Goal: Information Seeking & Learning: Learn about a topic

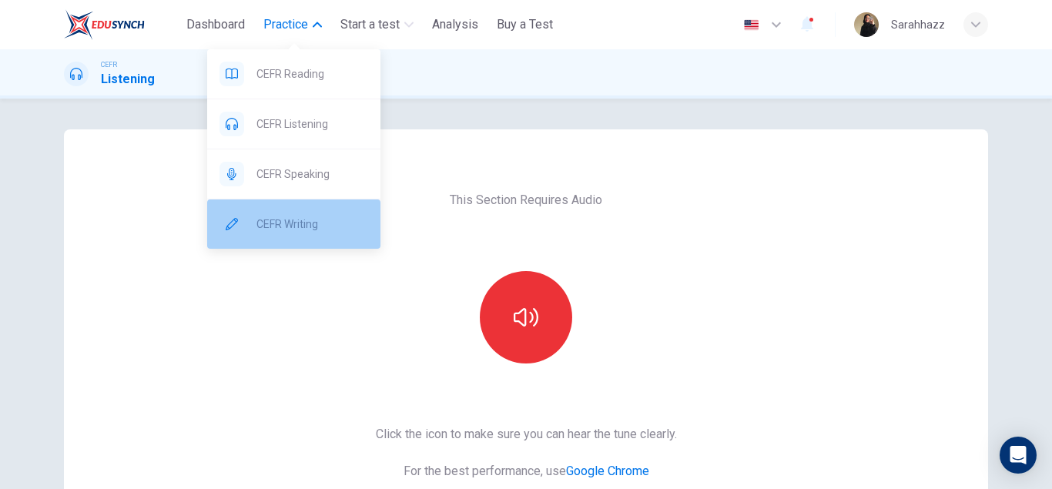
click at [297, 224] on span "CEFR Writing" at bounding box center [312, 224] width 112 height 18
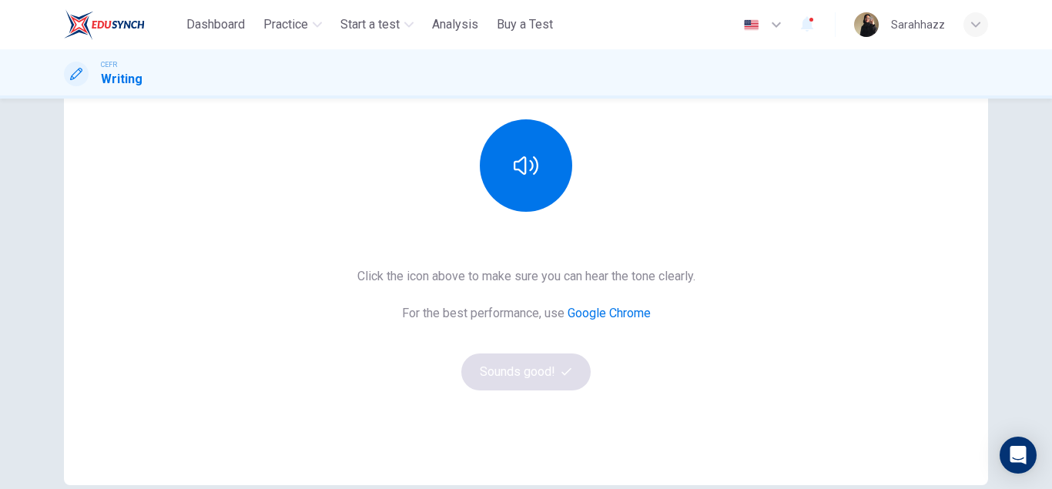
scroll to position [180, 0]
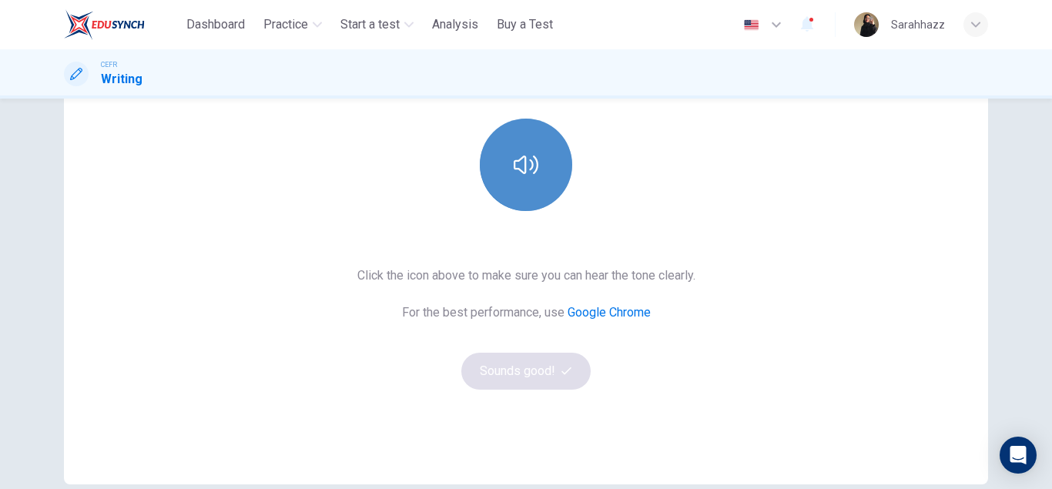
click at [551, 186] on button "button" at bounding box center [526, 165] width 92 height 92
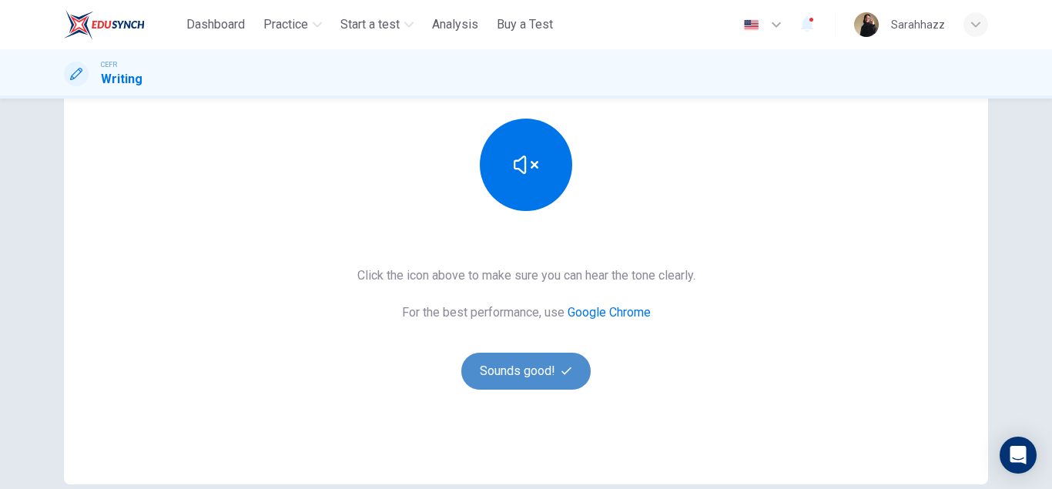
click at [533, 363] on button "Sounds good!" at bounding box center [525, 371] width 129 height 37
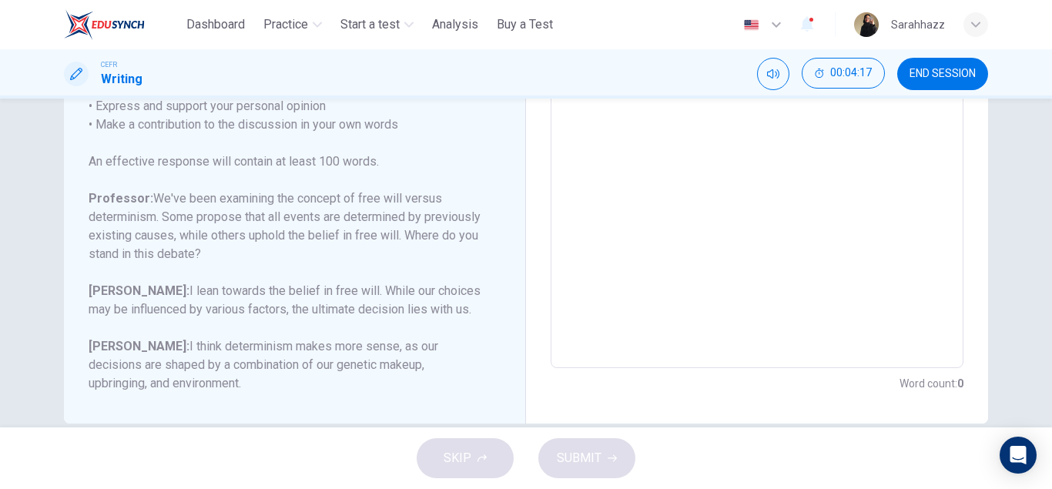
scroll to position [356, 0]
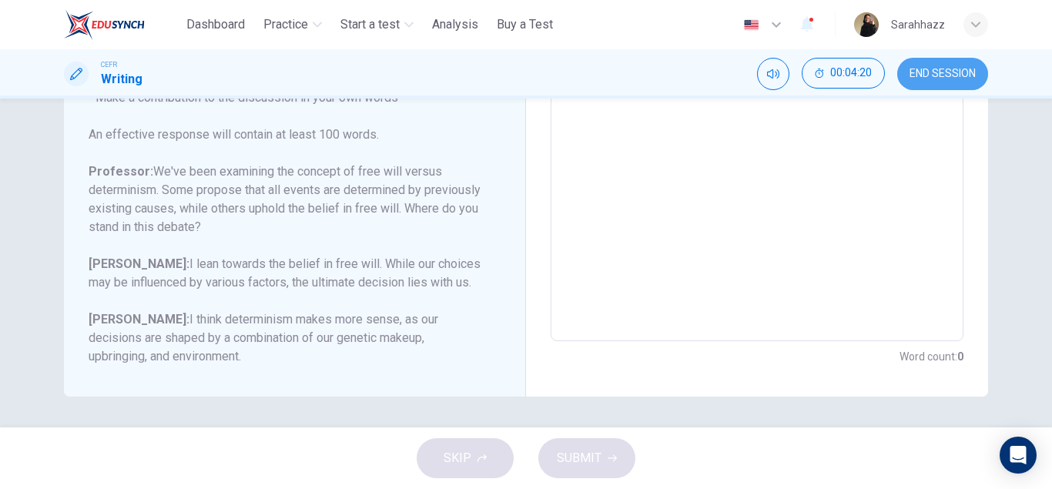
click at [944, 82] on button "END SESSION" at bounding box center [942, 74] width 91 height 32
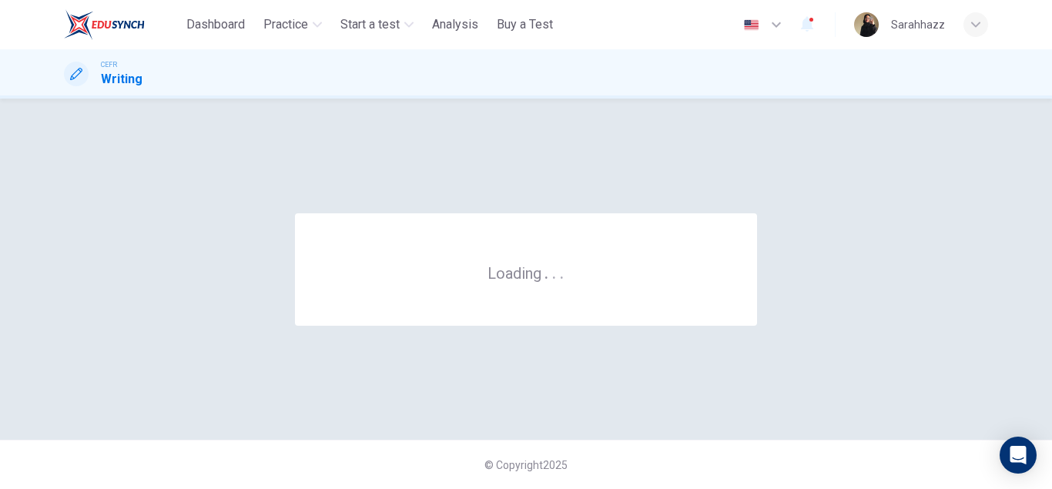
scroll to position [0, 0]
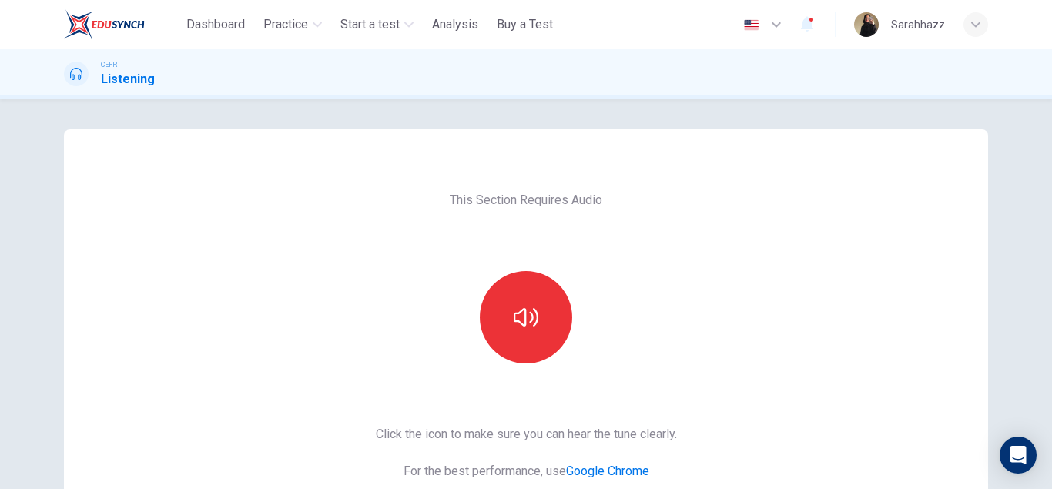
click at [753, 263] on div "This Section Requires Audio Click the icon to make sure you can hear the tune c…" at bounding box center [526, 396] width 924 height 535
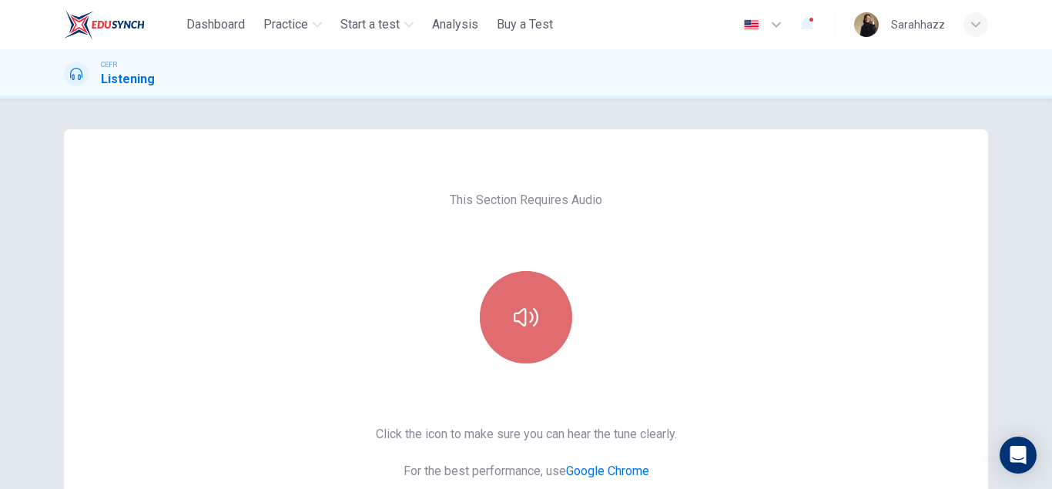
click at [542, 330] on button "button" at bounding box center [526, 317] width 92 height 92
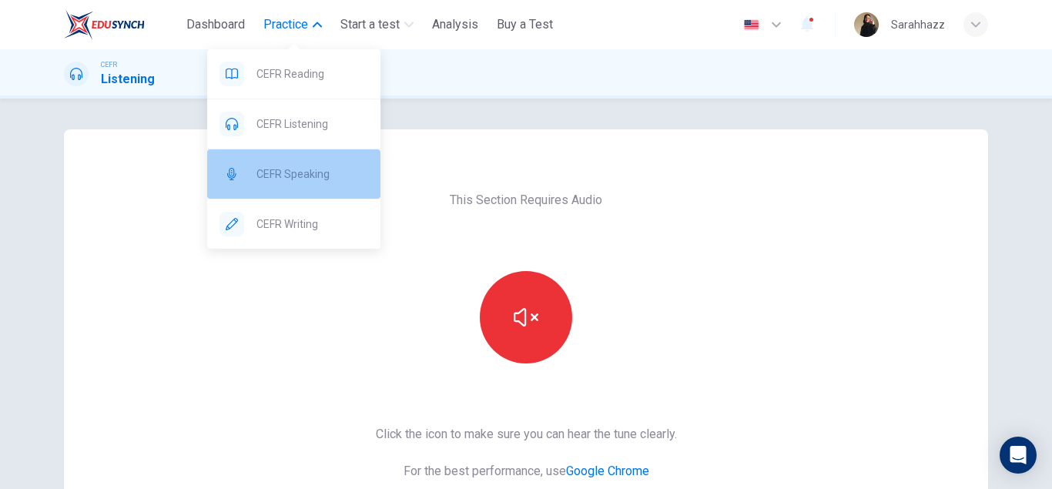
click at [343, 189] on div "CEFR Speaking" at bounding box center [293, 173] width 173 height 49
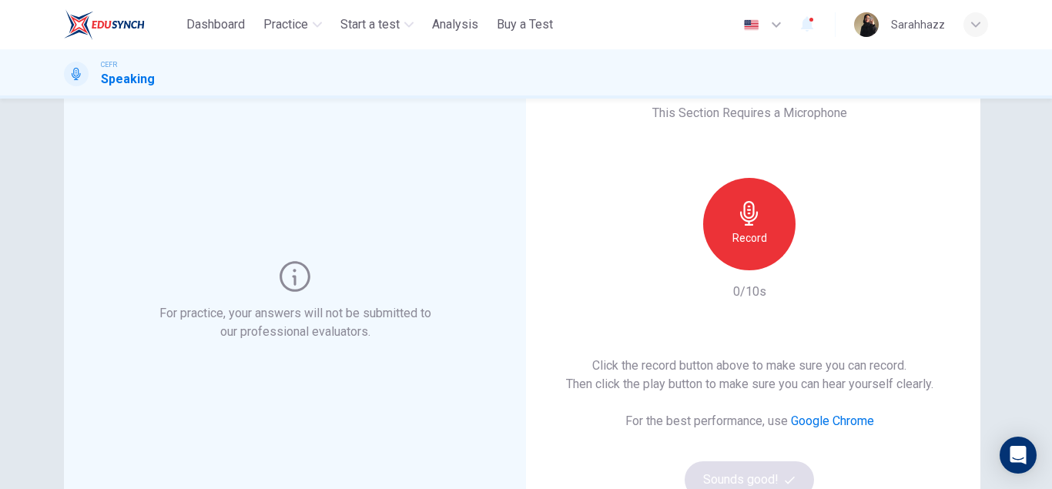
scroll to position [61, 0]
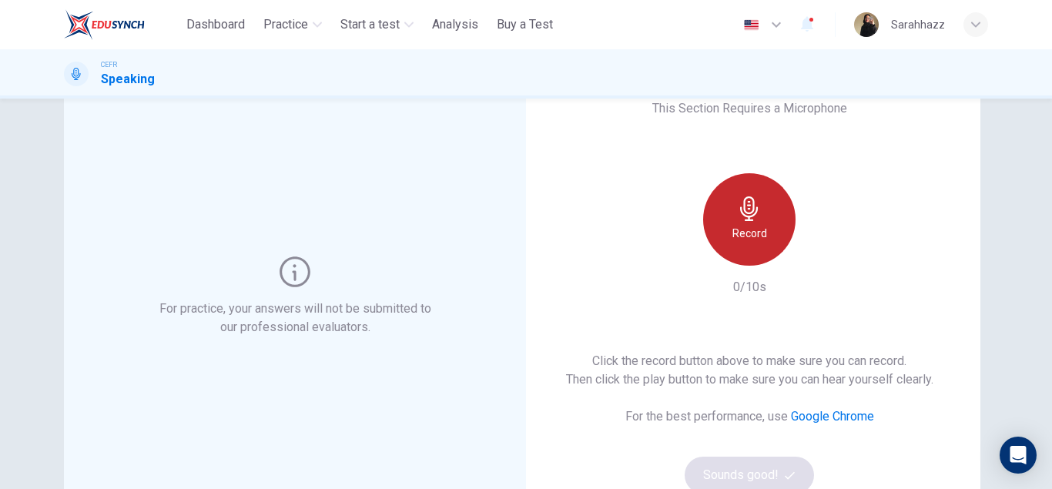
click at [760, 229] on h6 "Record" at bounding box center [749, 233] width 35 height 18
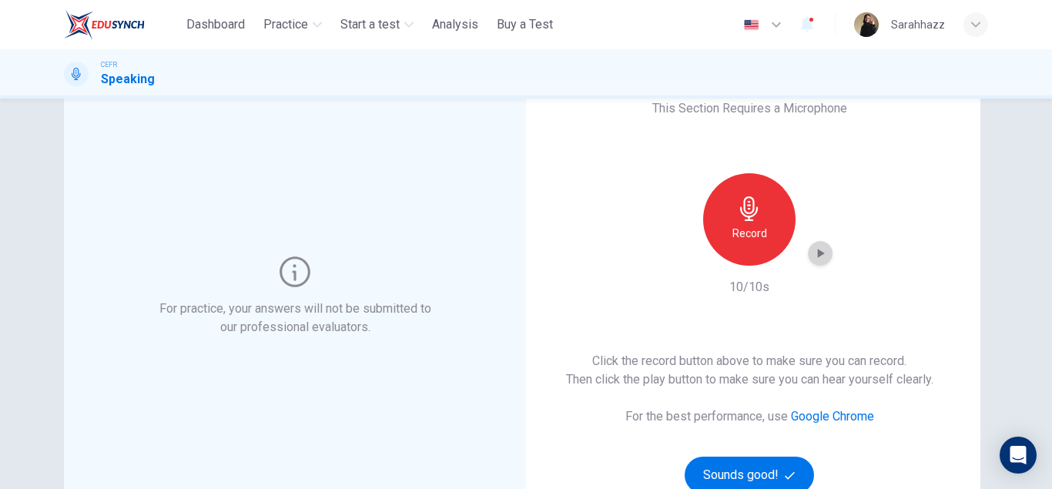
click at [811, 253] on div "button" at bounding box center [820, 253] width 25 height 25
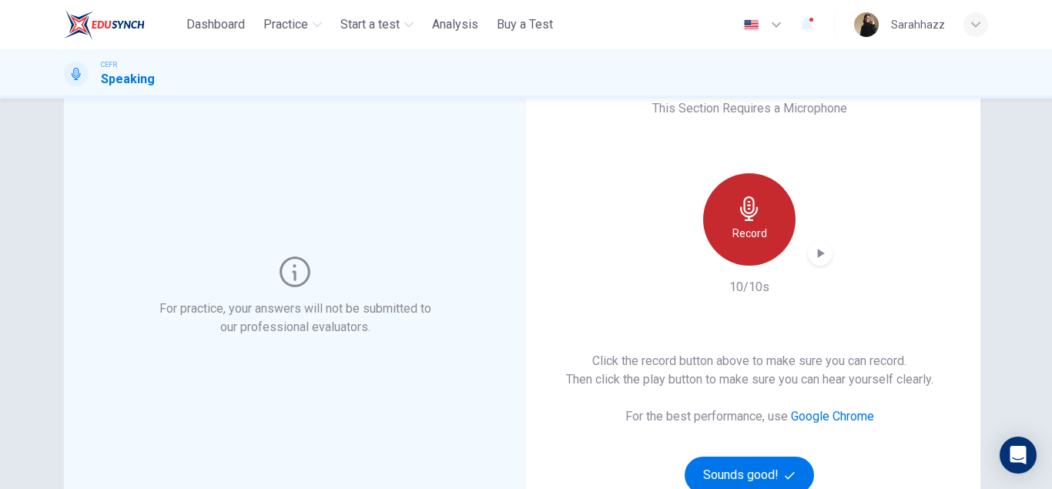
click at [751, 211] on icon "button" at bounding box center [749, 208] width 25 height 25
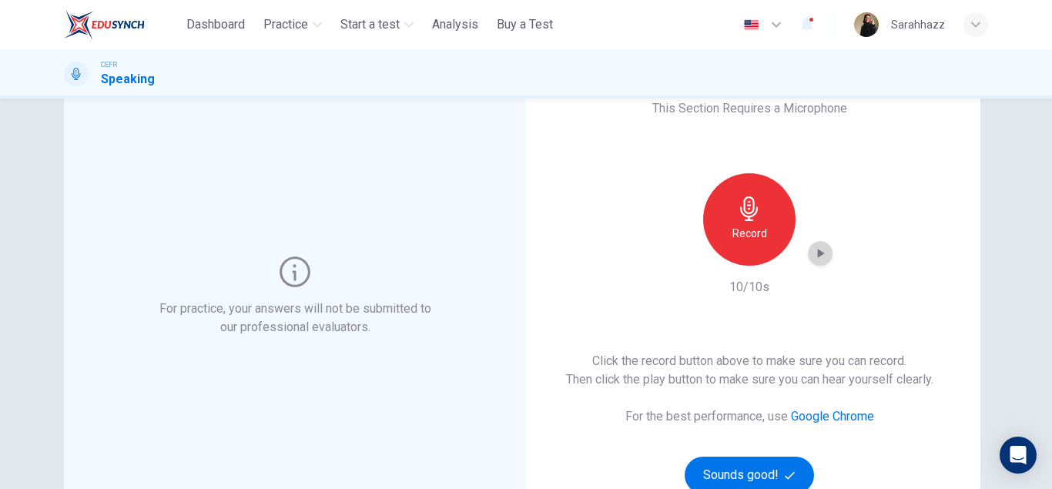
click at [824, 247] on icon "button" at bounding box center [819, 253] width 15 height 15
click at [766, 467] on button "Sounds good!" at bounding box center [748, 475] width 129 height 37
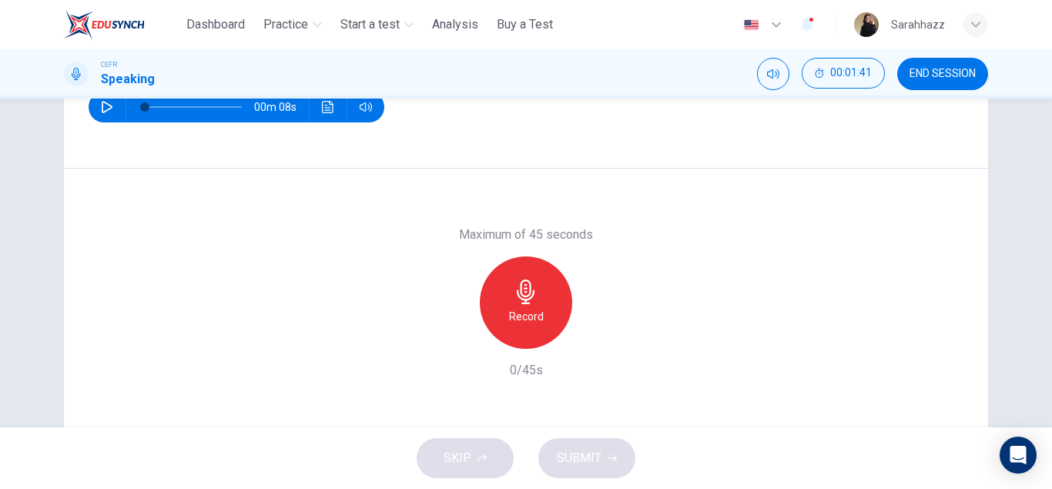
scroll to position [268, 0]
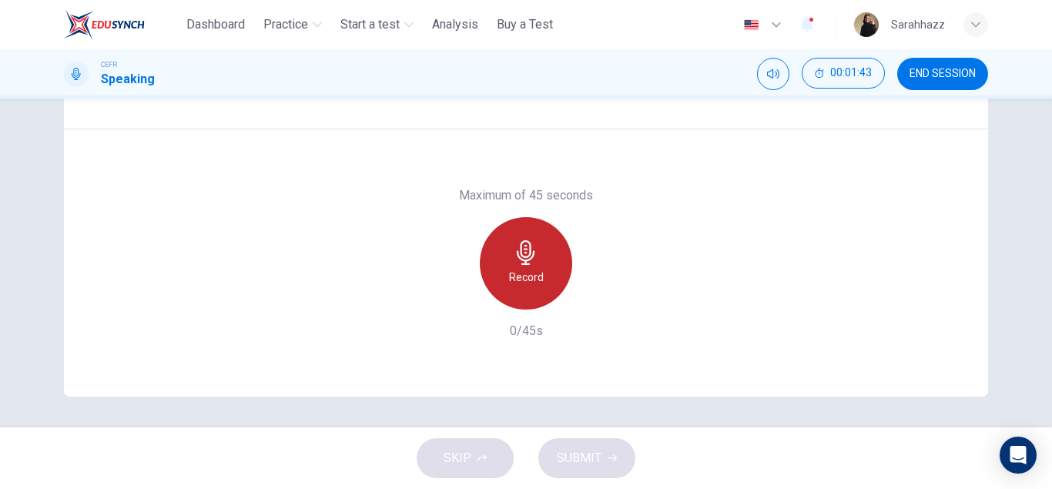
click at [526, 256] on icon "button" at bounding box center [526, 252] width 18 height 25
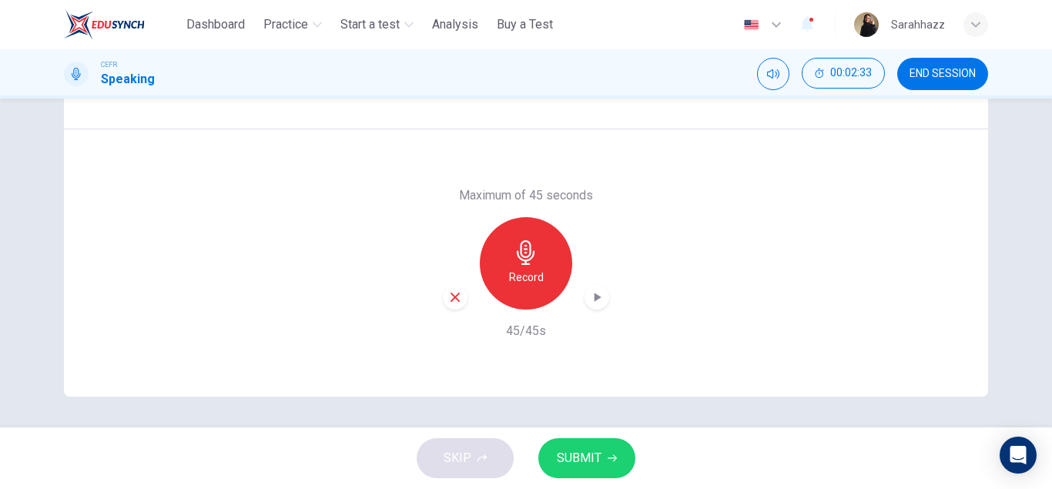
click at [602, 289] on icon "button" at bounding box center [596, 296] width 15 height 15
click at [576, 457] on span "SUBMIT" at bounding box center [579, 458] width 45 height 22
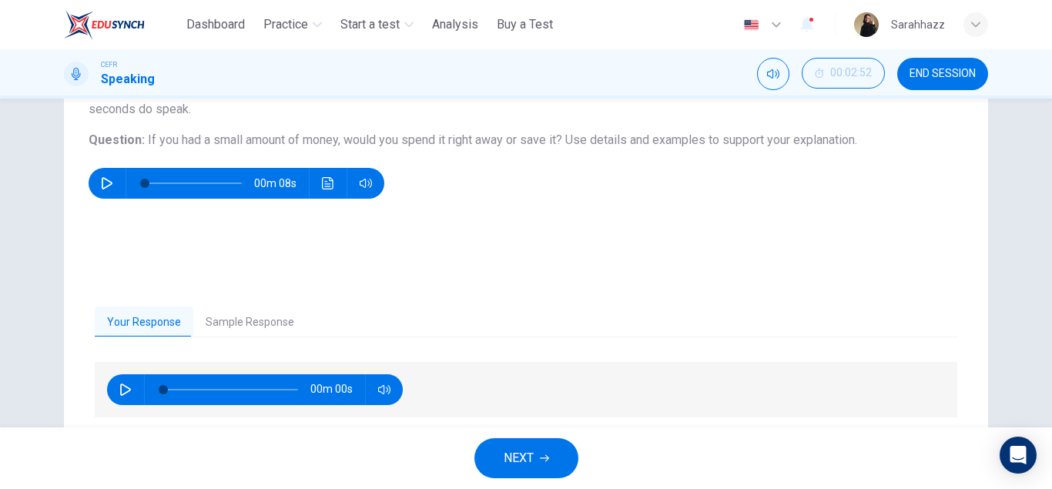
scroll to position [152, 0]
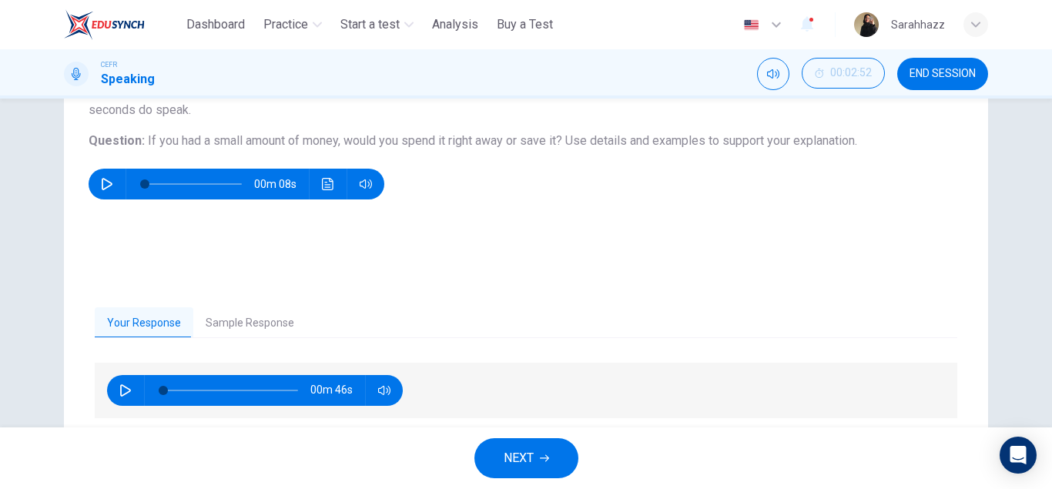
click at [250, 316] on button "Sample Response" at bounding box center [249, 323] width 113 height 32
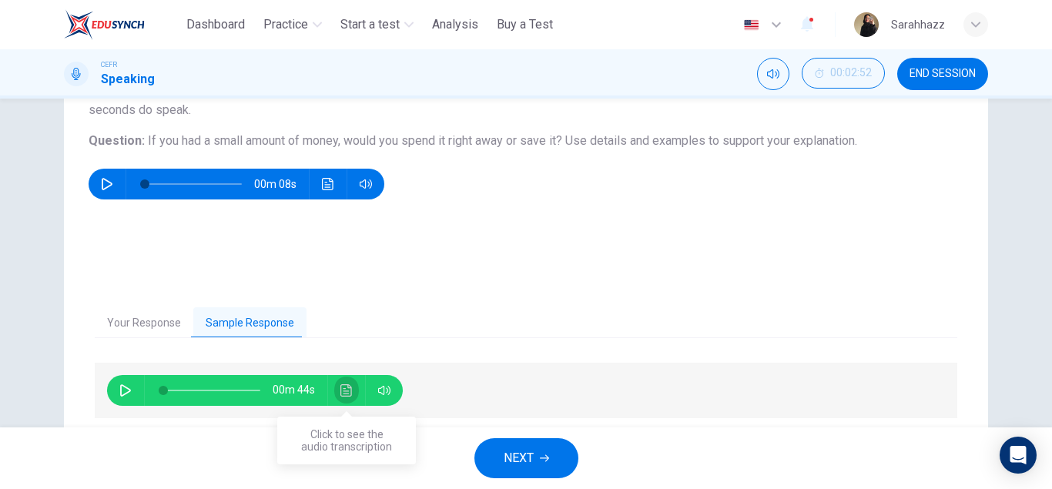
click at [348, 394] on icon "Click to see the audio transcription" at bounding box center [346, 390] width 12 height 12
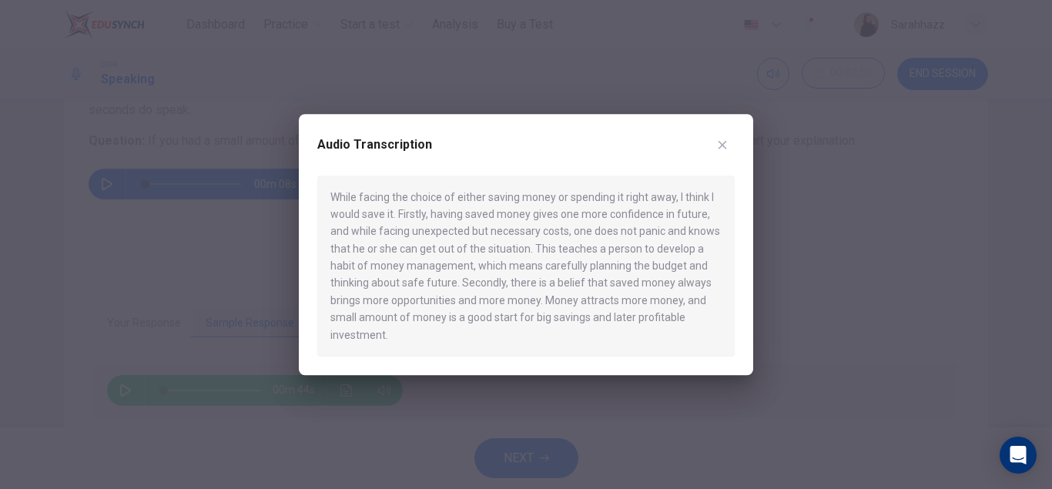
click at [661, 415] on div at bounding box center [526, 244] width 1052 height 489
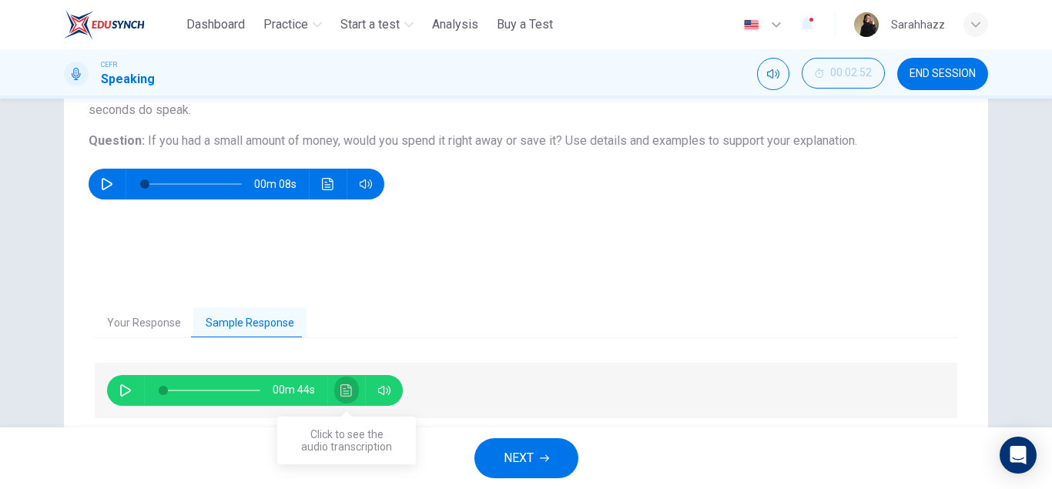
click at [346, 394] on icon "Click to see the audio transcription" at bounding box center [346, 390] width 12 height 12
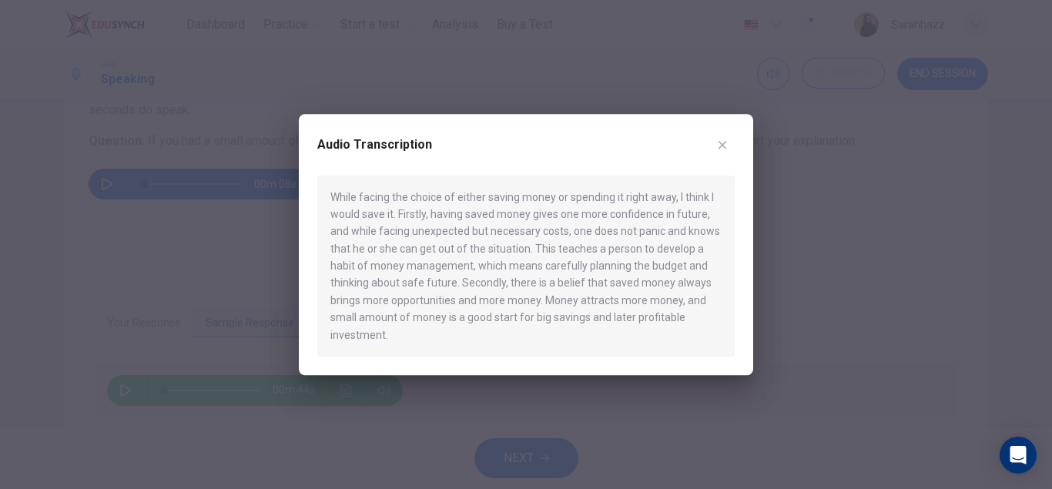
click at [489, 425] on div at bounding box center [526, 244] width 1052 height 489
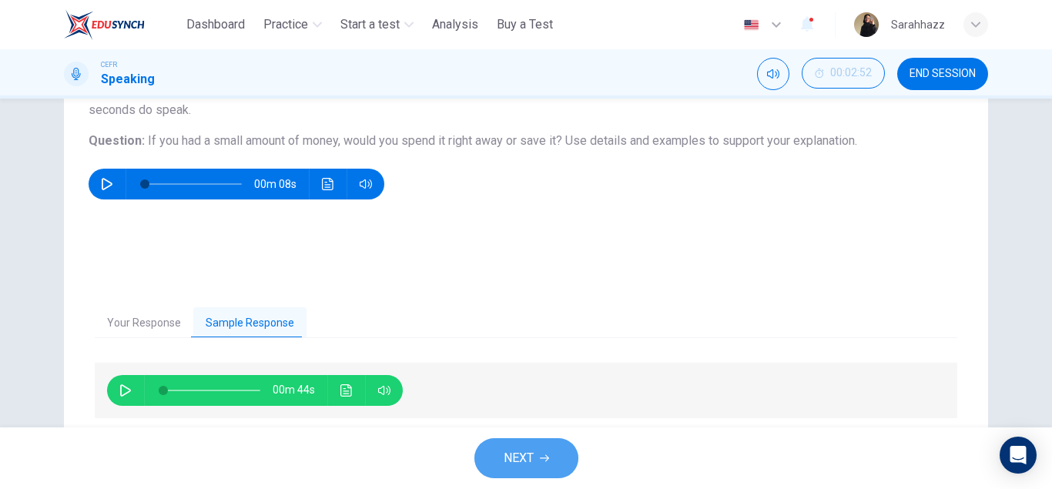
click at [524, 464] on span "NEXT" at bounding box center [518, 458] width 30 height 22
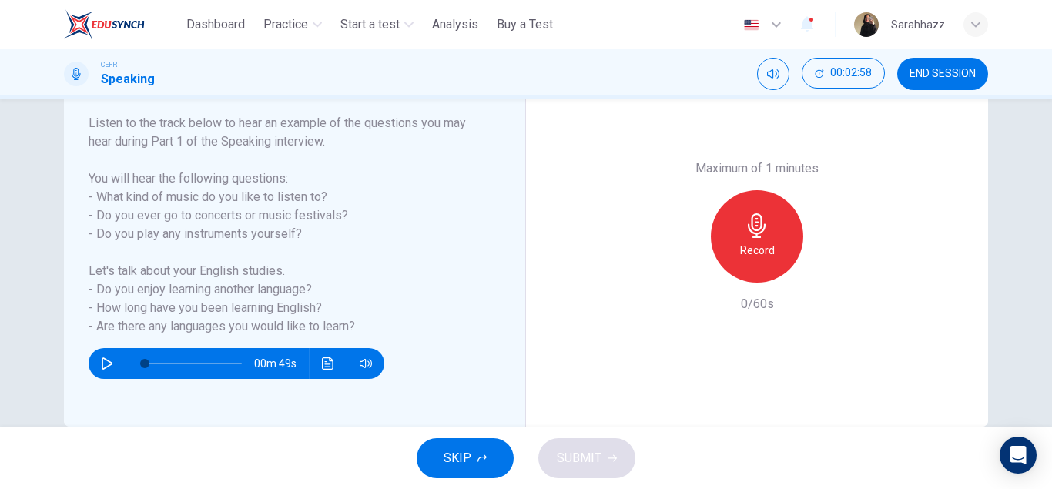
scroll to position [240, 0]
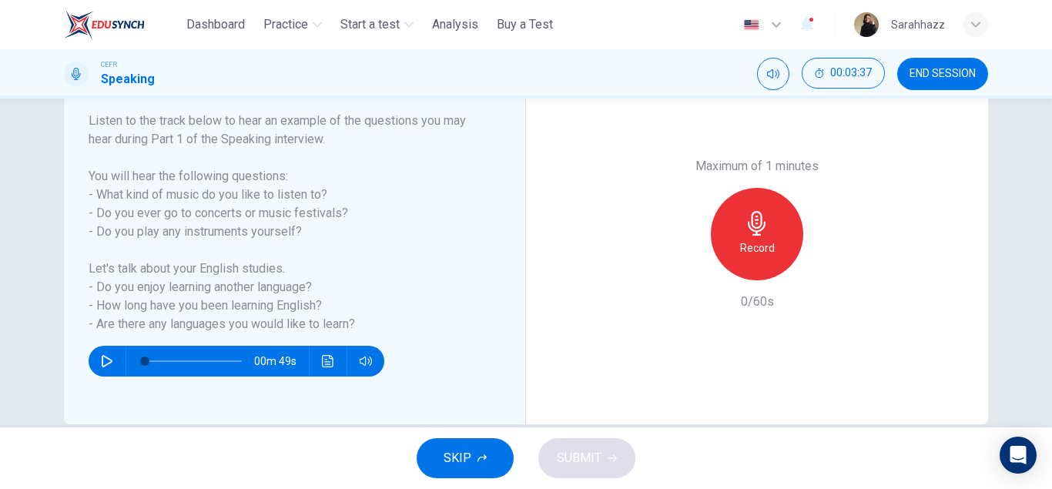
click at [403, 374] on div "00m 49s" at bounding box center [285, 354] width 393 height 43
click at [738, 241] on div "Record" at bounding box center [757, 234] width 92 height 92
click at [832, 266] on icon "button" at bounding box center [827, 267] width 15 height 15
click at [587, 463] on span "SUBMIT" at bounding box center [579, 458] width 45 height 22
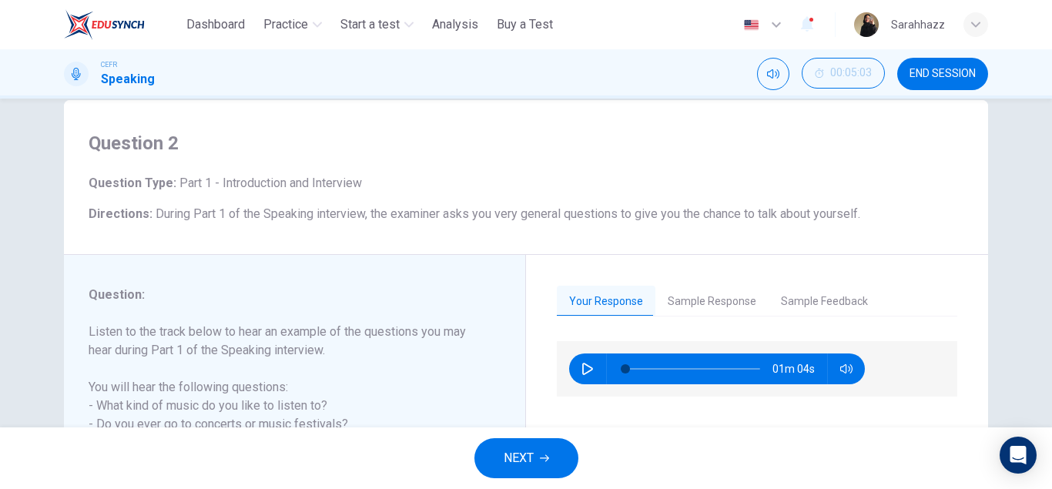
scroll to position [18, 0]
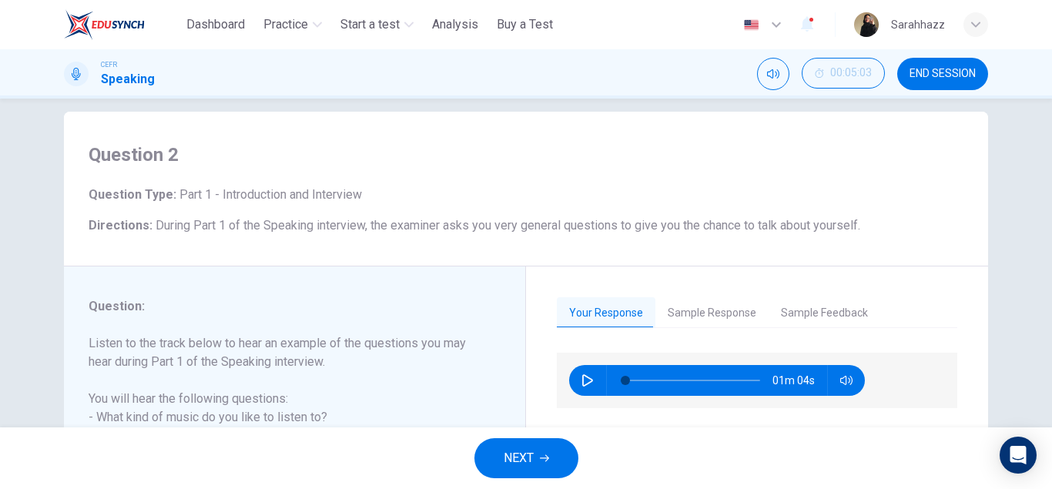
click at [793, 319] on button "Sample Feedback" at bounding box center [824, 313] width 112 height 32
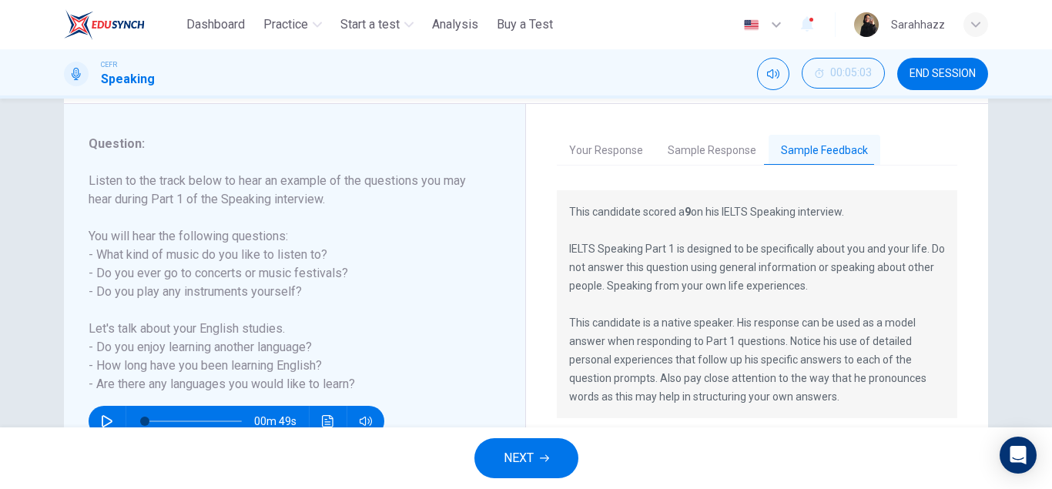
scroll to position [185, 0]
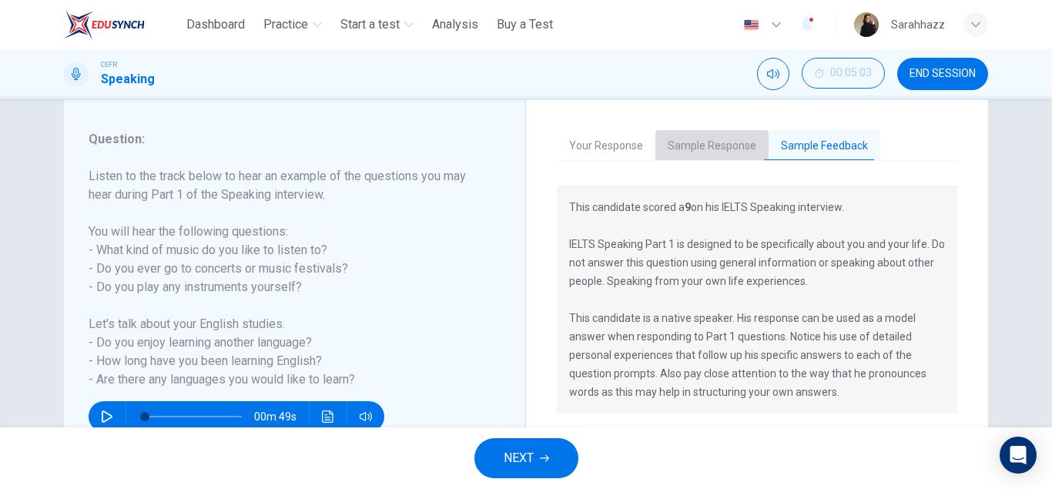
click at [701, 141] on button "Sample Response" at bounding box center [711, 146] width 113 height 32
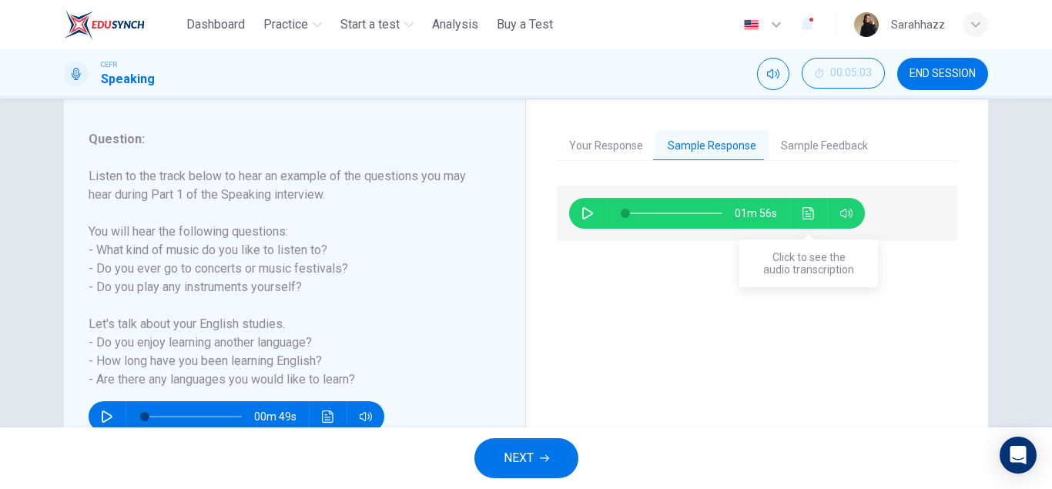
click at [805, 210] on icon "Click to see the audio transcription" at bounding box center [808, 213] width 12 height 12
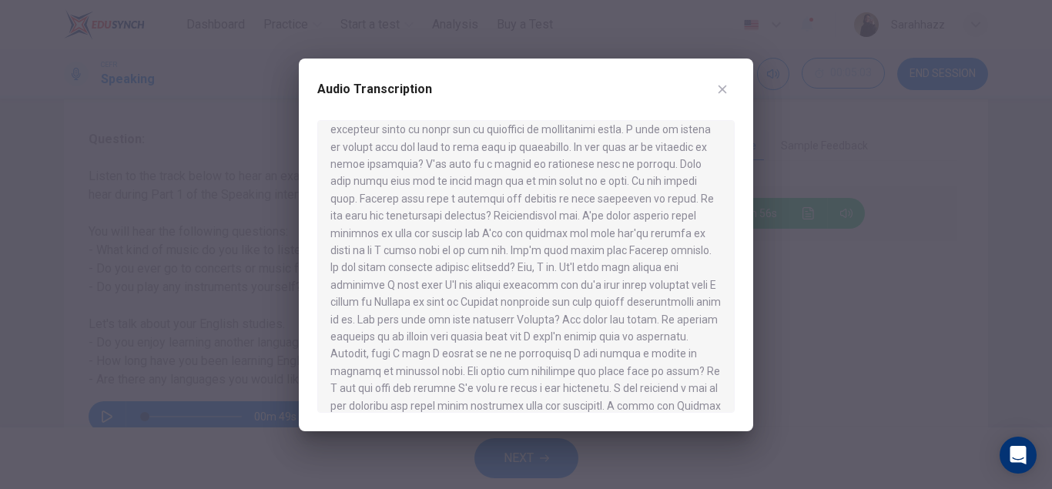
scroll to position [79, 0]
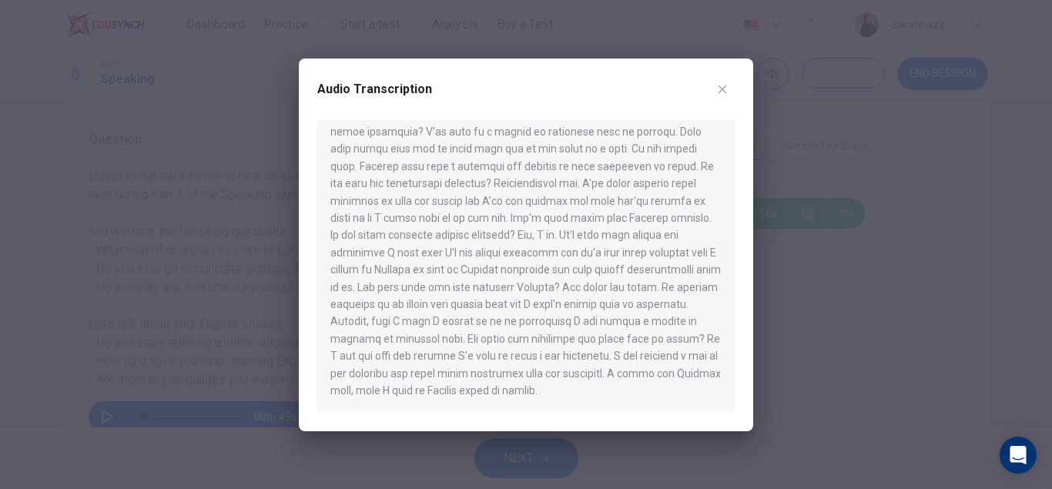
click at [827, 348] on div at bounding box center [526, 244] width 1052 height 489
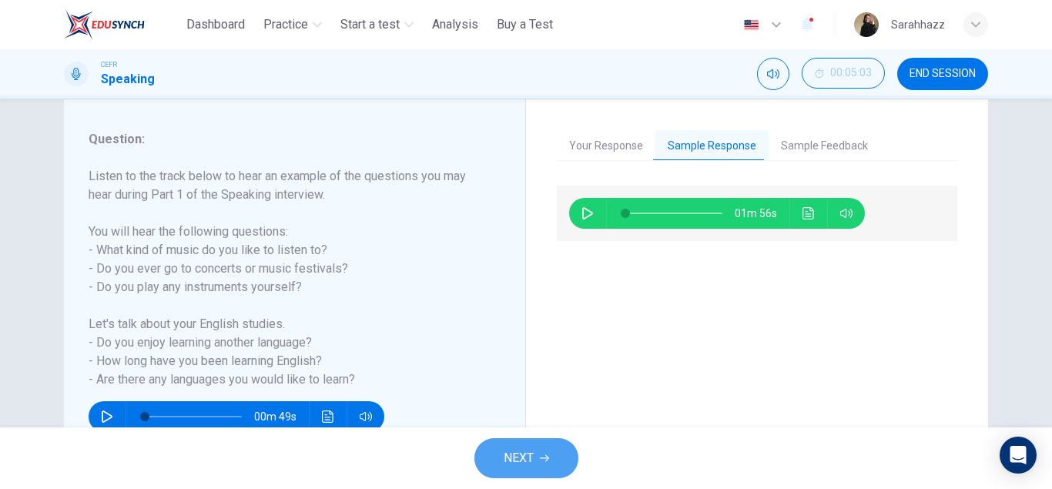
click at [541, 462] on icon "button" at bounding box center [544, 457] width 9 height 9
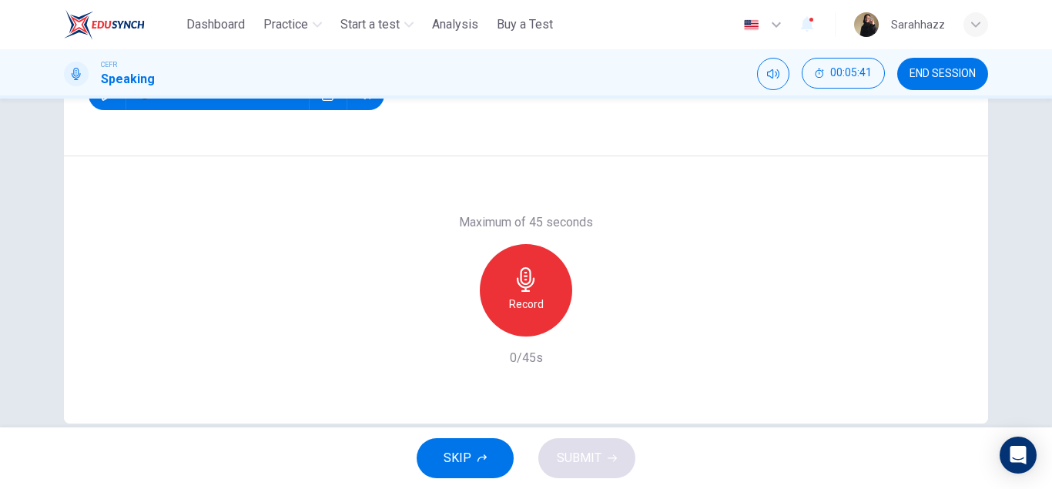
scroll to position [268, 0]
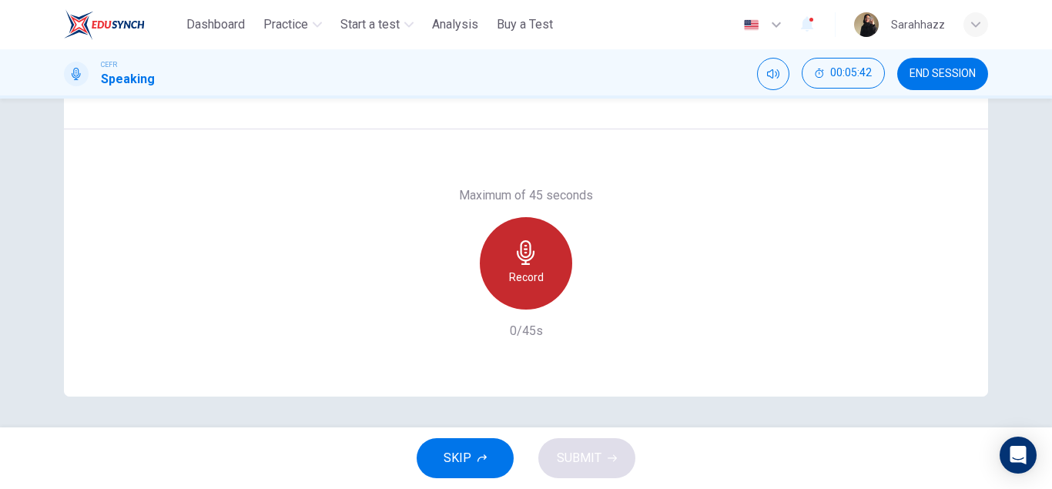
click at [510, 270] on h6 "Record" at bounding box center [526, 277] width 35 height 18
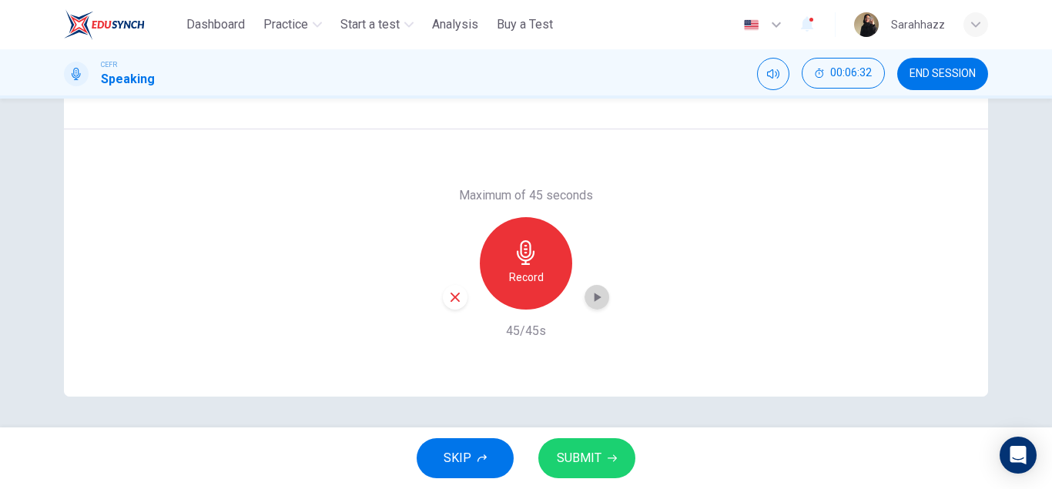
click at [596, 293] on icon "button" at bounding box center [596, 296] width 15 height 15
click at [585, 443] on button "SUBMIT" at bounding box center [586, 458] width 97 height 40
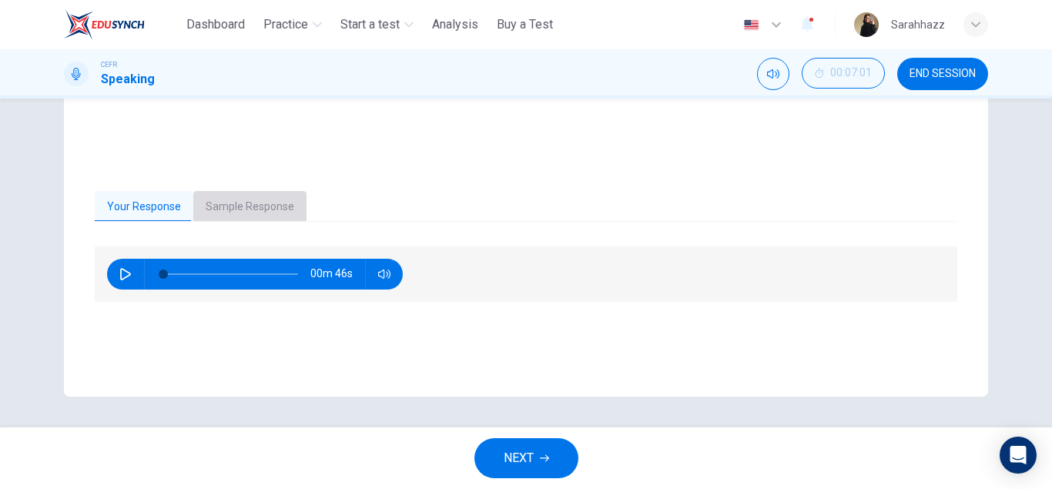
click at [273, 219] on button "Sample Response" at bounding box center [249, 207] width 113 height 32
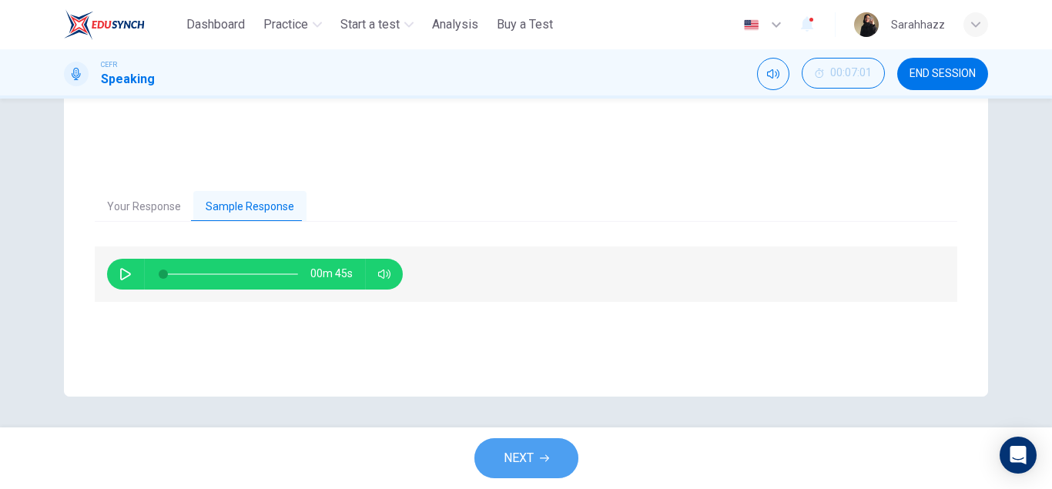
click at [533, 465] on span "NEXT" at bounding box center [518, 458] width 30 height 22
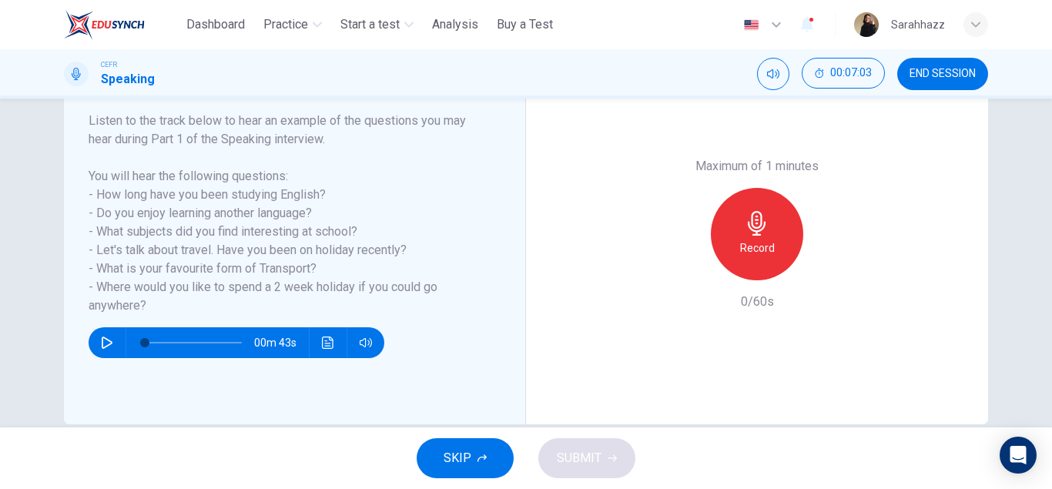
scroll to position [241, 0]
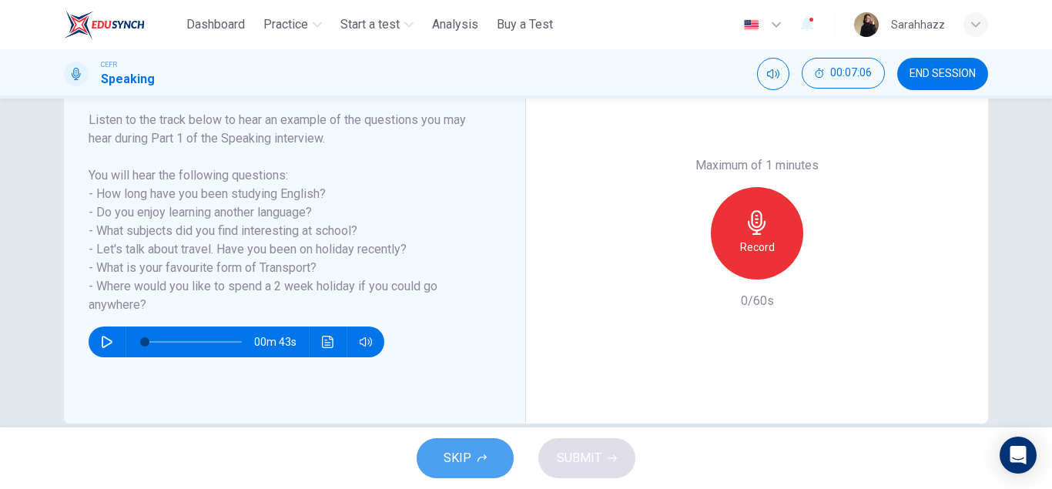
click at [456, 460] on span "SKIP" at bounding box center [457, 458] width 28 height 22
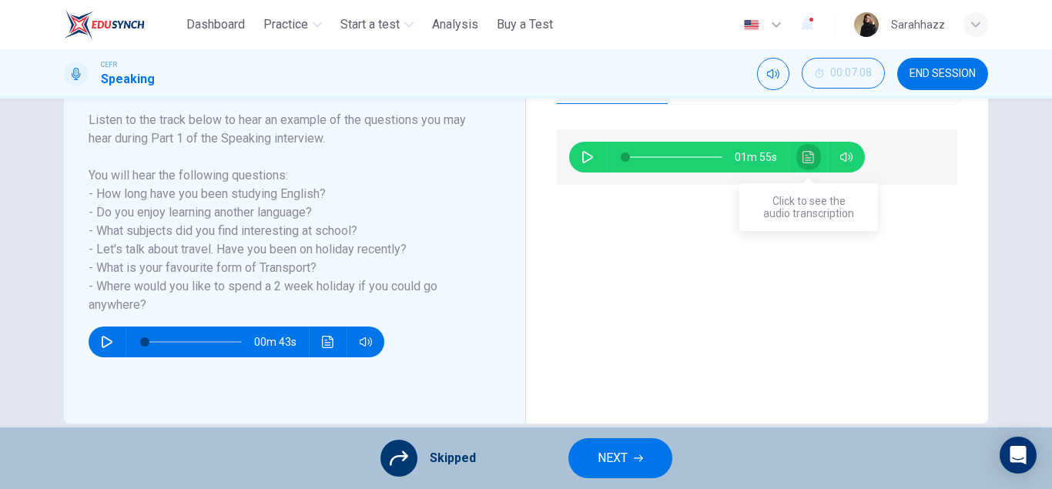
click at [807, 151] on icon "Click to see the audio transcription" at bounding box center [808, 157] width 12 height 12
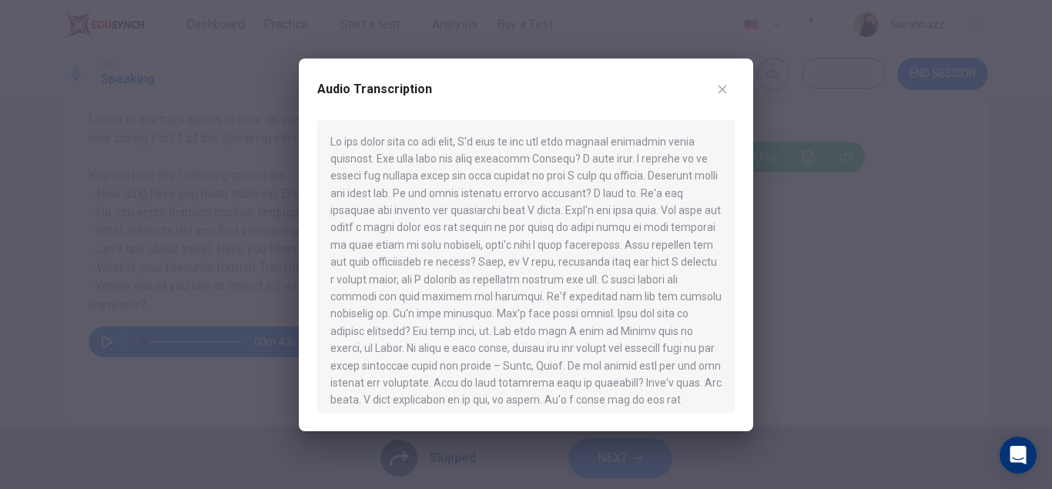
click at [786, 273] on div at bounding box center [526, 244] width 1052 height 489
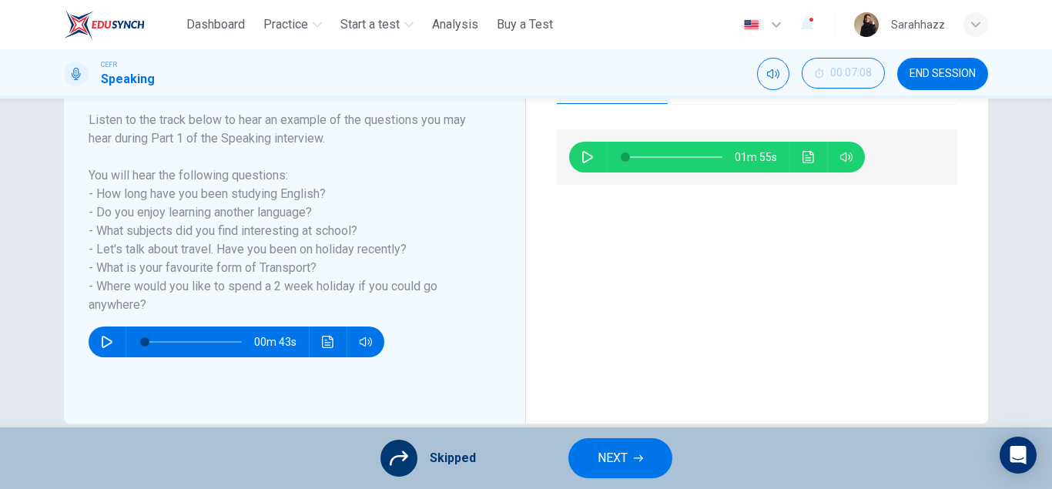
click at [617, 454] on span "NEXT" at bounding box center [612, 458] width 30 height 22
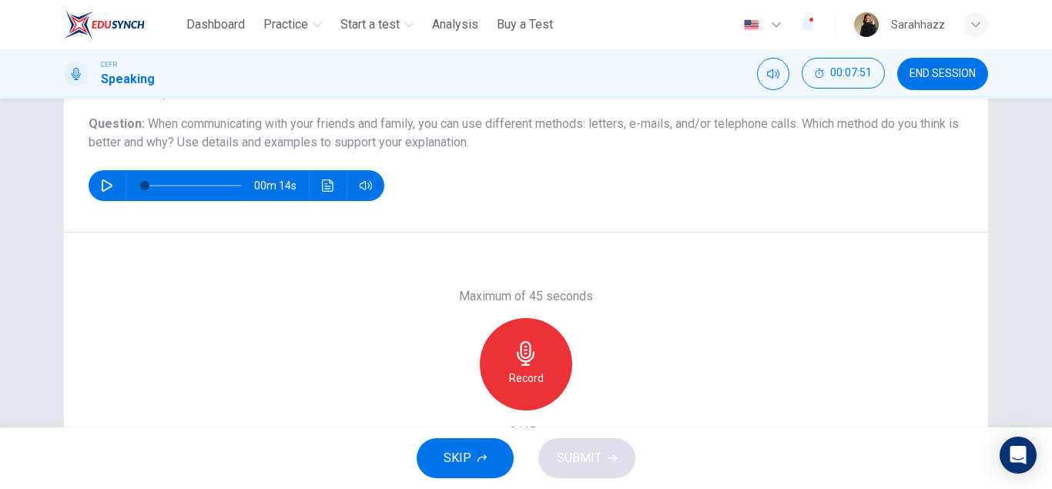
scroll to position [268, 0]
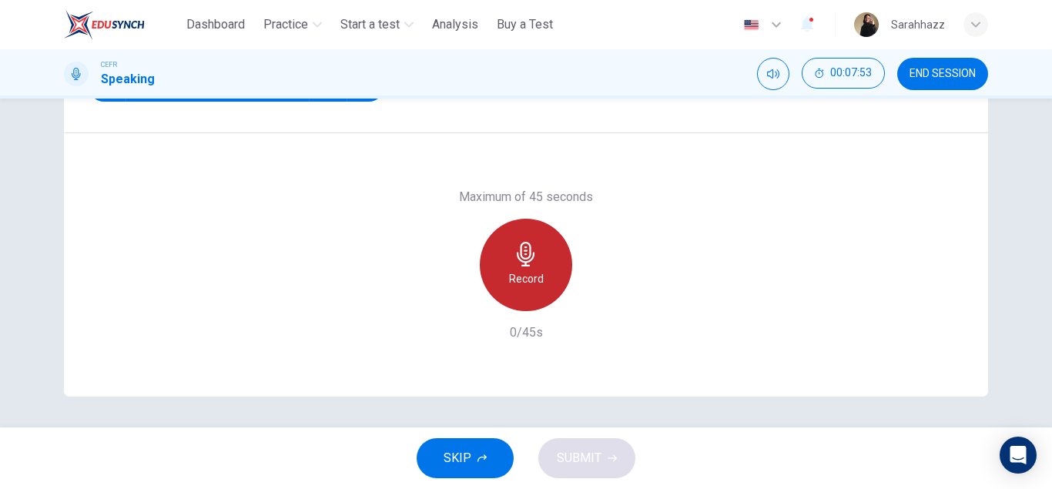
click at [528, 269] on h6 "Record" at bounding box center [526, 278] width 35 height 18
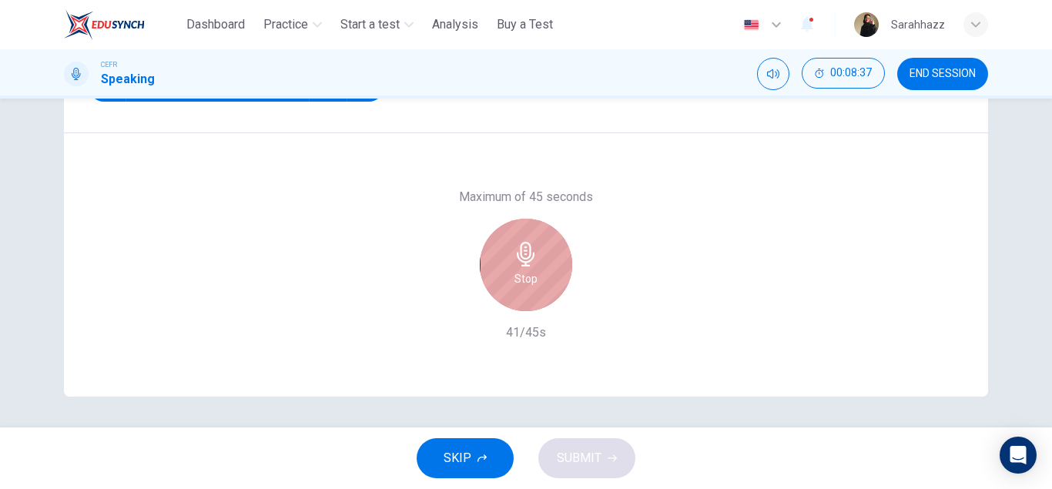
click at [528, 269] on h6 "Stop" at bounding box center [525, 278] width 23 height 18
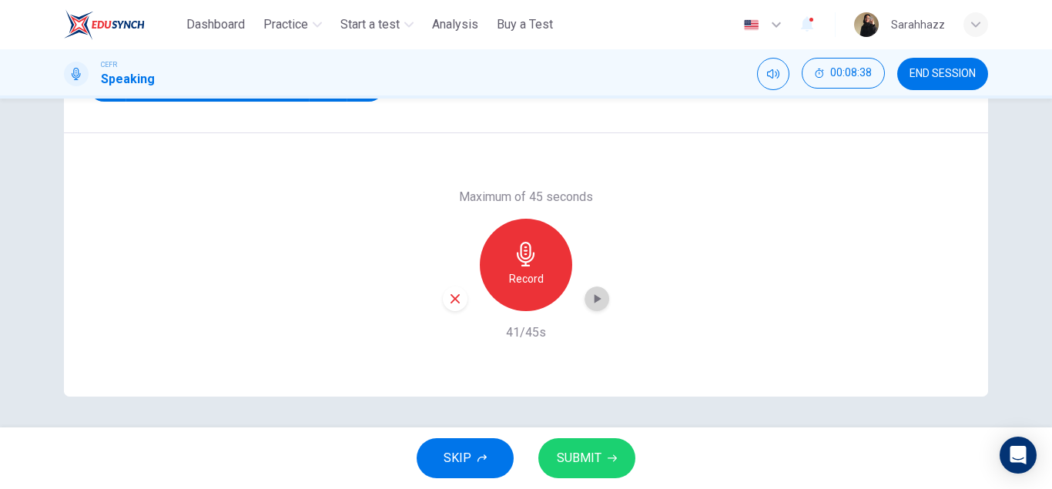
click at [597, 300] on icon "button" at bounding box center [597, 298] width 7 height 9
click at [568, 448] on span "SUBMIT" at bounding box center [579, 458] width 45 height 22
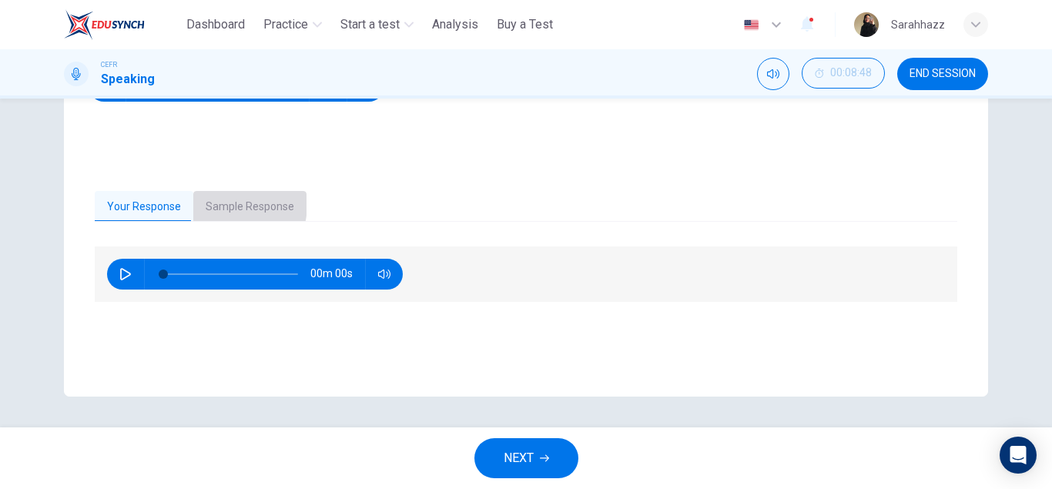
click at [214, 203] on button "Sample Response" at bounding box center [249, 207] width 113 height 32
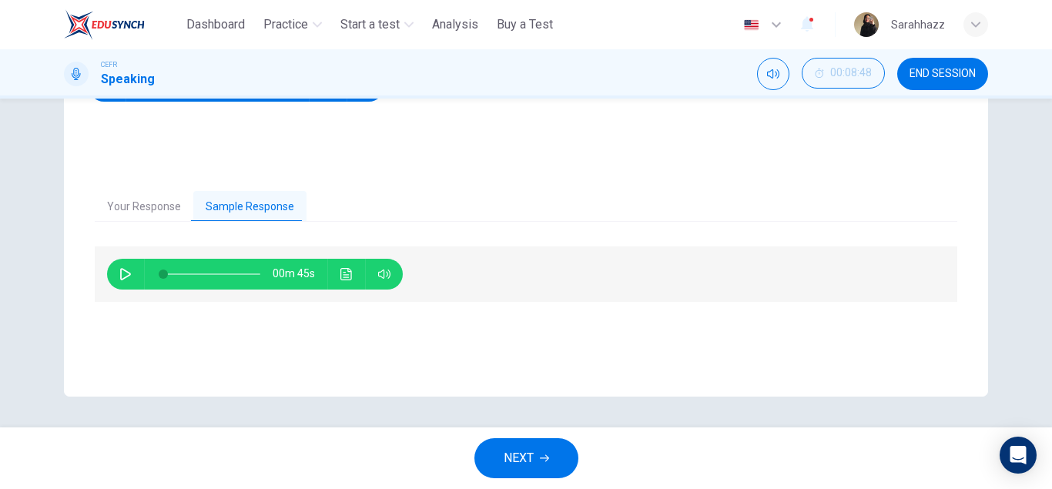
click at [348, 282] on button "Click to see the audio transcription" at bounding box center [346, 274] width 25 height 31
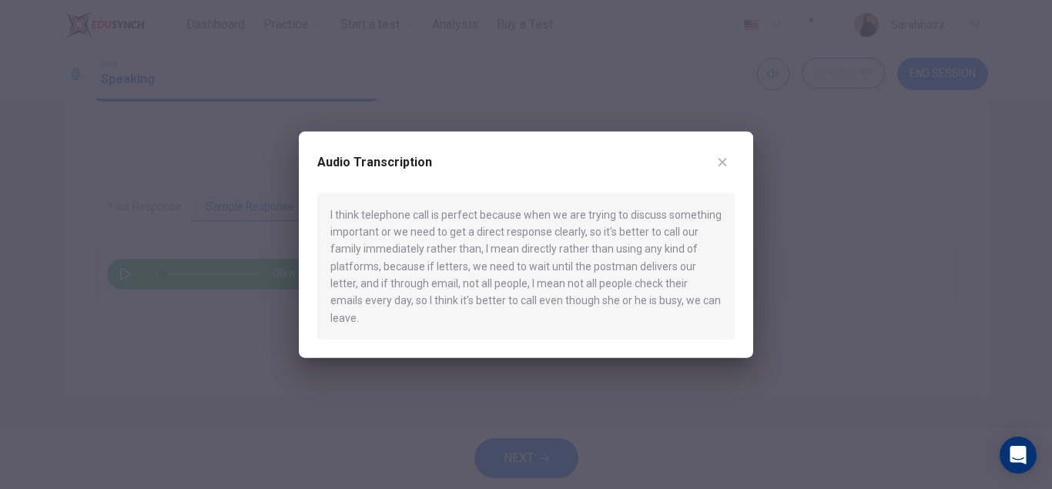
click at [794, 312] on div at bounding box center [526, 244] width 1052 height 489
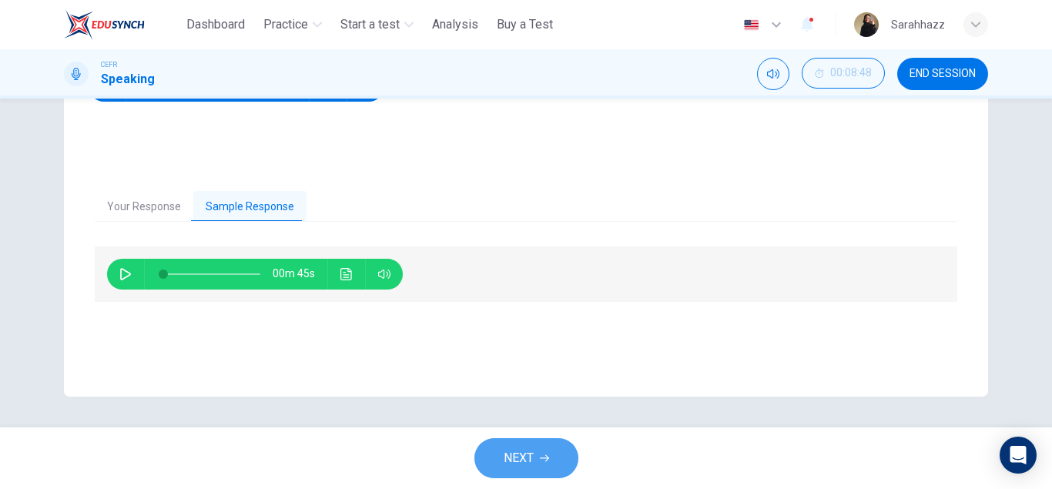
click at [544, 460] on icon "button" at bounding box center [544, 457] width 9 height 9
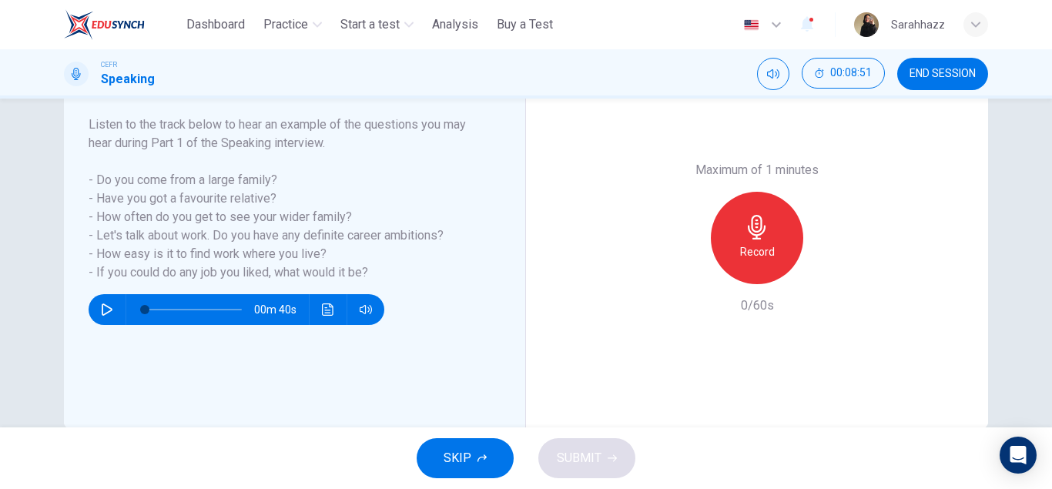
scroll to position [259, 0]
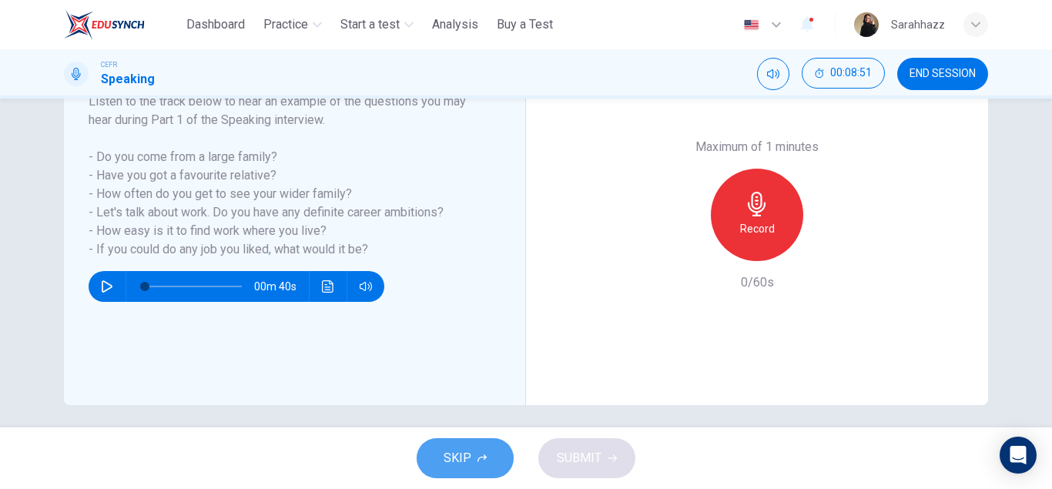
click at [453, 444] on button "SKIP" at bounding box center [464, 458] width 97 height 40
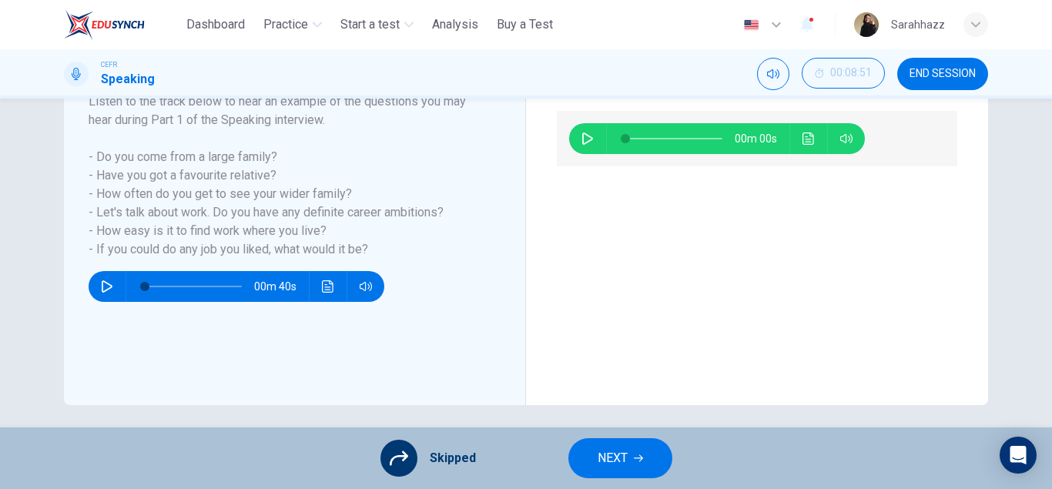
click at [590, 457] on button "NEXT" at bounding box center [620, 458] width 104 height 40
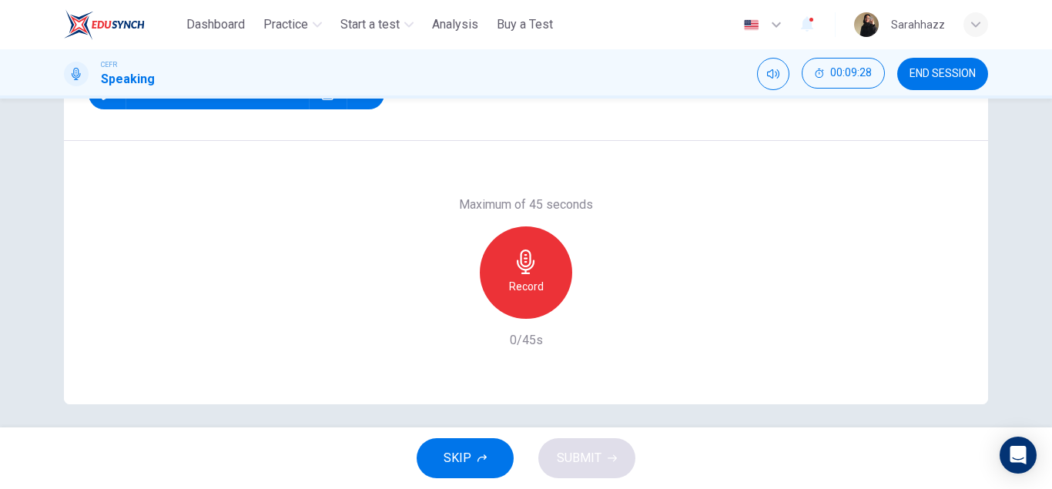
scroll to position [268, 0]
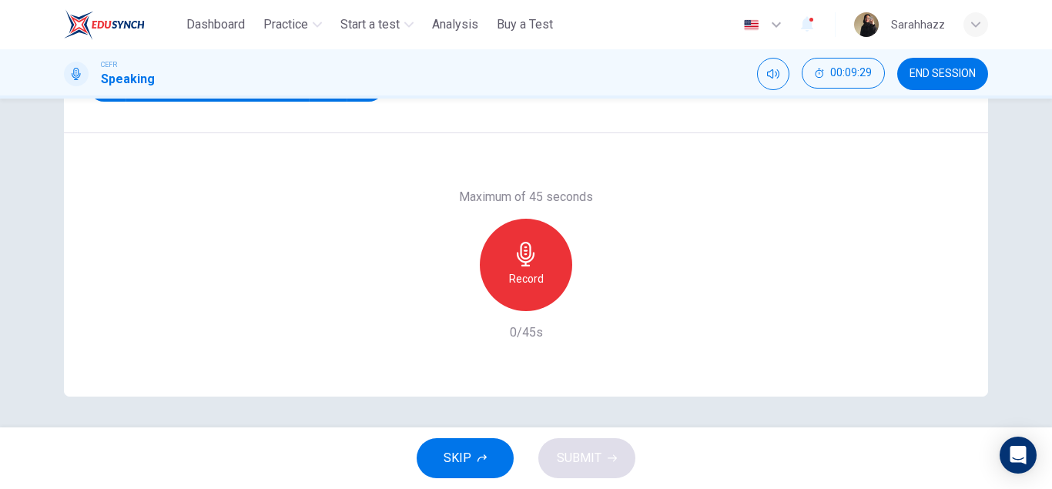
click at [518, 226] on div "Record" at bounding box center [526, 265] width 92 height 92
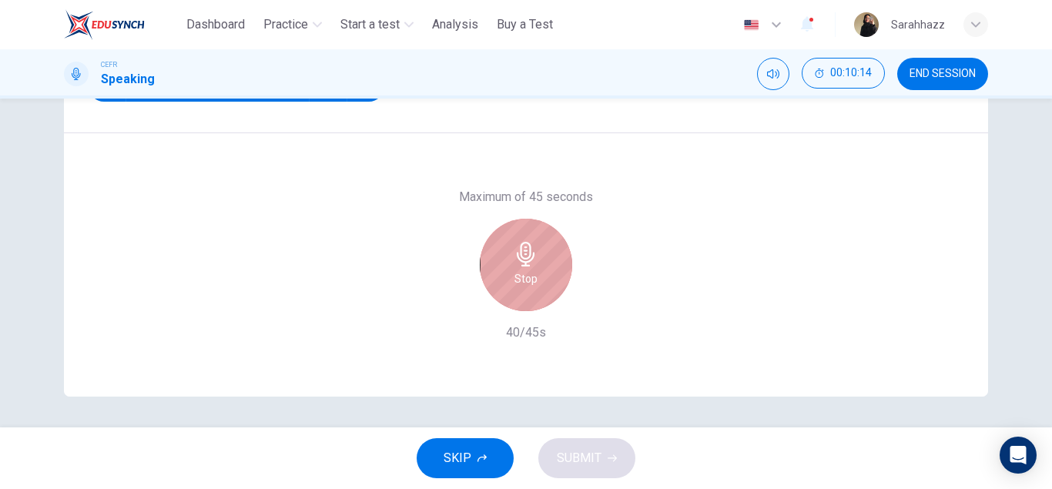
click at [518, 226] on div "Stop" at bounding box center [526, 265] width 92 height 92
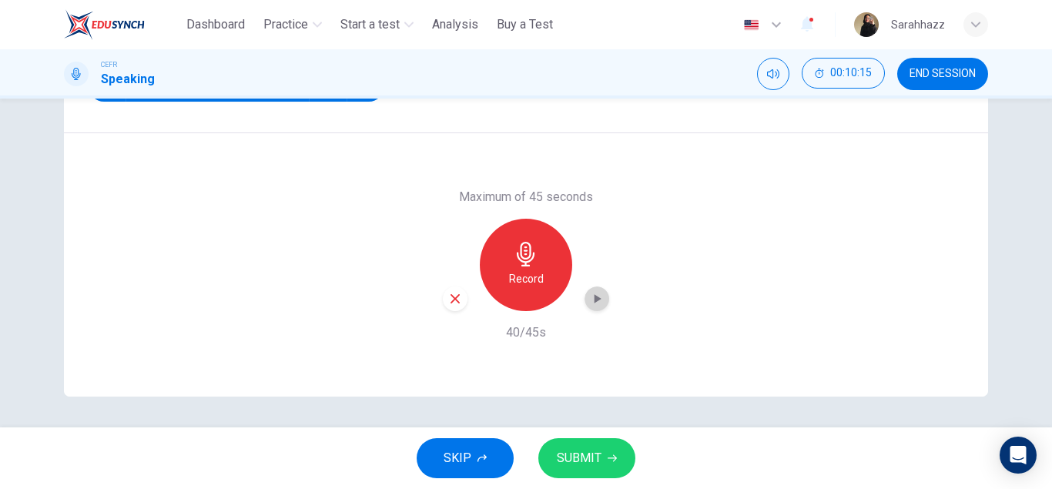
click at [604, 300] on icon "button" at bounding box center [596, 298] width 15 height 15
click at [590, 463] on span "SUBMIT" at bounding box center [579, 458] width 45 height 22
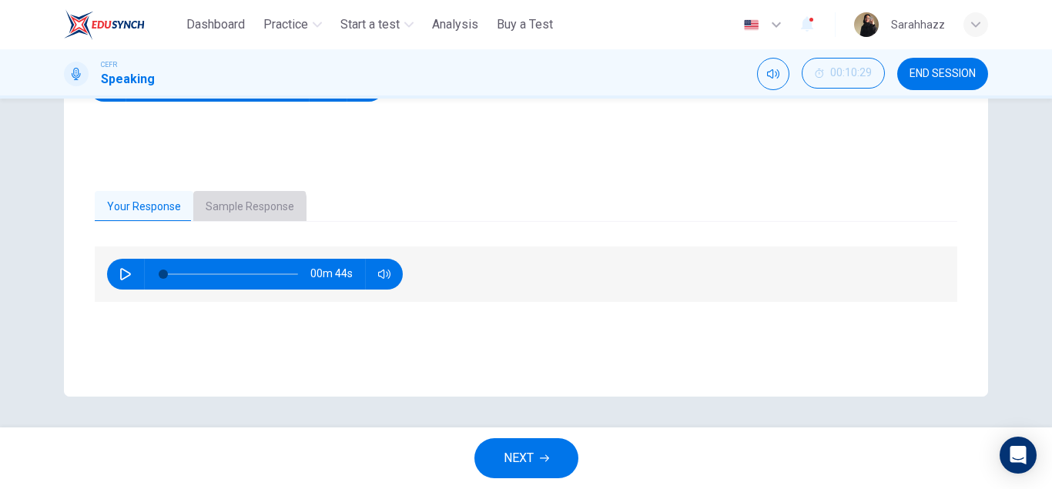
click at [228, 212] on button "Sample Response" at bounding box center [249, 207] width 113 height 32
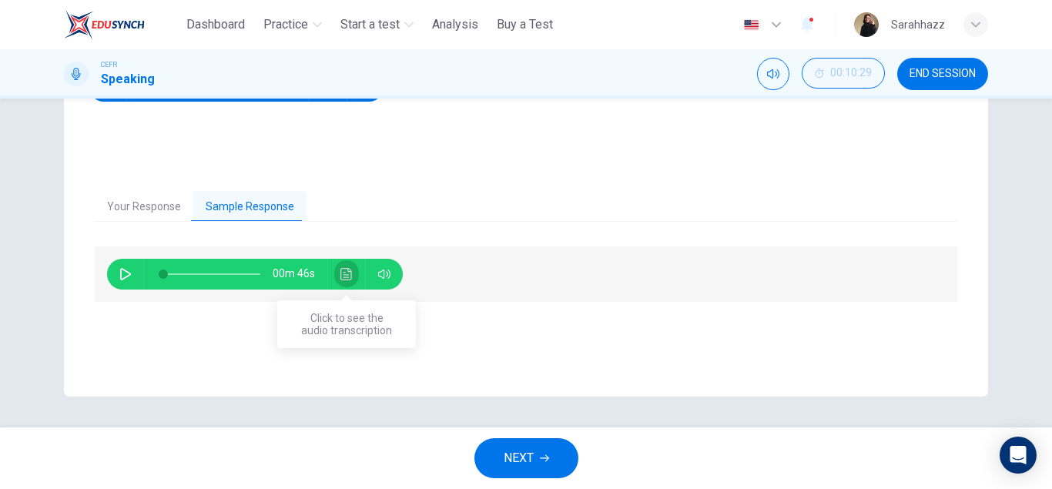
click at [346, 276] on icon "Click to see the audio transcription" at bounding box center [346, 274] width 12 height 12
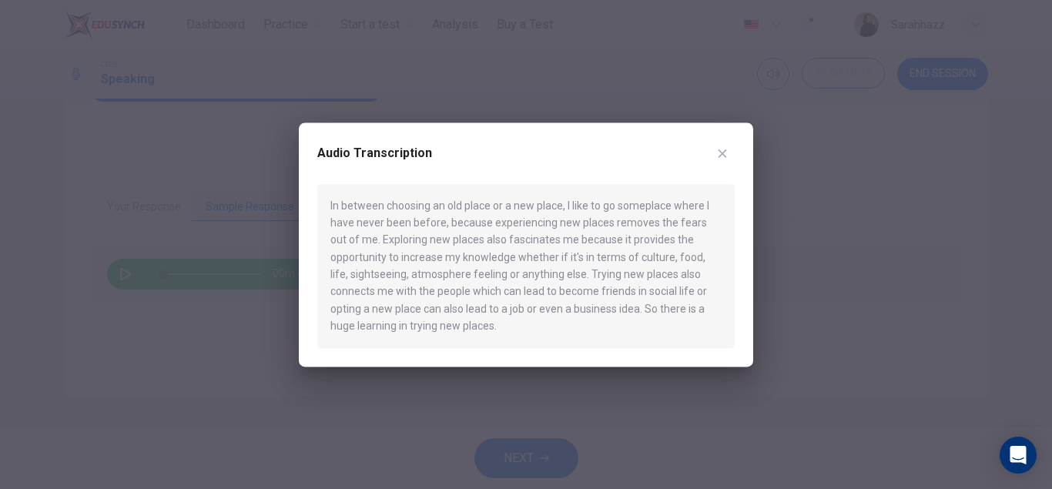
click at [386, 384] on div at bounding box center [526, 244] width 1052 height 489
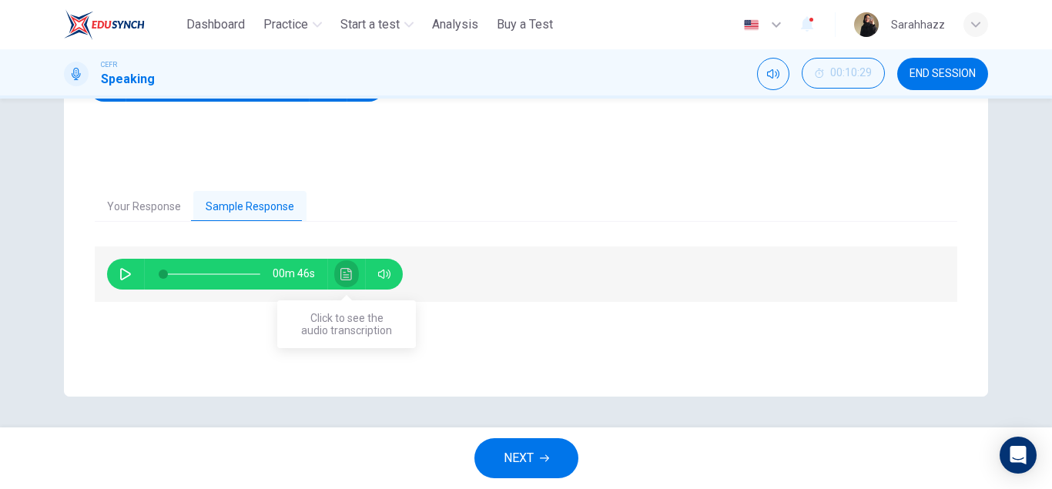
click at [343, 276] on icon "Click to see the audio transcription" at bounding box center [346, 274] width 12 height 12
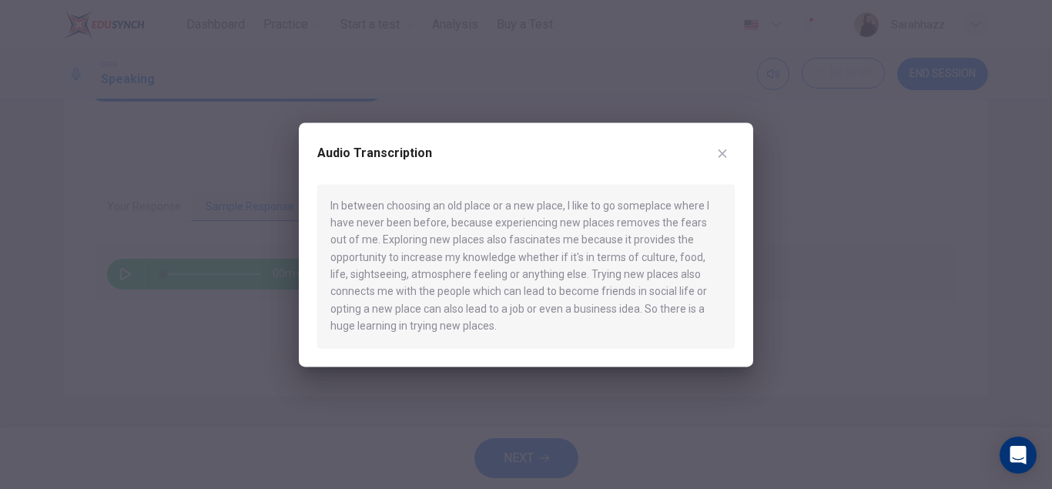
click at [455, 400] on div at bounding box center [526, 244] width 1052 height 489
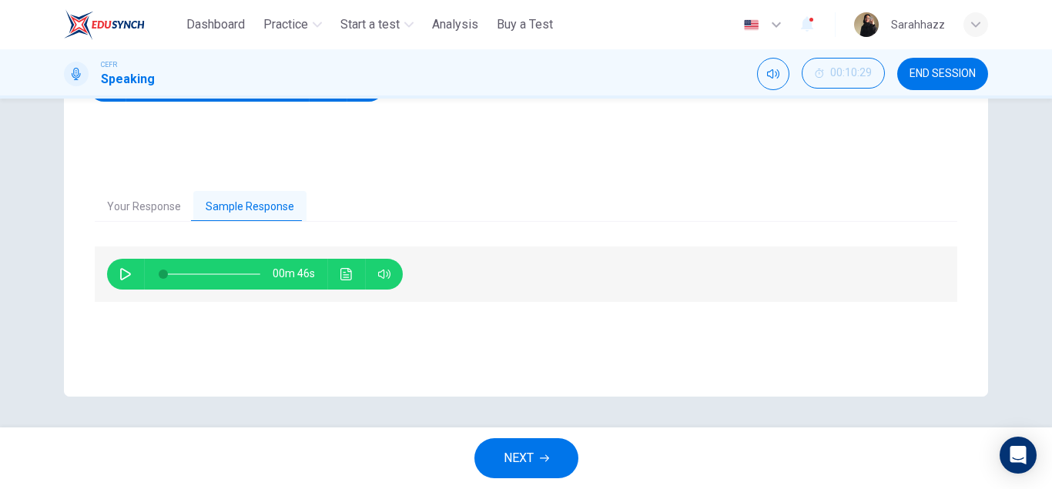
click at [655, 374] on div "00m 46s" at bounding box center [526, 312] width 862 height 132
click at [348, 273] on icon "Click to see the audio transcription" at bounding box center [346, 274] width 12 height 12
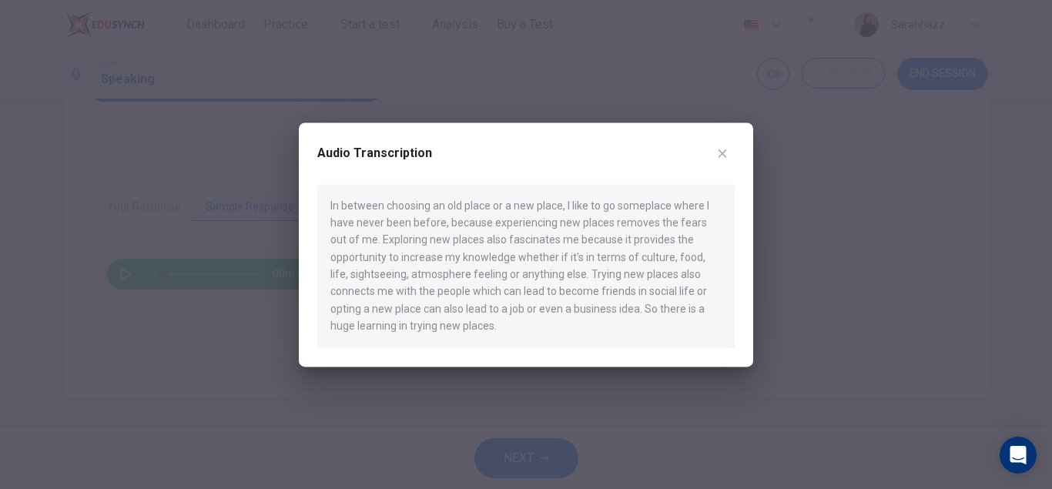
click at [794, 434] on div at bounding box center [526, 244] width 1052 height 489
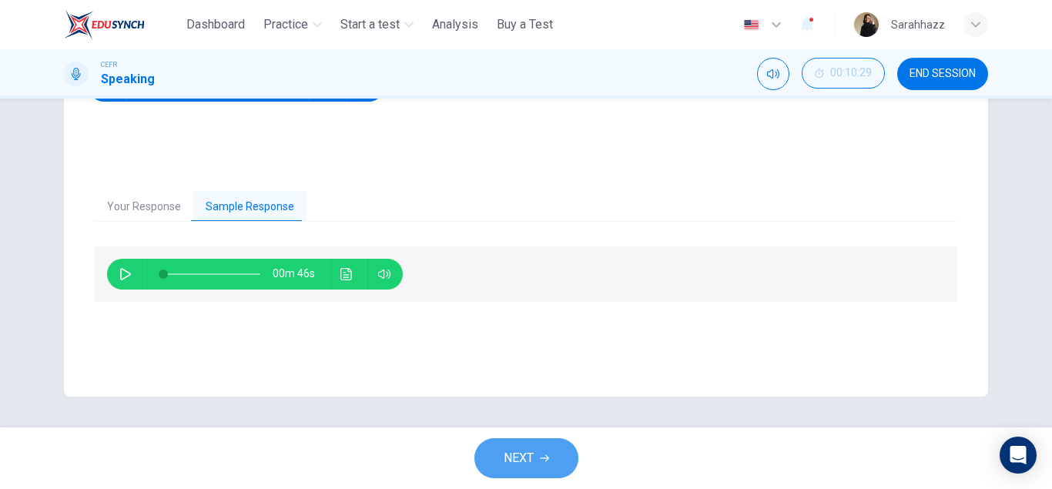
click at [533, 448] on span "NEXT" at bounding box center [518, 458] width 30 height 22
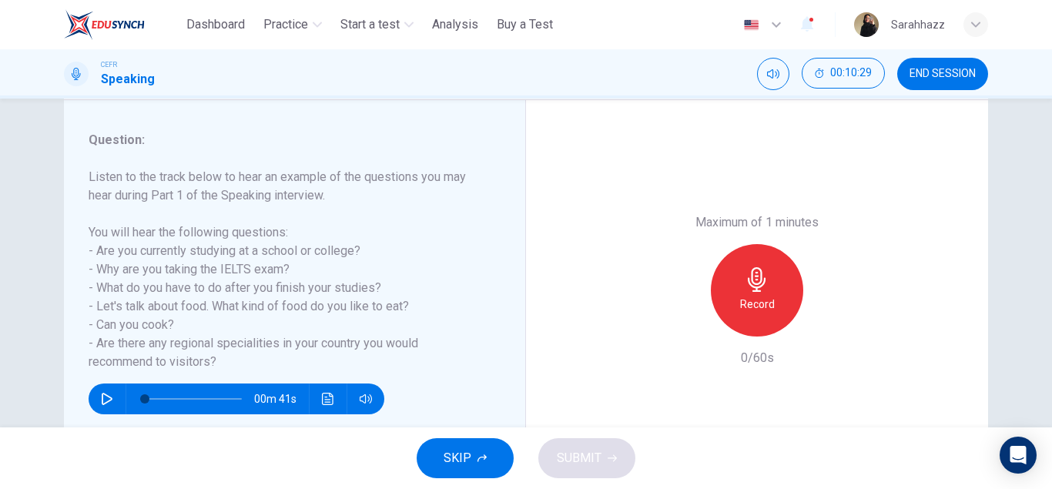
scroll to position [220, 0]
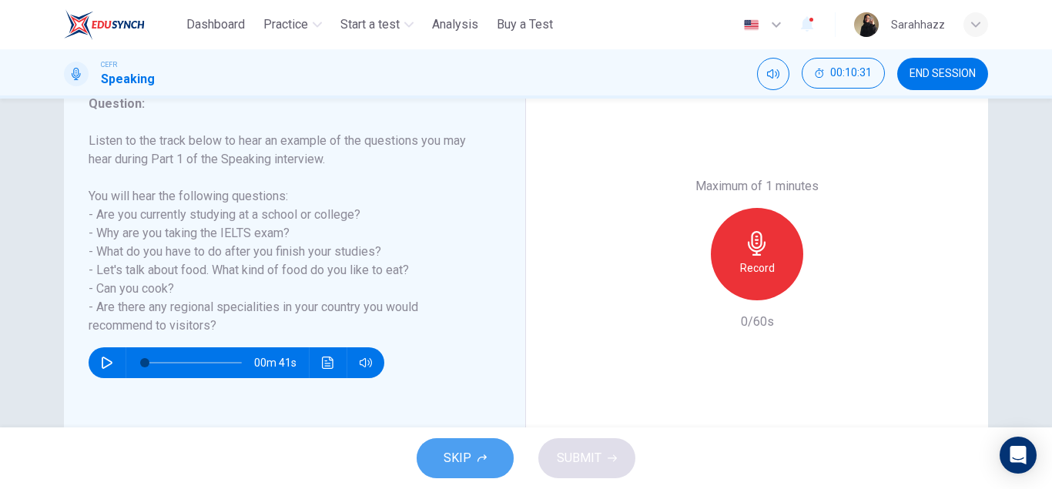
click at [460, 442] on button "SKIP" at bounding box center [464, 458] width 97 height 40
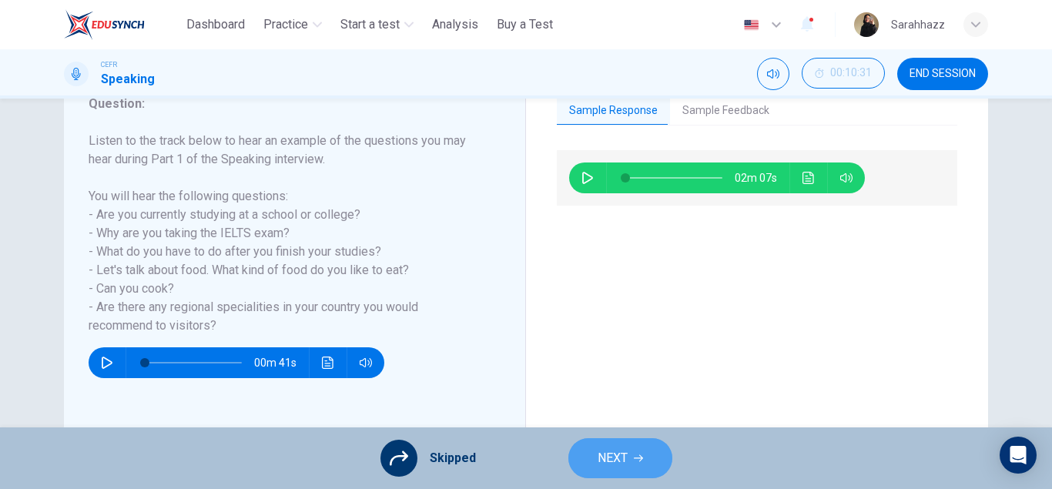
click at [610, 440] on button "NEXT" at bounding box center [620, 458] width 104 height 40
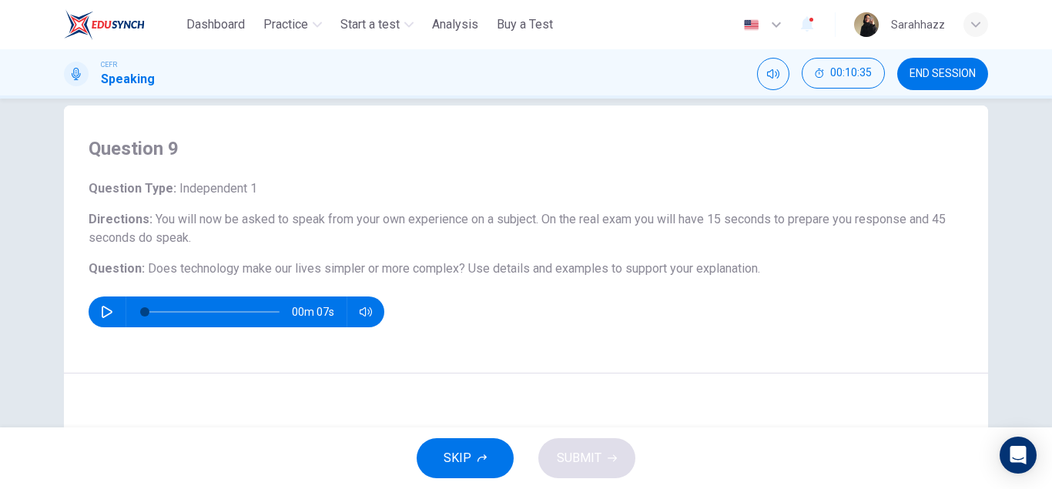
scroll to position [0, 0]
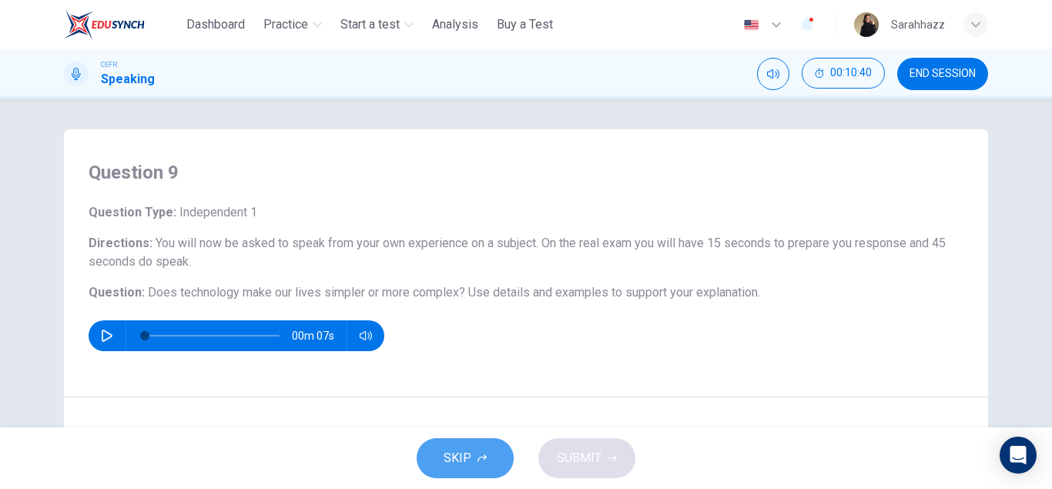
click at [484, 456] on icon "button" at bounding box center [481, 458] width 9 height 8
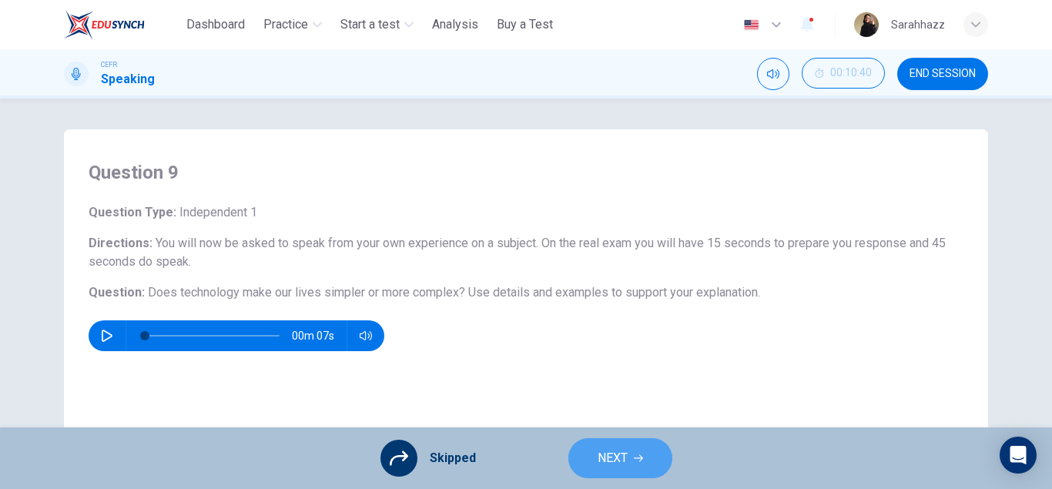
click at [632, 465] on button "NEXT" at bounding box center [620, 458] width 104 height 40
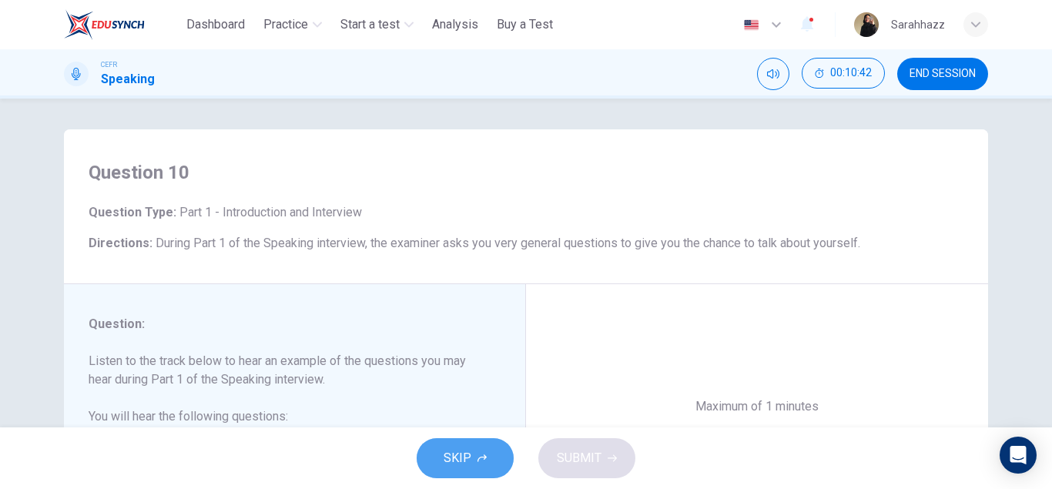
click at [475, 460] on button "SKIP" at bounding box center [464, 458] width 97 height 40
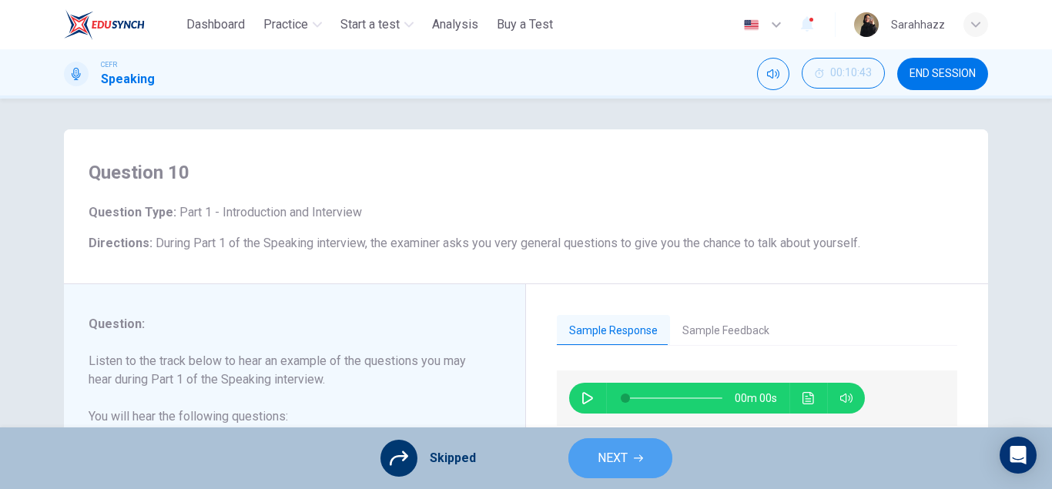
click at [628, 459] on button "NEXT" at bounding box center [620, 458] width 104 height 40
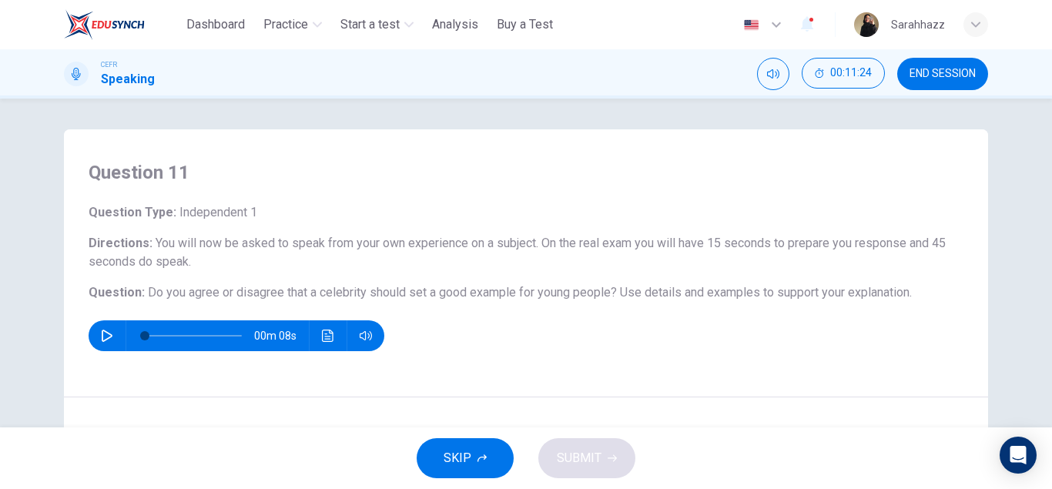
scroll to position [268, 0]
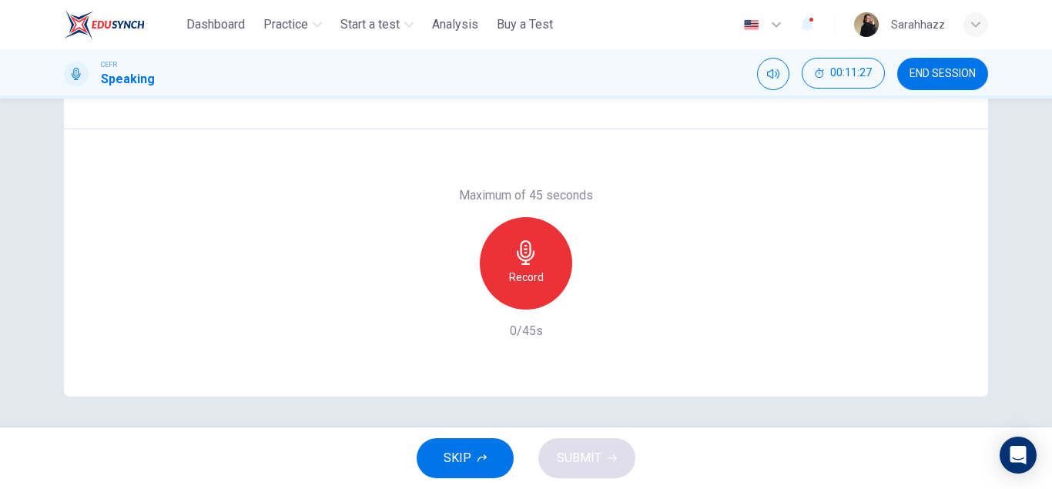
click at [537, 266] on div "Record" at bounding box center [526, 263] width 92 height 92
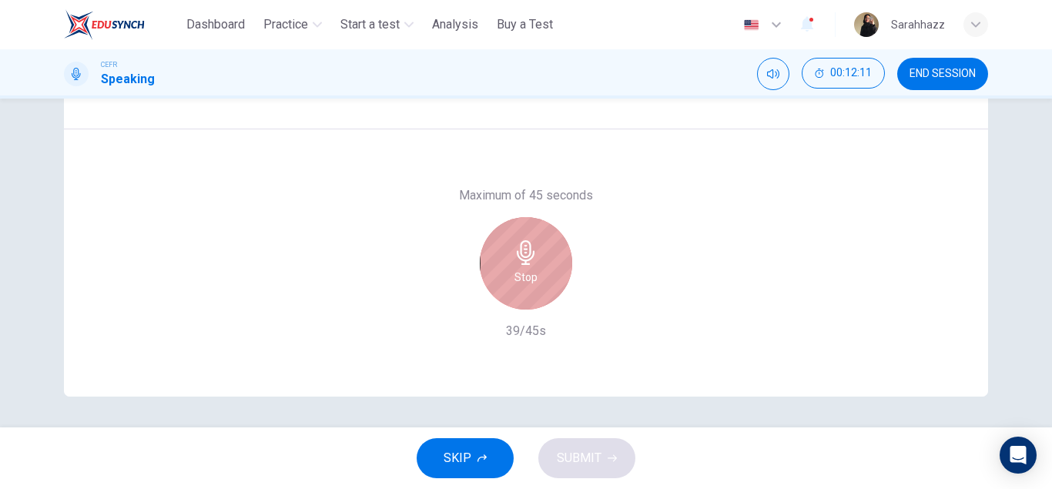
click at [537, 266] on div "Stop" at bounding box center [526, 263] width 92 height 92
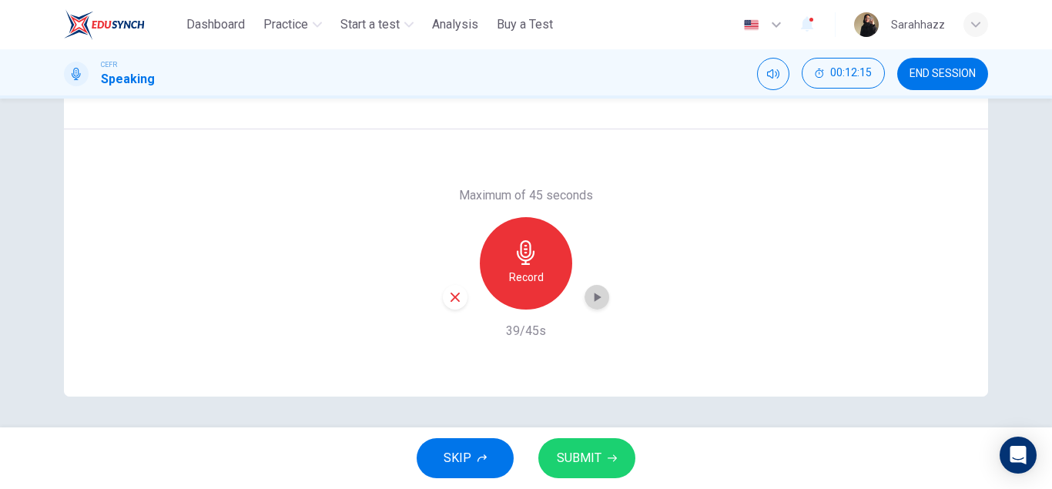
click at [591, 302] on icon "button" at bounding box center [596, 296] width 15 height 15
click at [584, 465] on span "SUBMIT" at bounding box center [579, 458] width 45 height 22
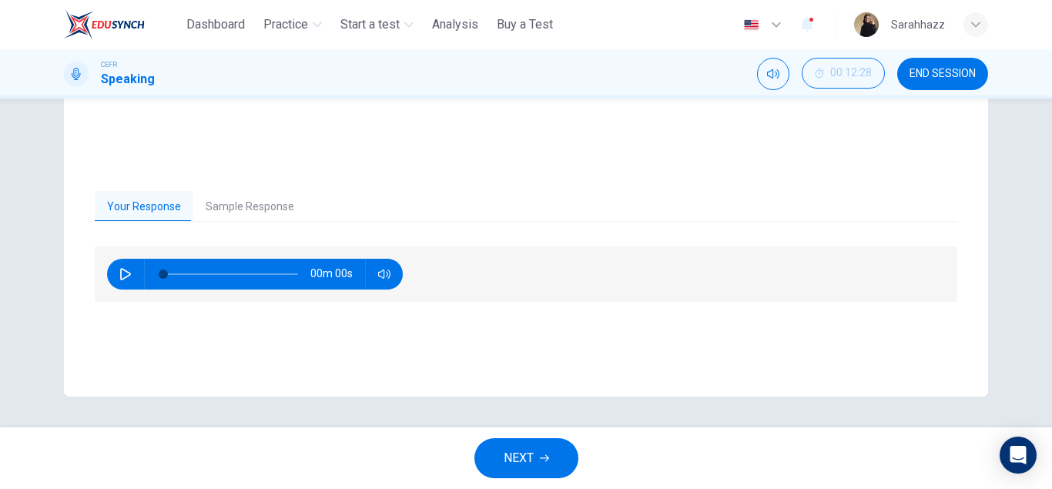
click at [246, 198] on button "Sample Response" at bounding box center [249, 207] width 113 height 32
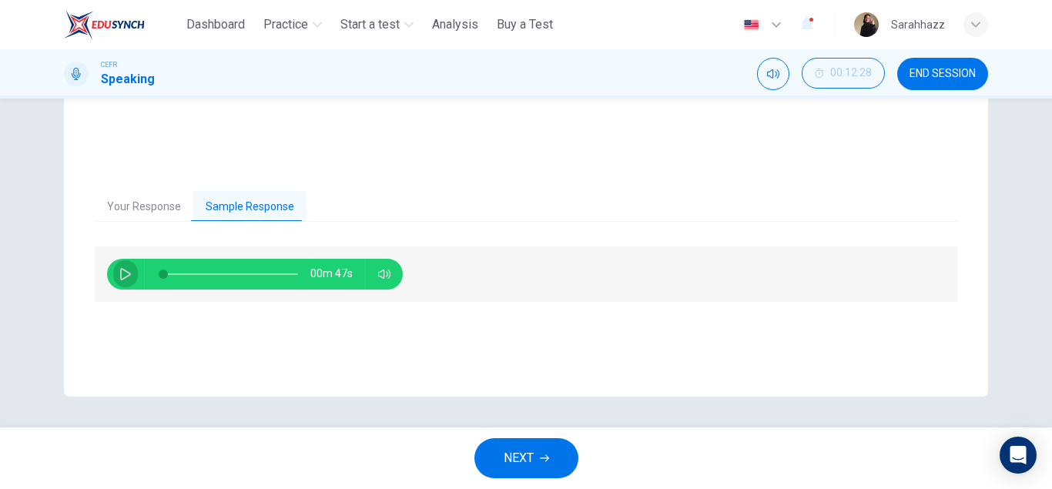
click at [118, 273] on button "button" at bounding box center [125, 274] width 25 height 31
type input "**"
click at [542, 463] on button "NEXT" at bounding box center [526, 458] width 104 height 40
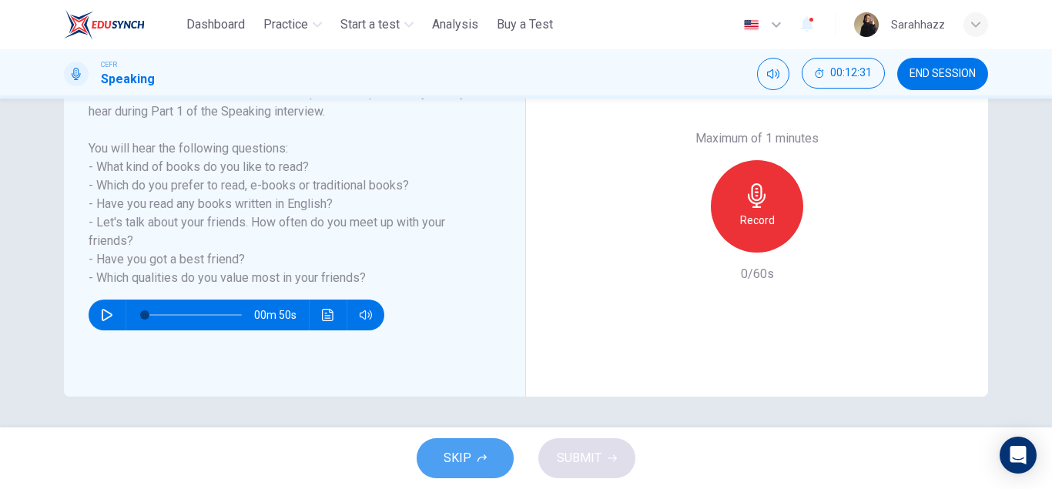
click at [483, 463] on button "SKIP" at bounding box center [464, 458] width 97 height 40
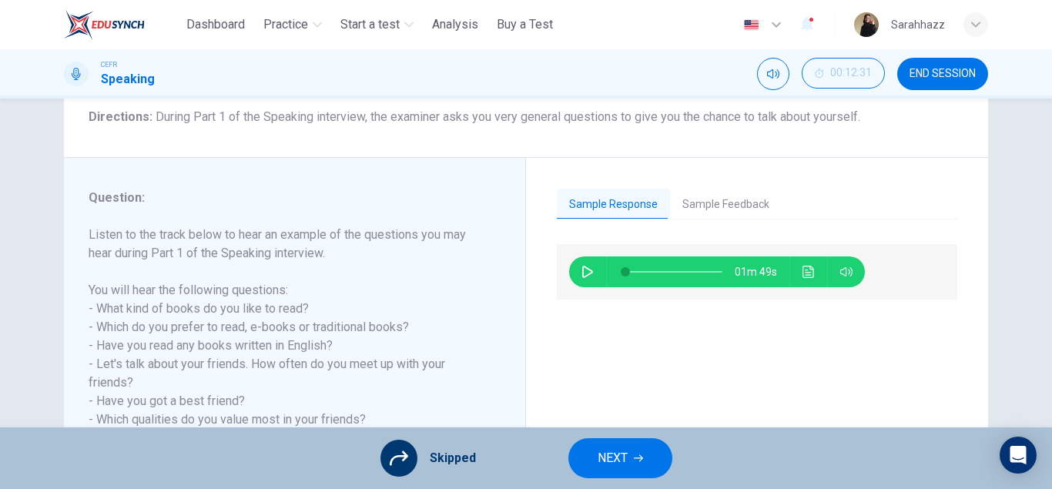
scroll to position [116, 0]
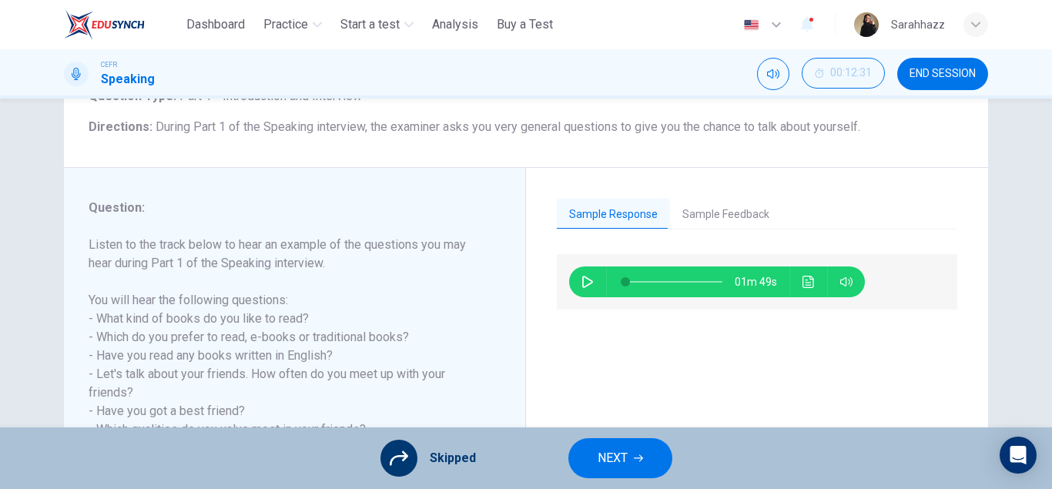
click at [706, 206] on button "Sample Feedback" at bounding box center [726, 215] width 112 height 32
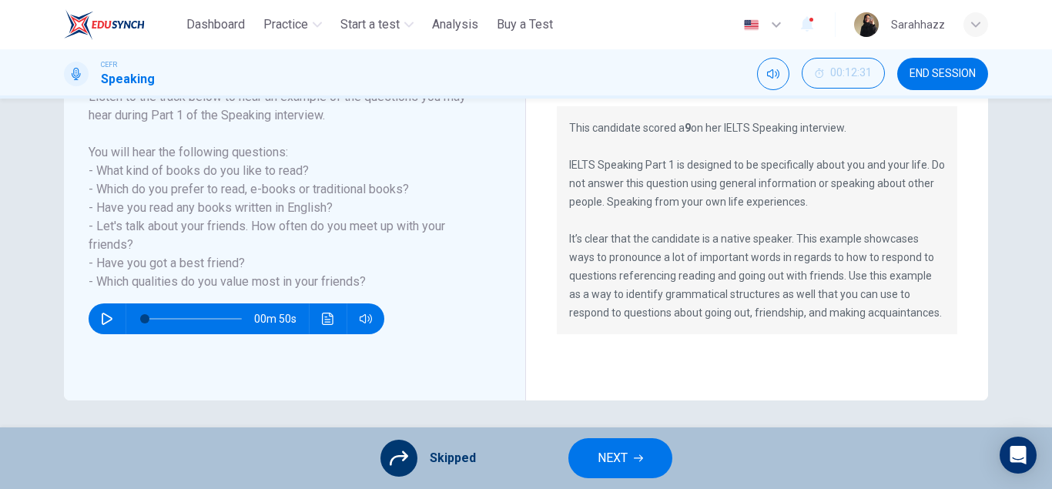
scroll to position [268, 0]
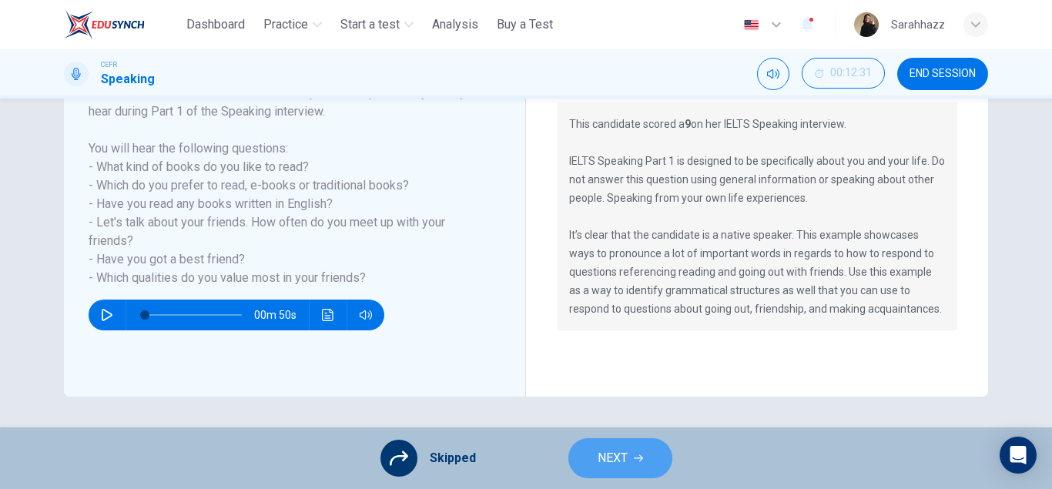
click at [634, 444] on button "NEXT" at bounding box center [620, 458] width 104 height 40
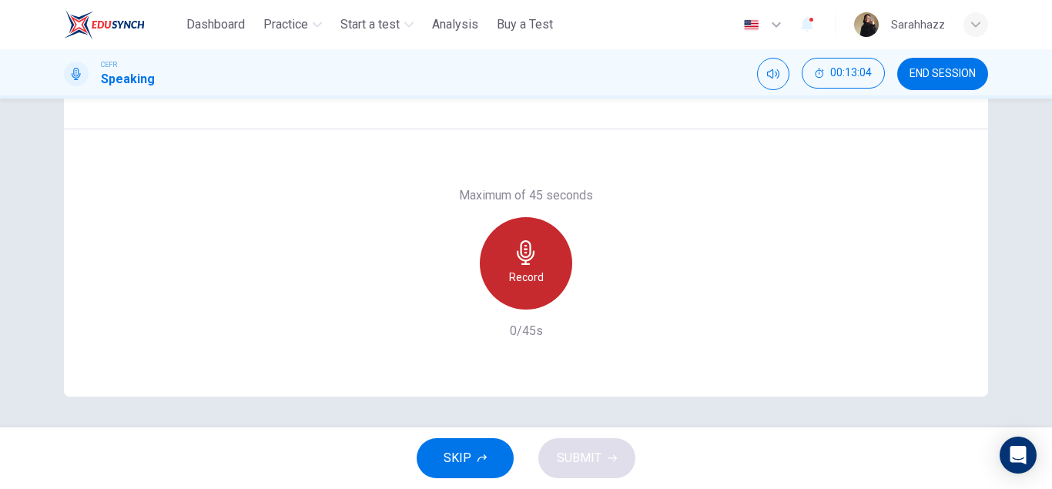
click at [523, 242] on icon "button" at bounding box center [526, 252] width 18 height 25
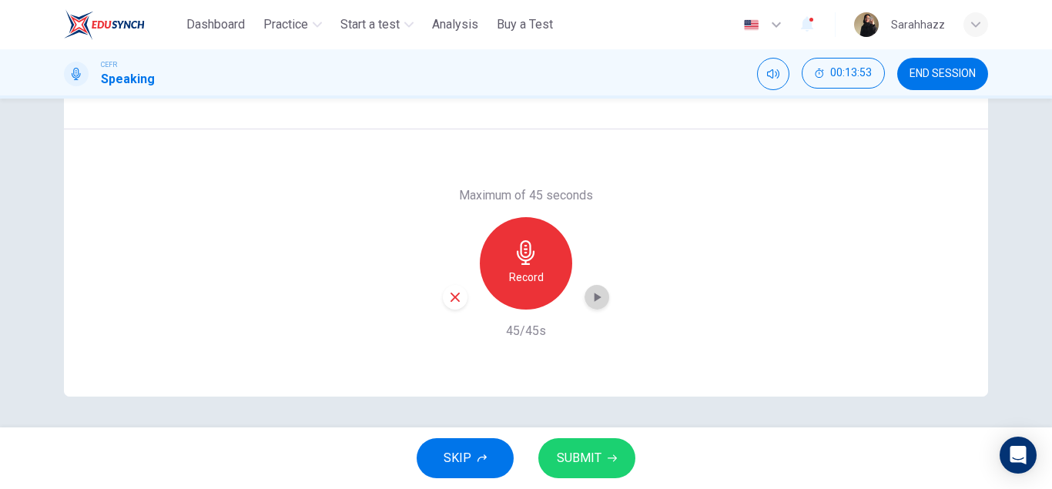
click at [604, 303] on div "button" at bounding box center [596, 297] width 25 height 25
click at [588, 447] on span "SUBMIT" at bounding box center [579, 458] width 45 height 22
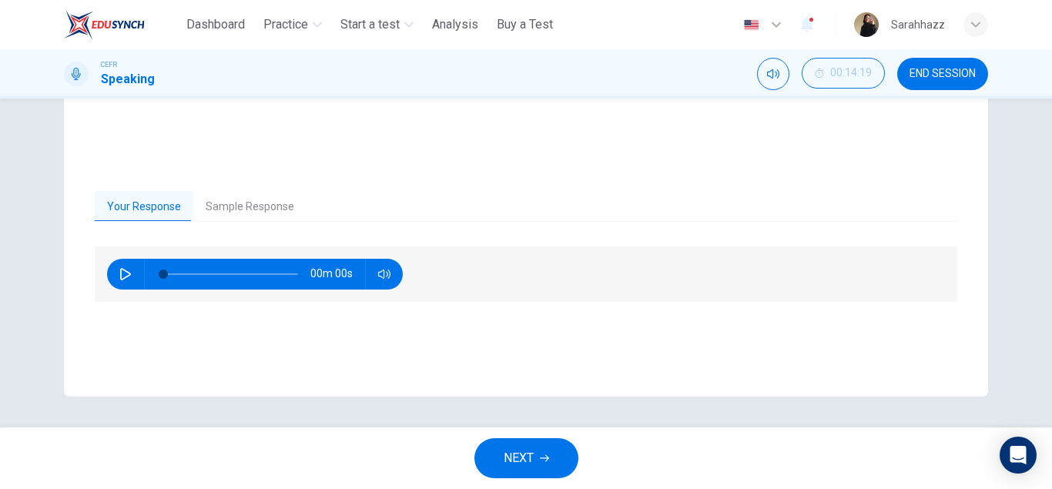
click at [249, 215] on button "Sample Response" at bounding box center [249, 207] width 113 height 32
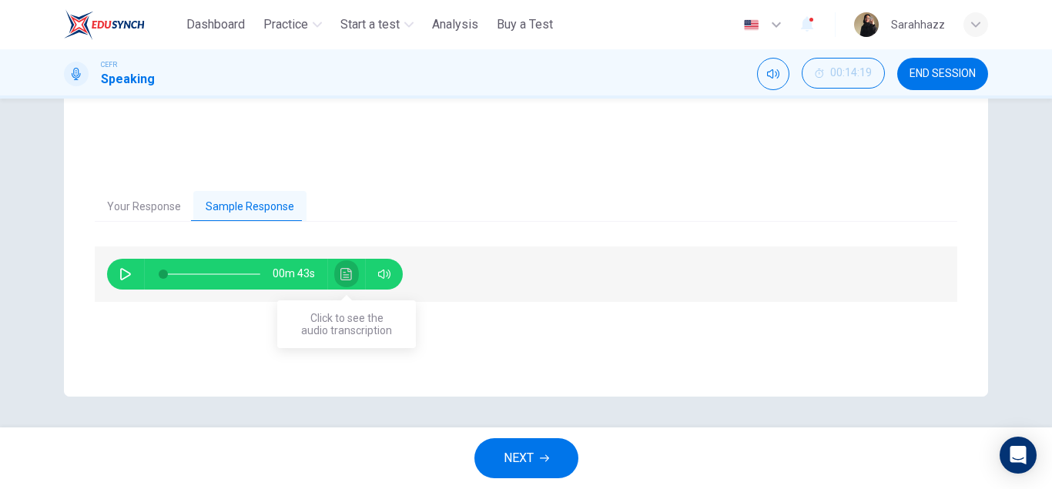
click at [341, 279] on icon "Click to see the audio transcription" at bounding box center [346, 274] width 12 height 12
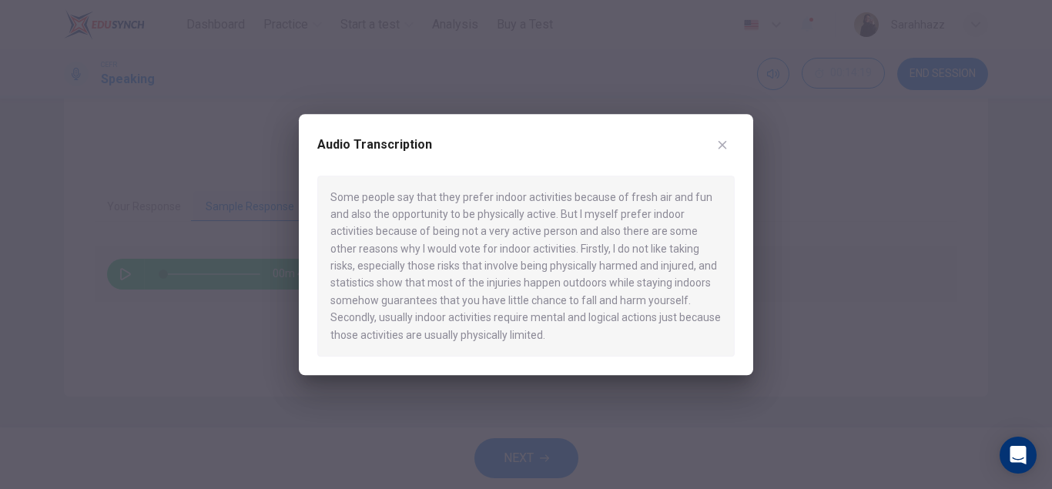
click at [756, 329] on div at bounding box center [526, 244] width 1052 height 489
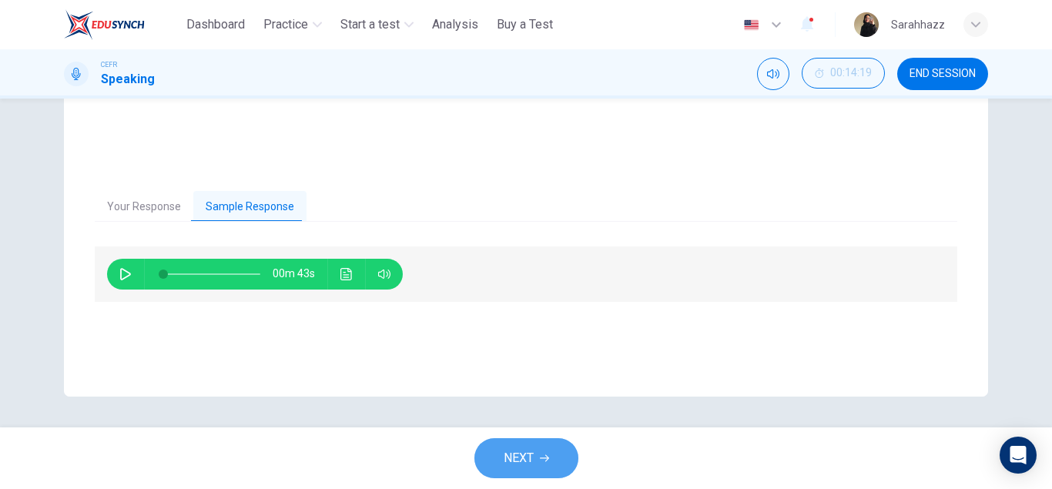
click at [523, 466] on span "NEXT" at bounding box center [518, 458] width 30 height 22
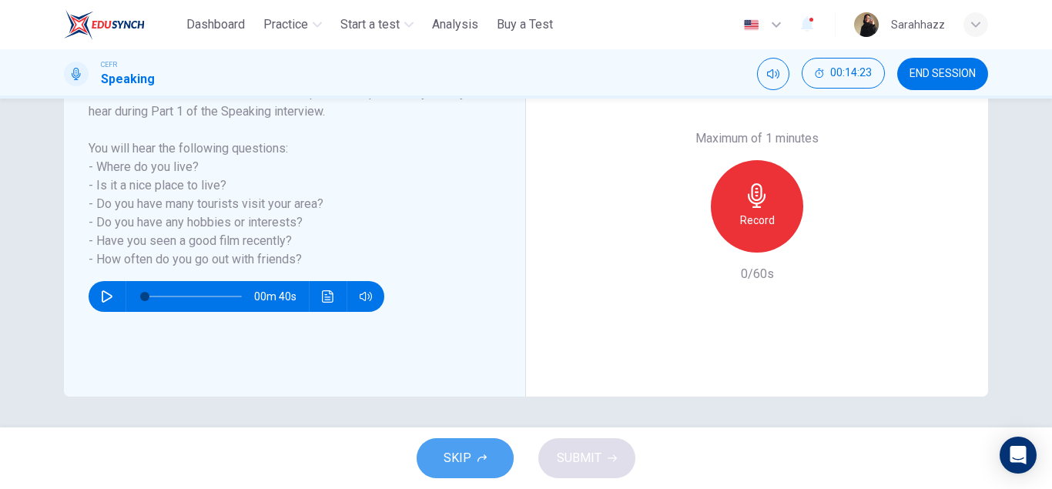
click at [476, 458] on button "SKIP" at bounding box center [464, 458] width 97 height 40
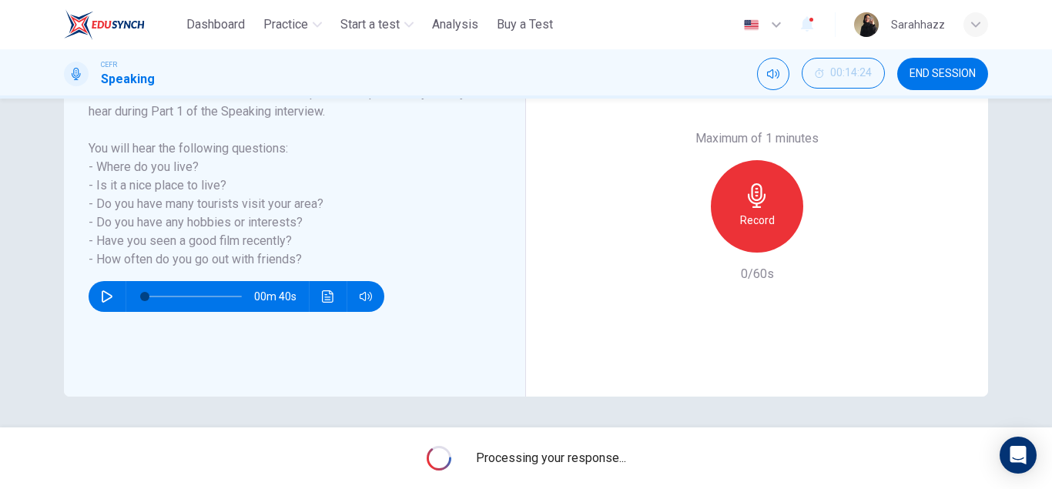
click at [948, 63] on button "END SESSION" at bounding box center [942, 74] width 91 height 32
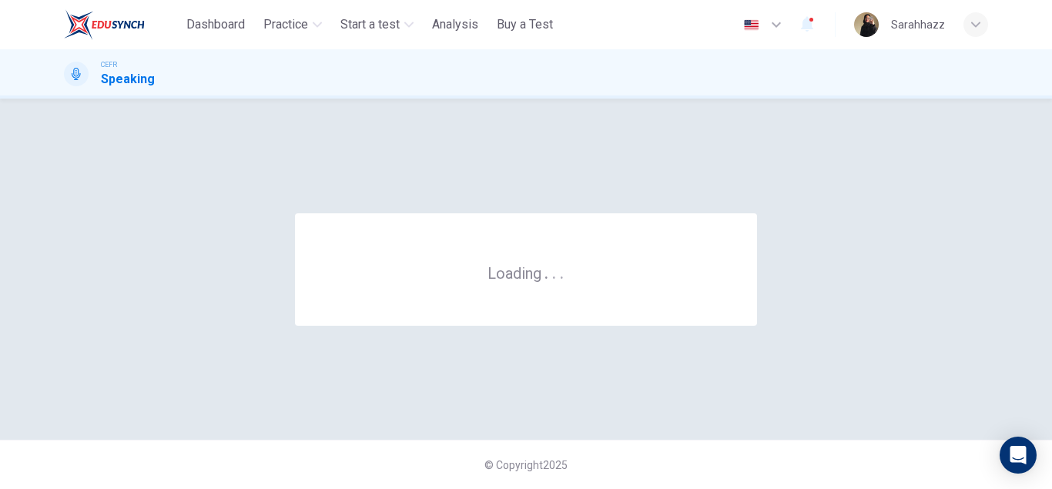
scroll to position [0, 0]
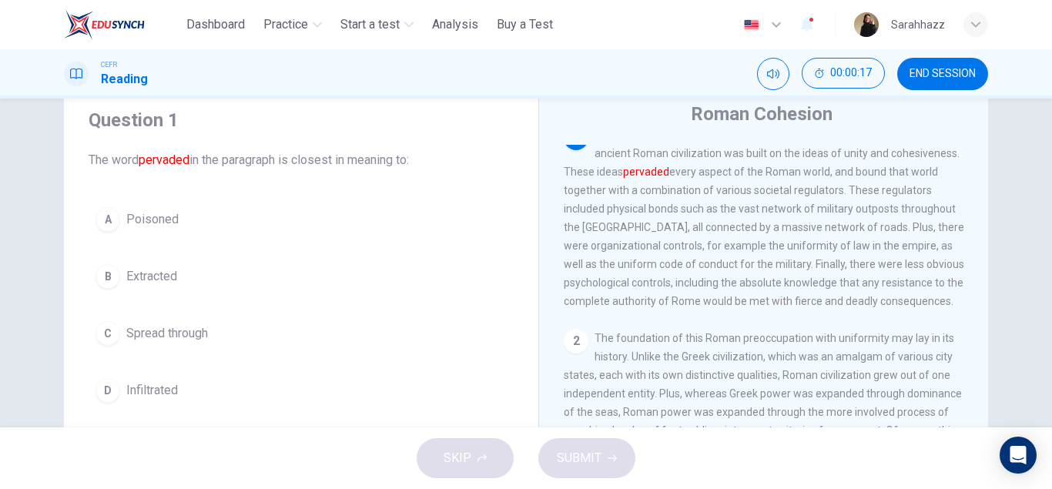
scroll to position [53, 0]
click at [153, 337] on span "Spread through" at bounding box center [167, 332] width 82 height 18
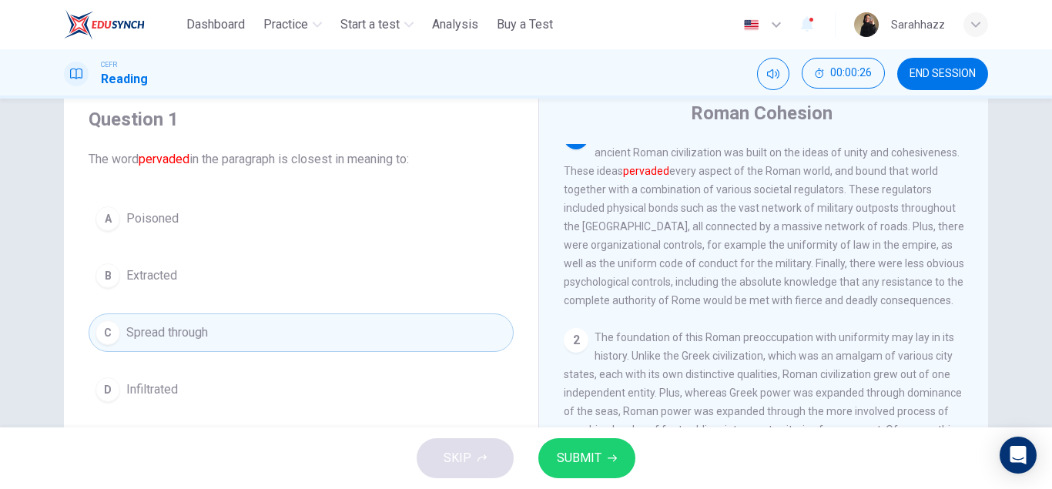
click at [605, 455] on button "SUBMIT" at bounding box center [586, 458] width 97 height 40
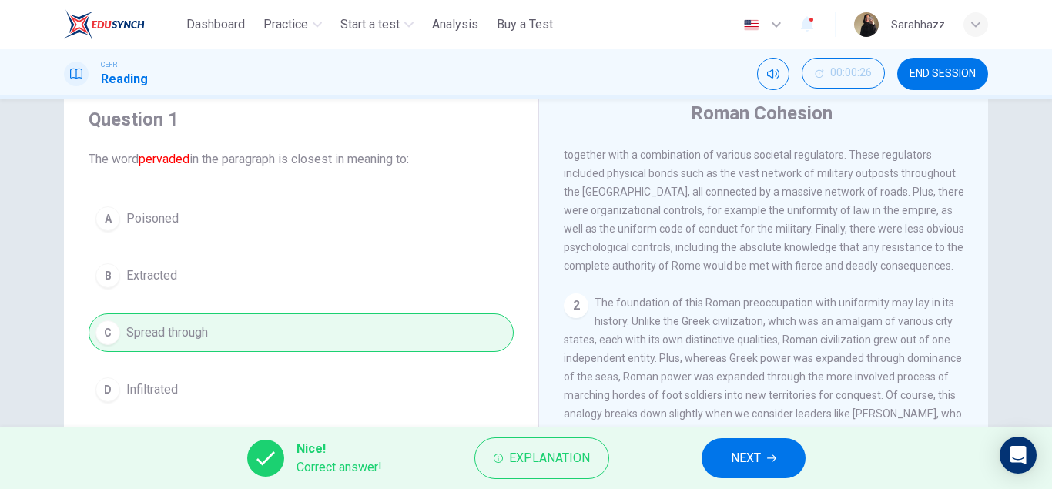
scroll to position [64, 0]
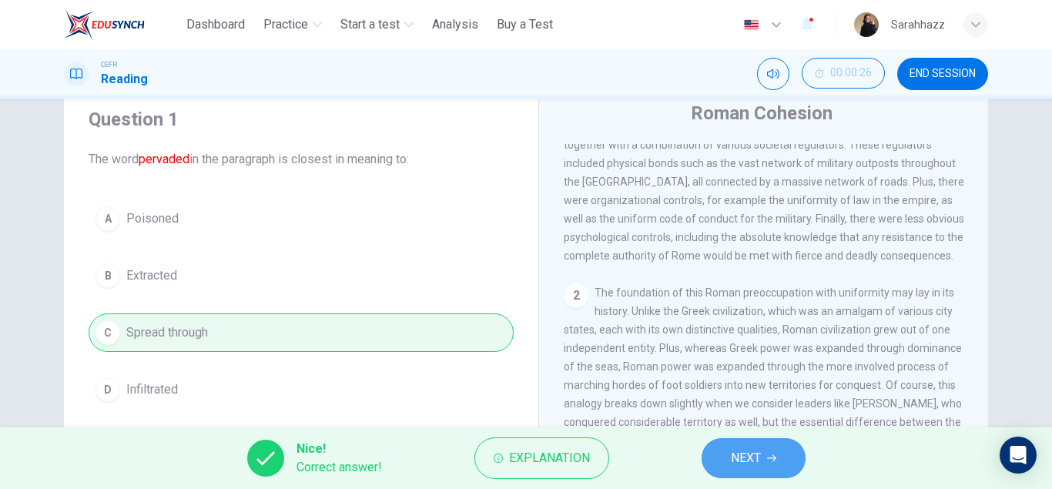
click at [749, 463] on span "NEXT" at bounding box center [746, 458] width 30 height 22
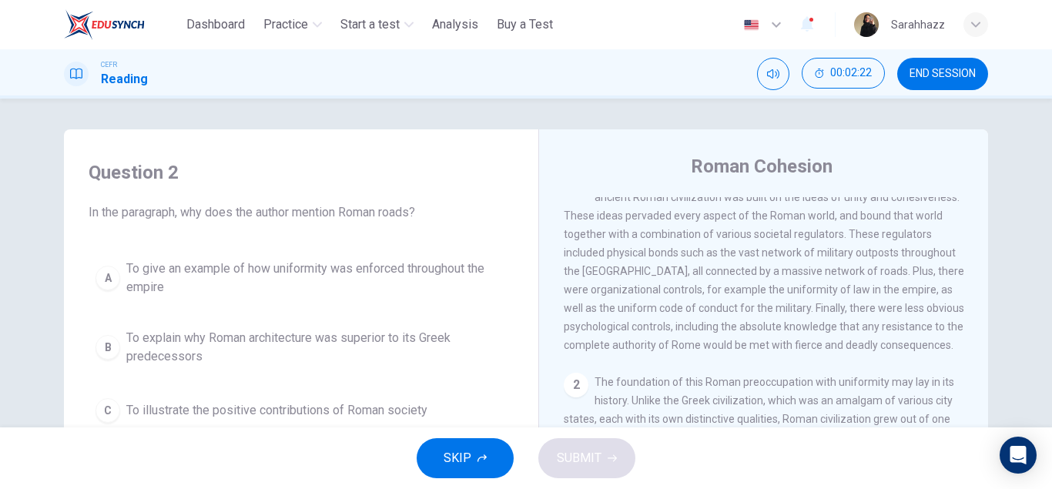
scroll to position [28, 0]
click at [472, 473] on button "SKIP" at bounding box center [464, 458] width 97 height 40
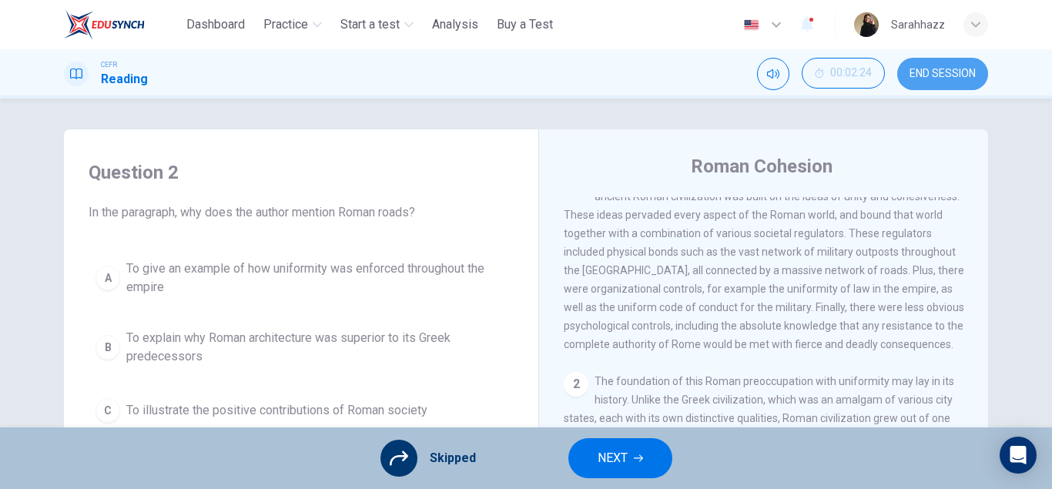
click at [946, 73] on span "END SESSION" at bounding box center [942, 74] width 66 height 12
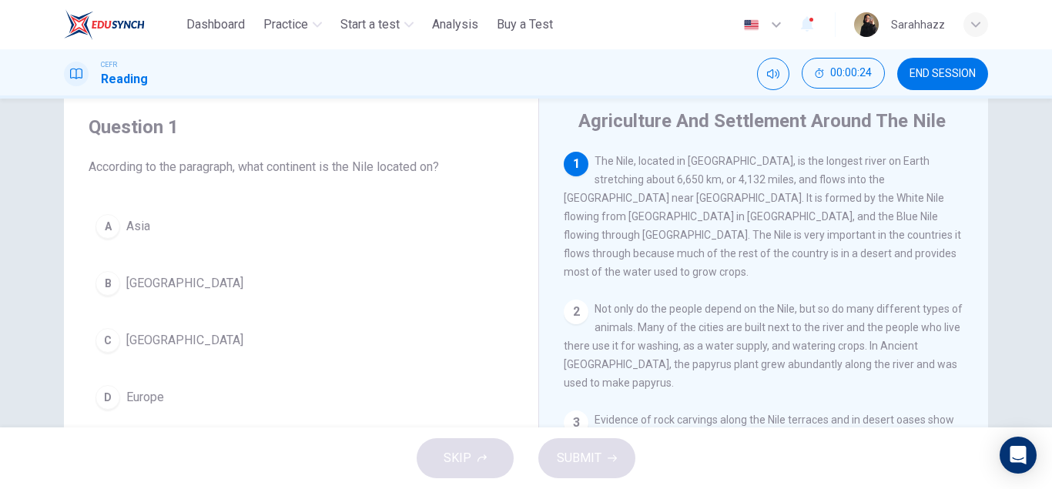
scroll to position [45, 0]
click at [133, 344] on span "[GEOGRAPHIC_DATA]" at bounding box center [184, 341] width 117 height 18
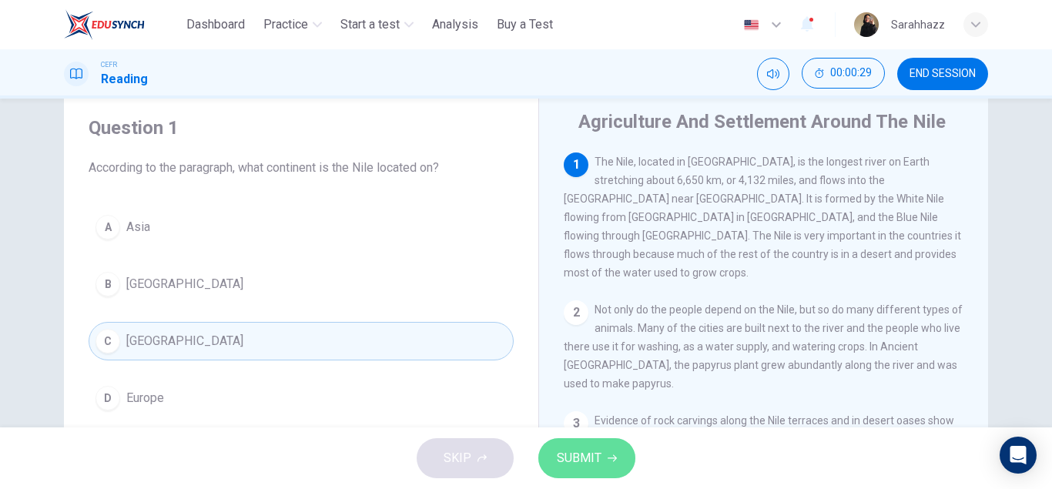
click at [569, 467] on span "SUBMIT" at bounding box center [579, 458] width 45 height 22
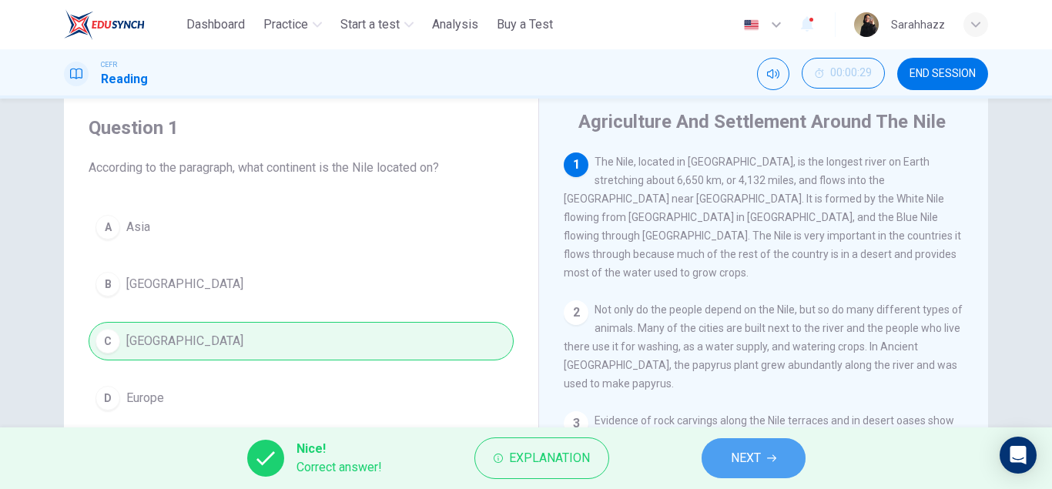
click at [751, 460] on span "NEXT" at bounding box center [746, 458] width 30 height 22
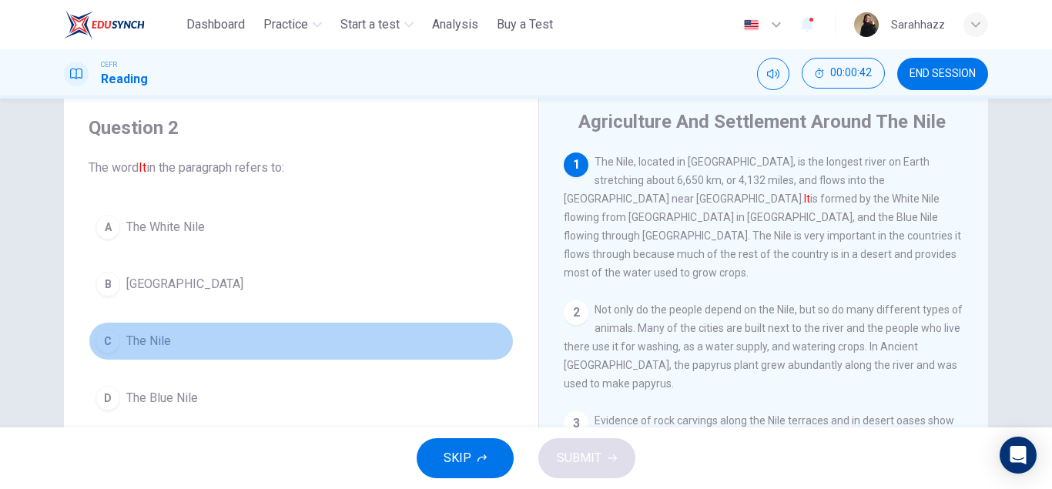
click at [156, 339] on span "The Nile" at bounding box center [148, 341] width 45 height 18
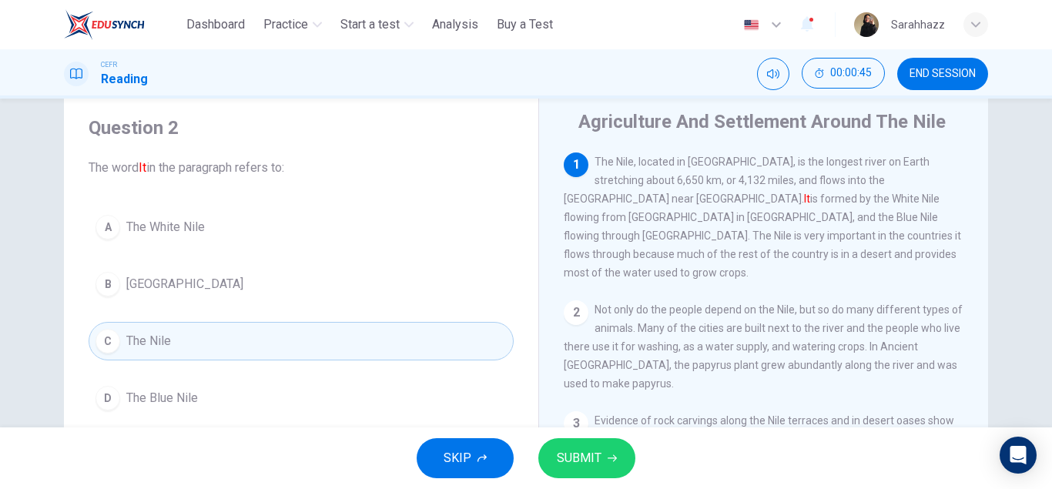
click at [591, 469] on button "SUBMIT" at bounding box center [586, 458] width 97 height 40
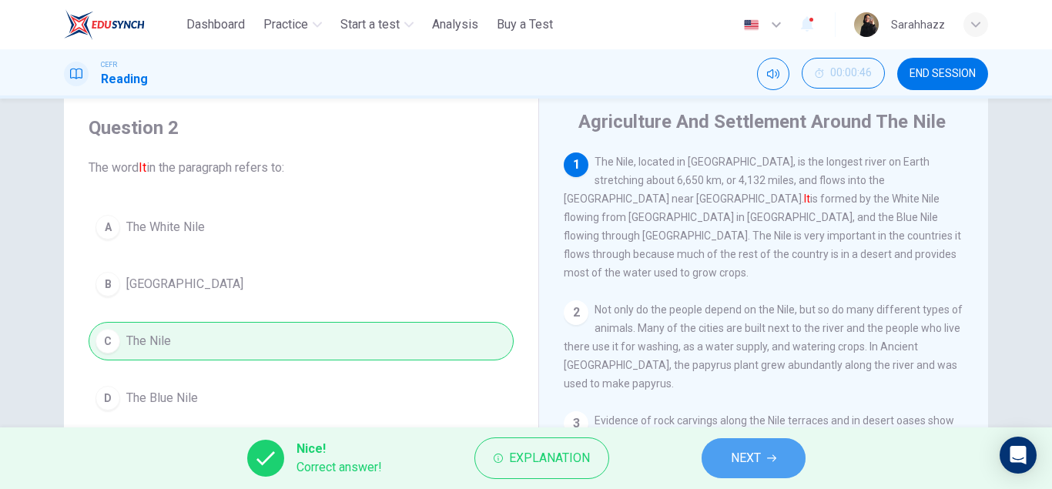
click at [749, 470] on button "NEXT" at bounding box center [753, 458] width 104 height 40
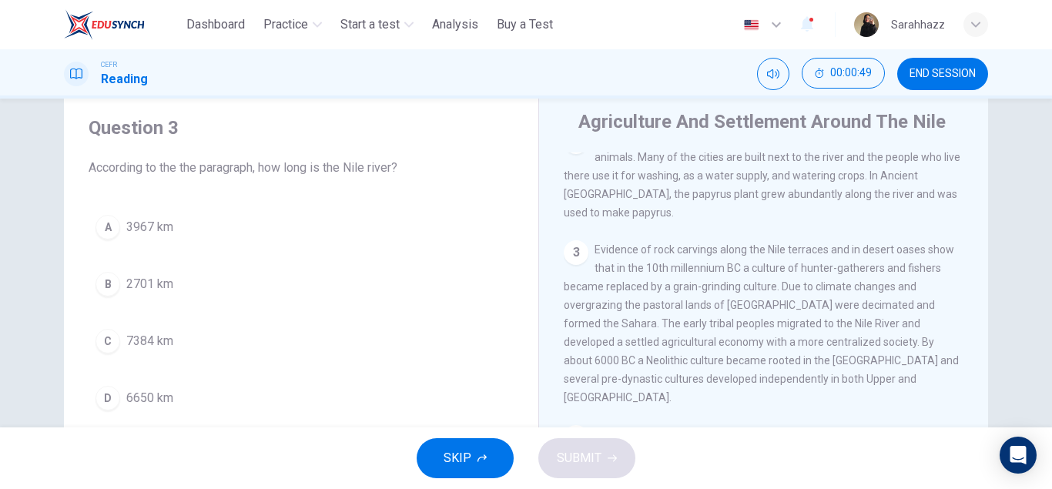
scroll to position [0, 0]
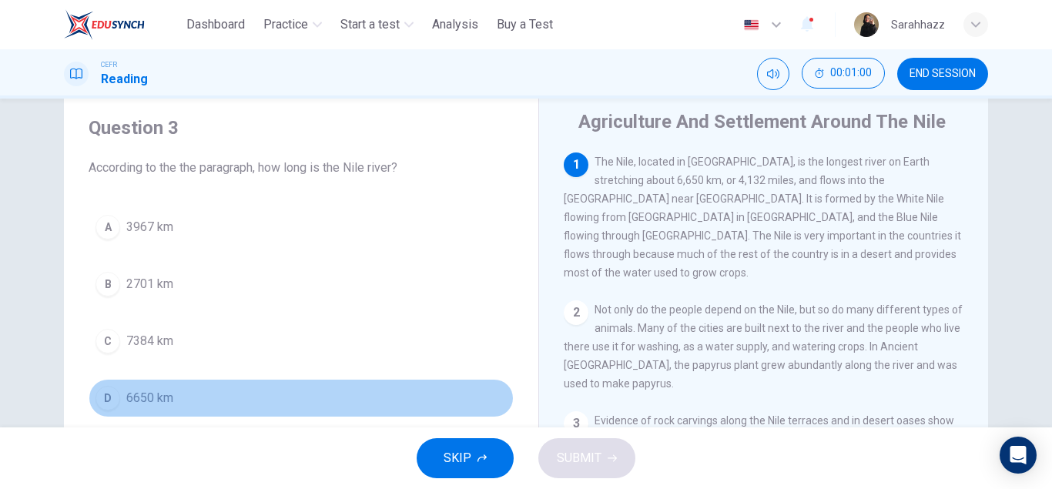
click at [142, 396] on span "6650 km" at bounding box center [149, 398] width 47 height 18
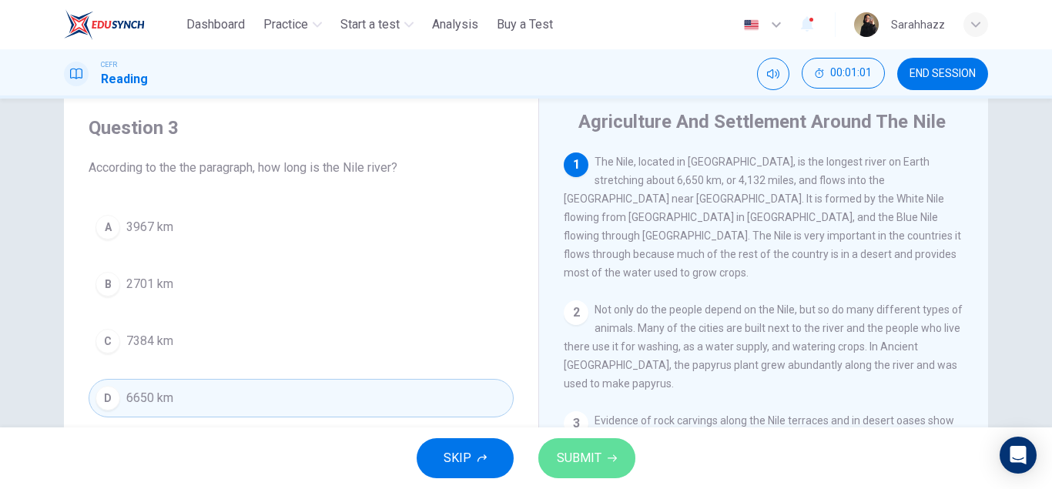
click at [603, 469] on button "SUBMIT" at bounding box center [586, 458] width 97 height 40
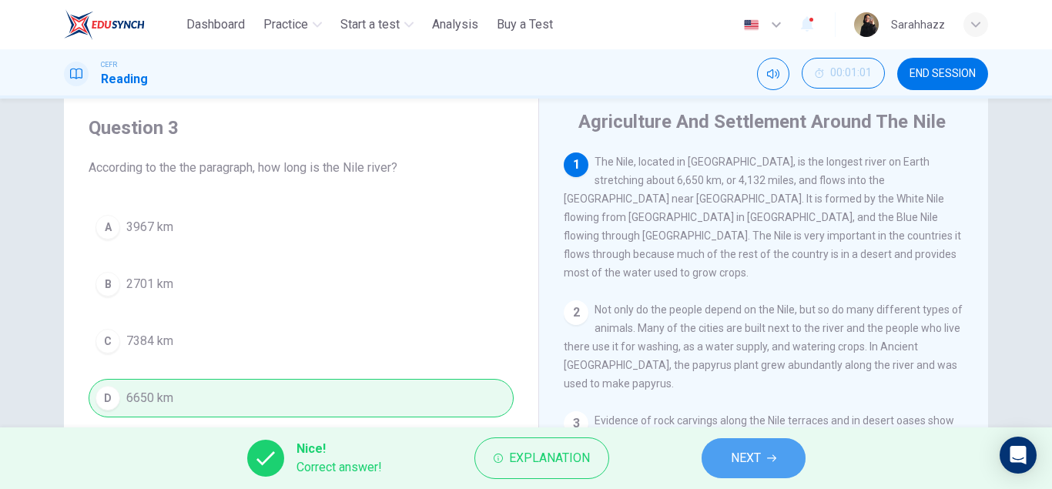
click at [768, 460] on icon "button" at bounding box center [771, 457] width 9 height 9
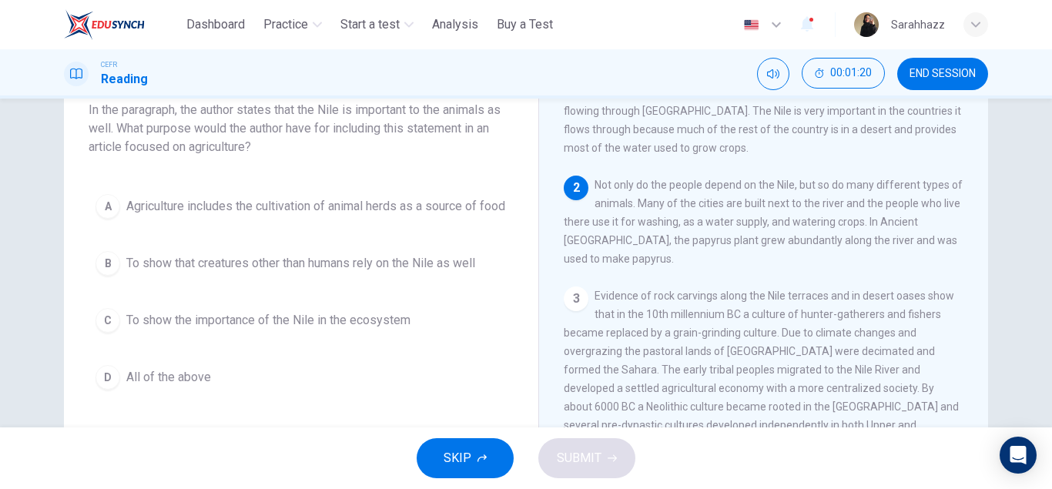
scroll to position [103, 0]
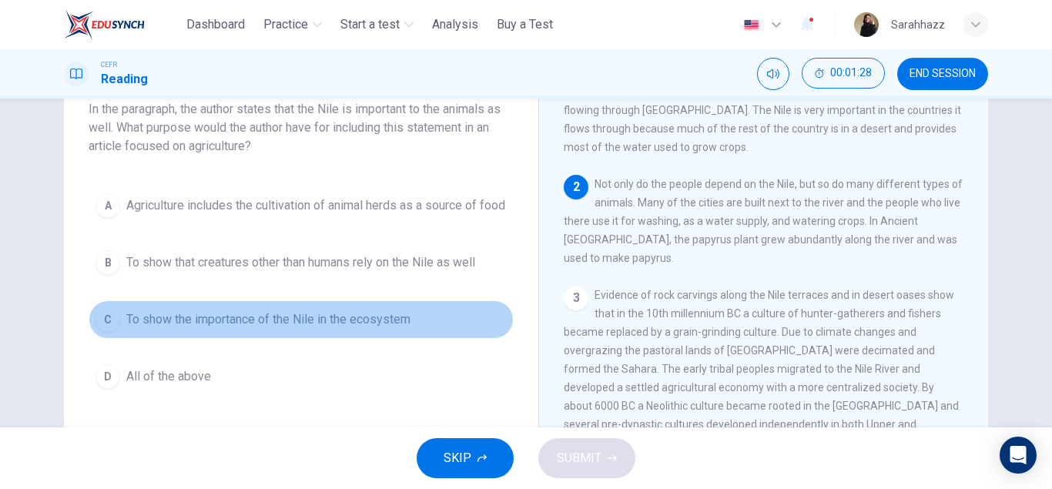
click at [356, 329] on span "To show the importance of the Nile in the ecosystem" at bounding box center [268, 319] width 284 height 18
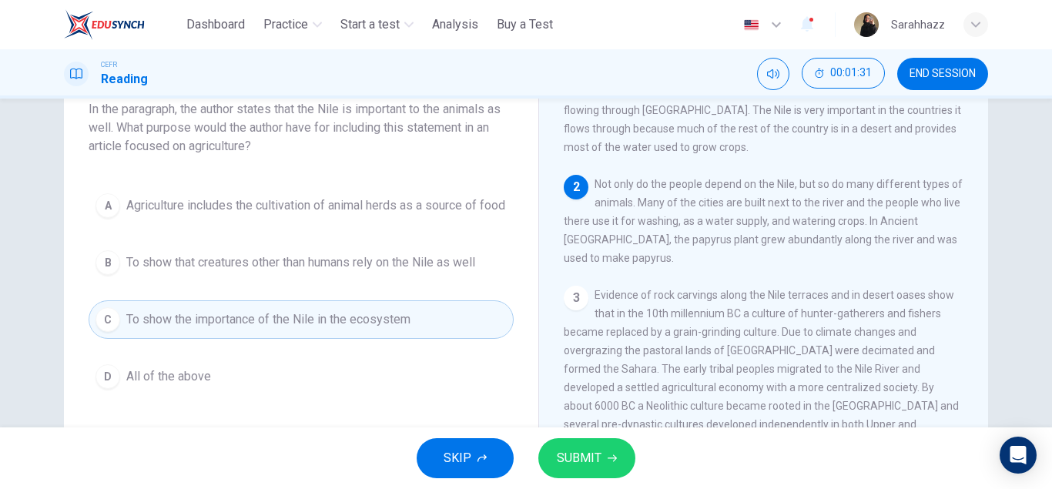
click at [564, 450] on span "SUBMIT" at bounding box center [579, 458] width 45 height 22
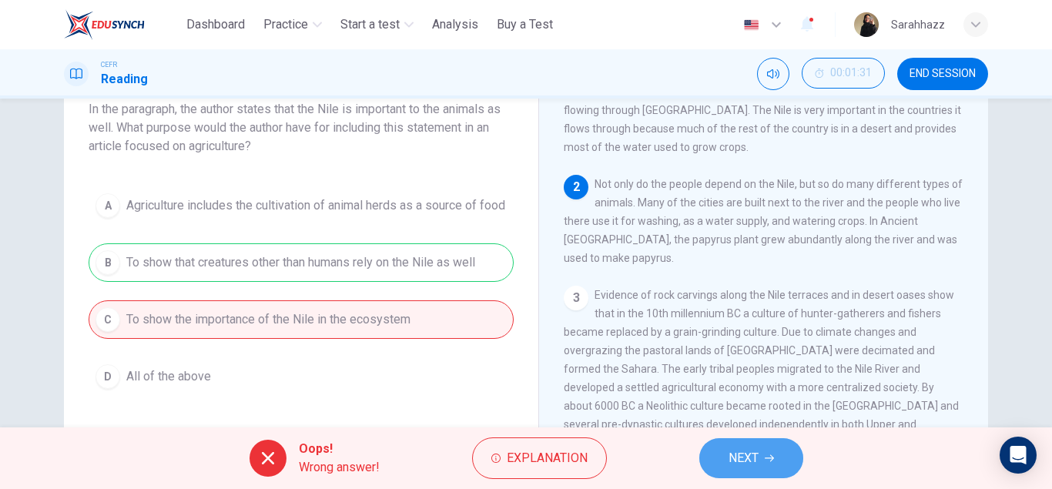
click at [774, 462] on icon "button" at bounding box center [768, 457] width 9 height 9
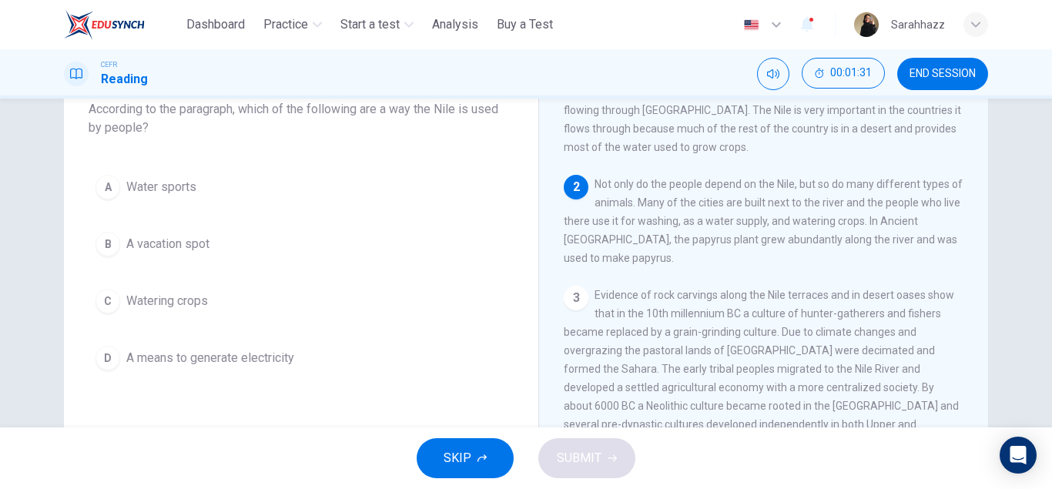
scroll to position [92, 0]
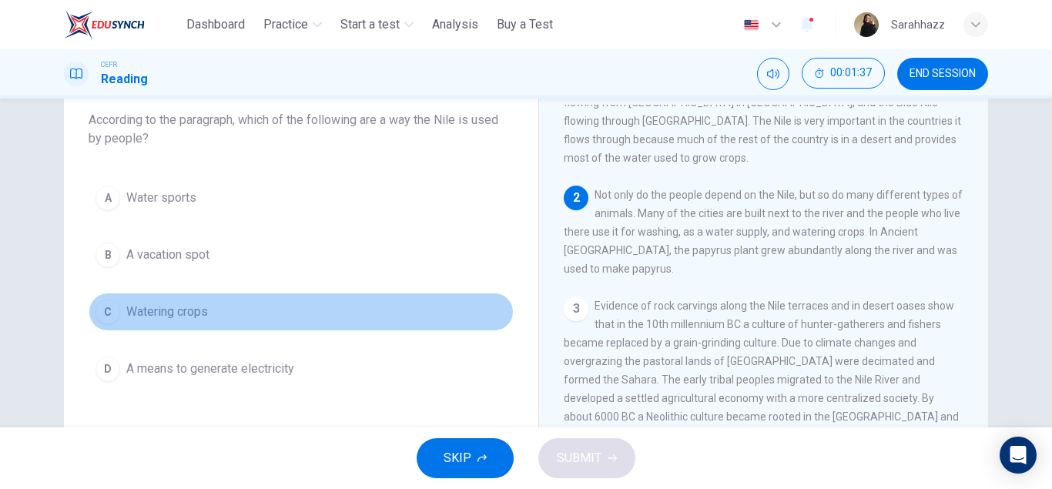
click at [156, 303] on span "Watering crops" at bounding box center [167, 312] width 82 height 18
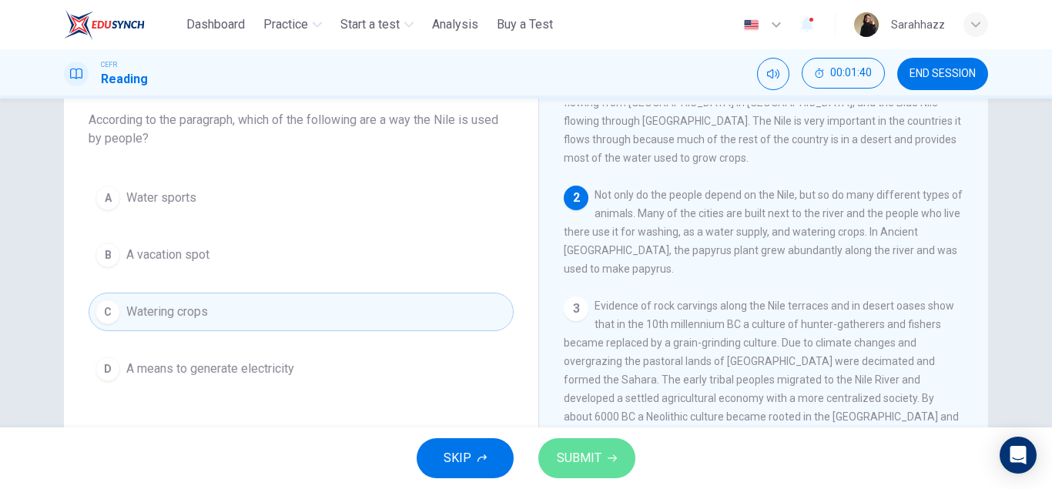
click at [566, 470] on button "SUBMIT" at bounding box center [586, 458] width 97 height 40
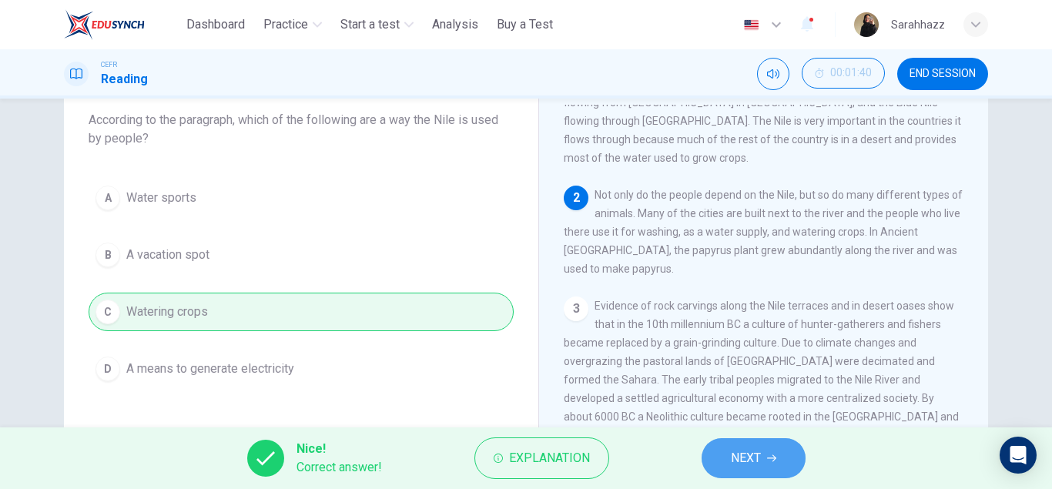
click at [718, 468] on button "NEXT" at bounding box center [753, 458] width 104 height 40
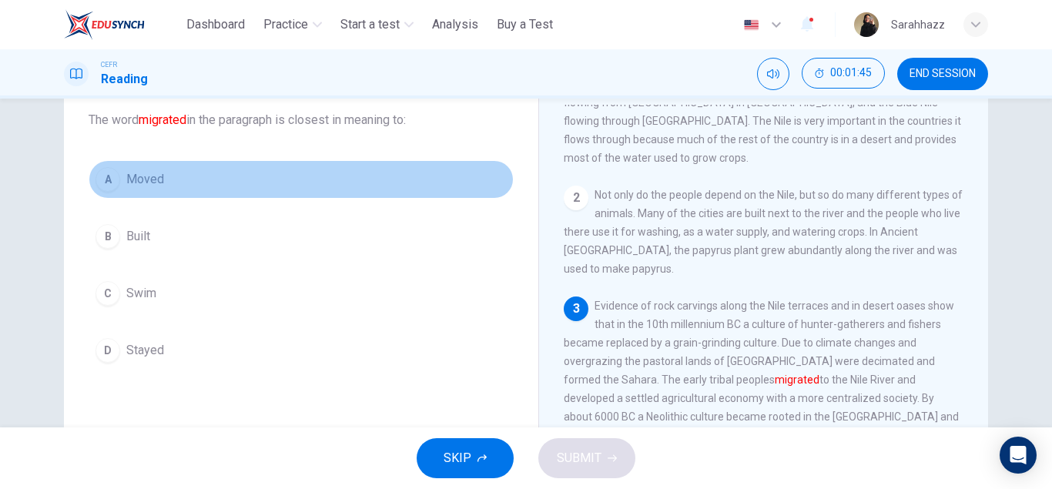
click at [127, 184] on span "Moved" at bounding box center [145, 179] width 38 height 18
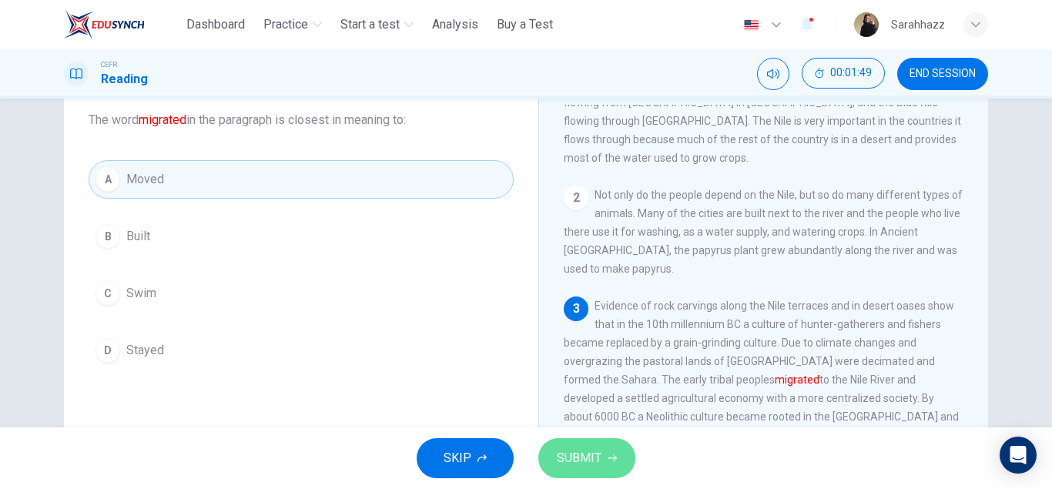
click at [605, 452] on button "SUBMIT" at bounding box center [586, 458] width 97 height 40
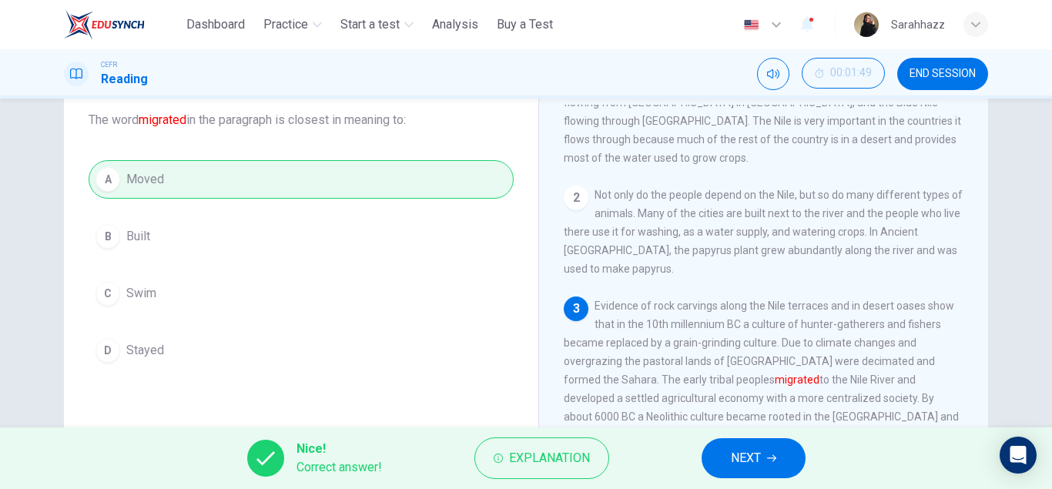
click at [730, 461] on button "NEXT" at bounding box center [753, 458] width 104 height 40
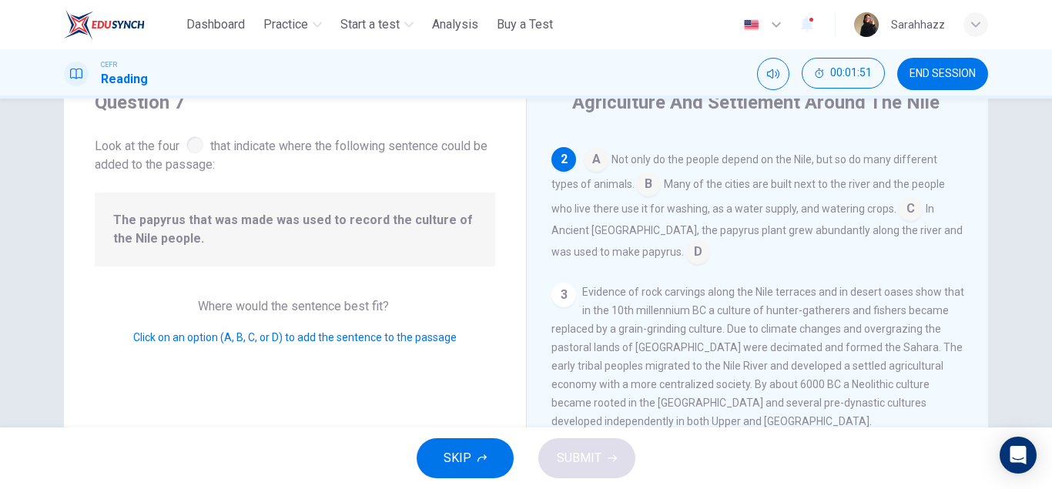
scroll to position [48, 0]
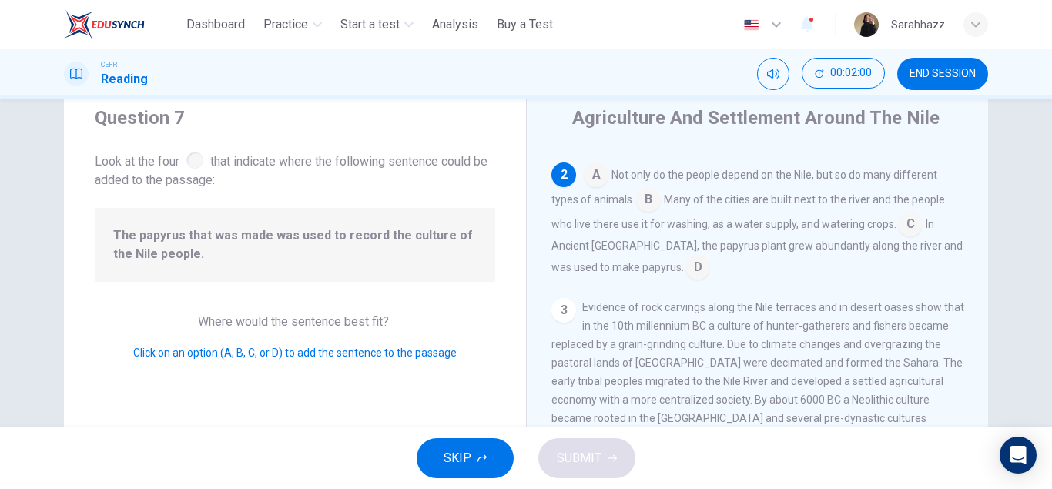
click at [685, 256] on input at bounding box center [697, 268] width 25 height 25
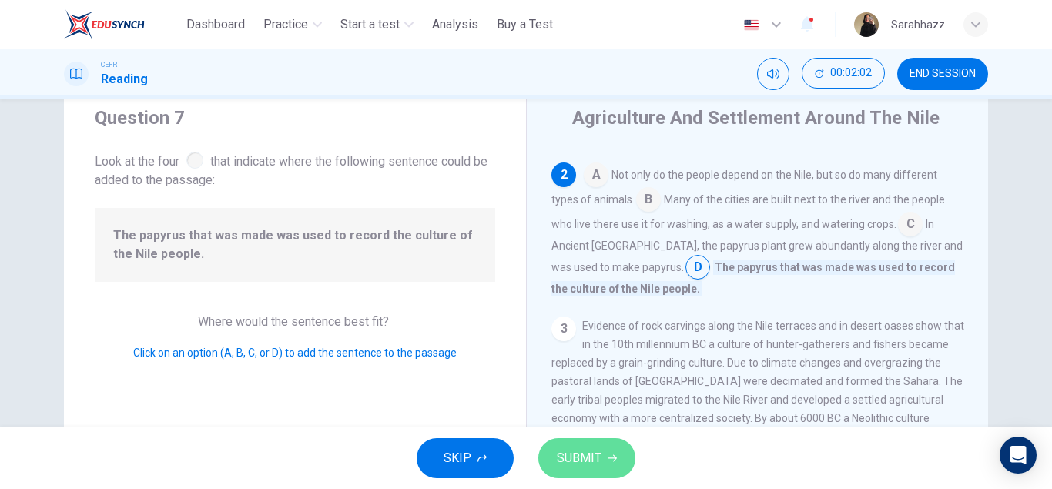
click at [609, 458] on icon "button" at bounding box center [611, 458] width 9 height 7
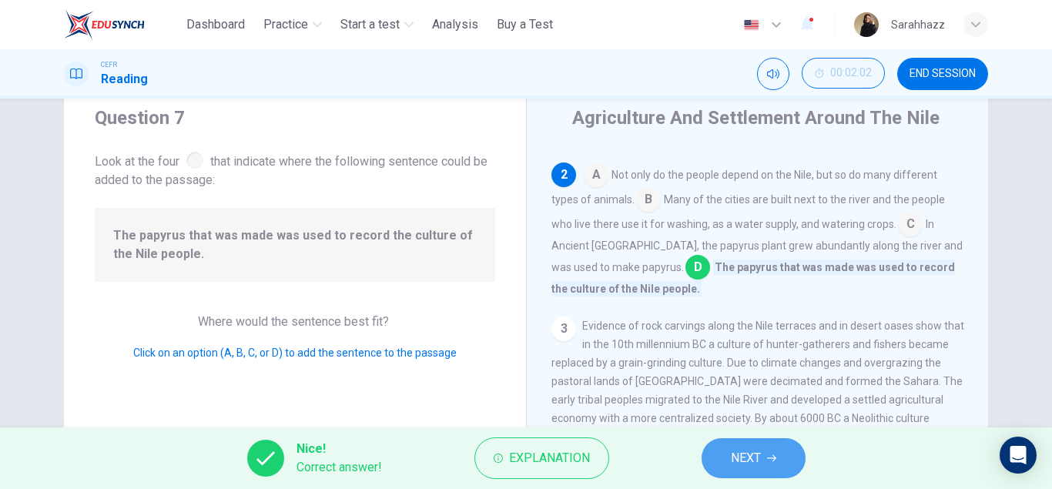
click at [752, 467] on span "NEXT" at bounding box center [746, 458] width 30 height 22
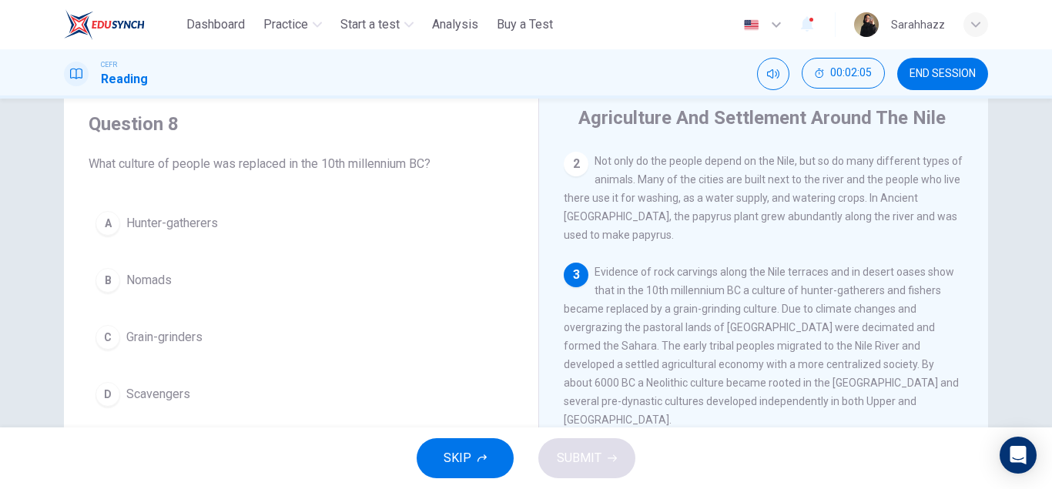
scroll to position [146, 0]
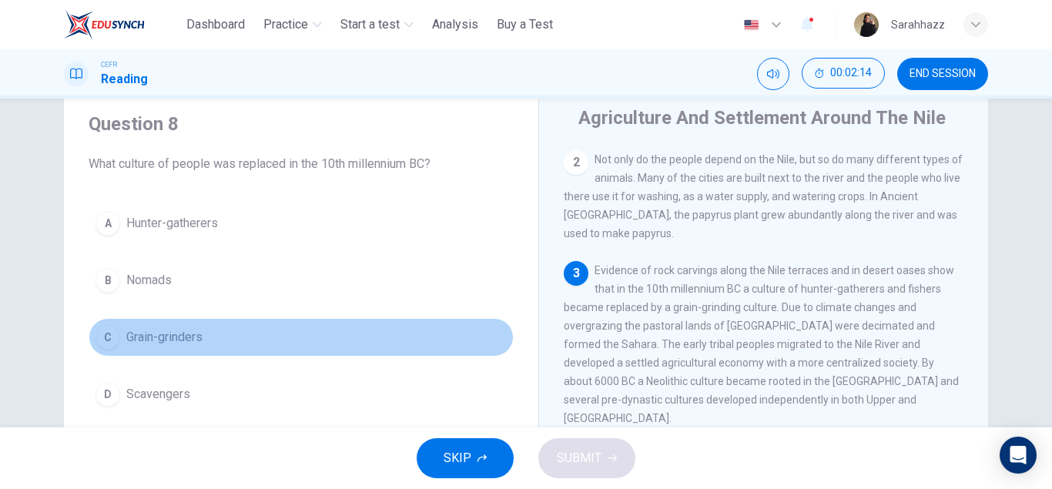
click at [132, 339] on span "Grain-grinders" at bounding box center [164, 337] width 76 height 18
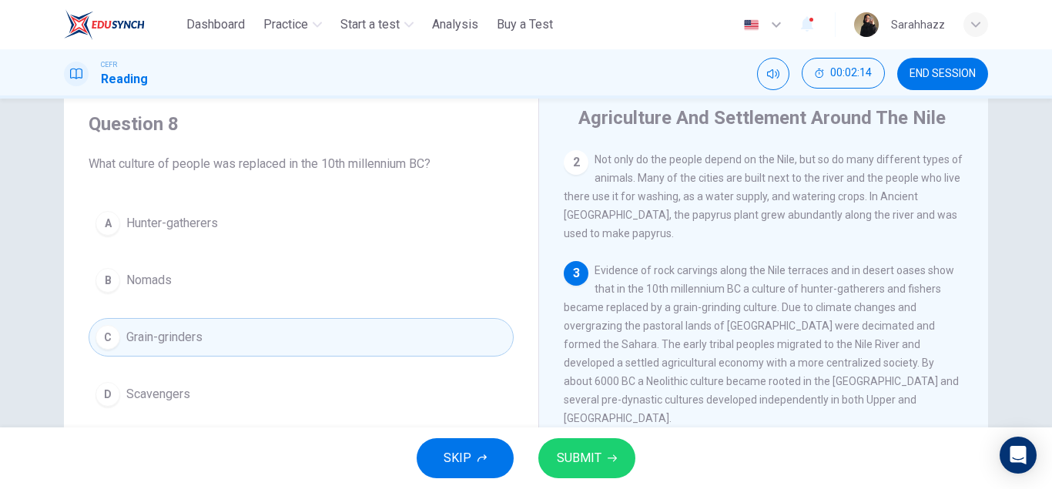
click at [569, 450] on span "SUBMIT" at bounding box center [579, 458] width 45 height 22
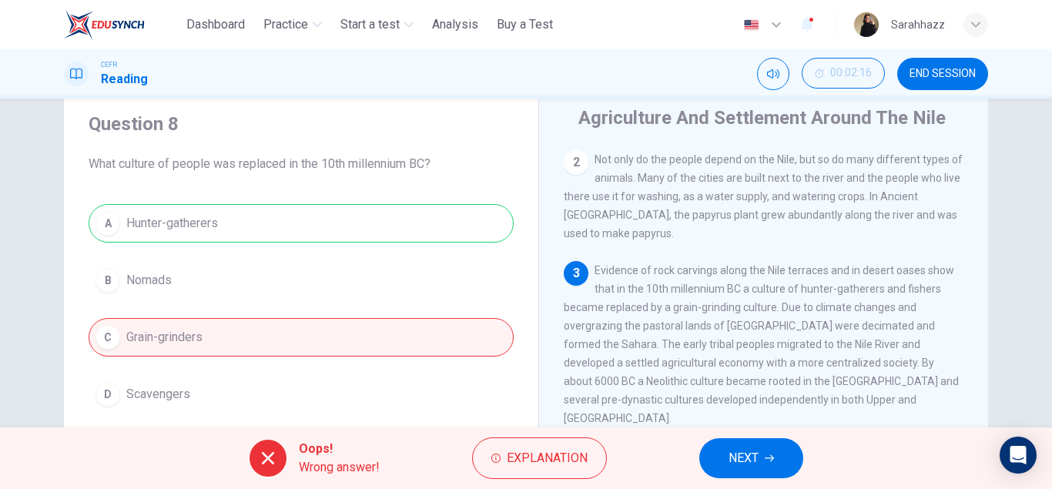
click at [761, 463] on button "NEXT" at bounding box center [751, 458] width 104 height 40
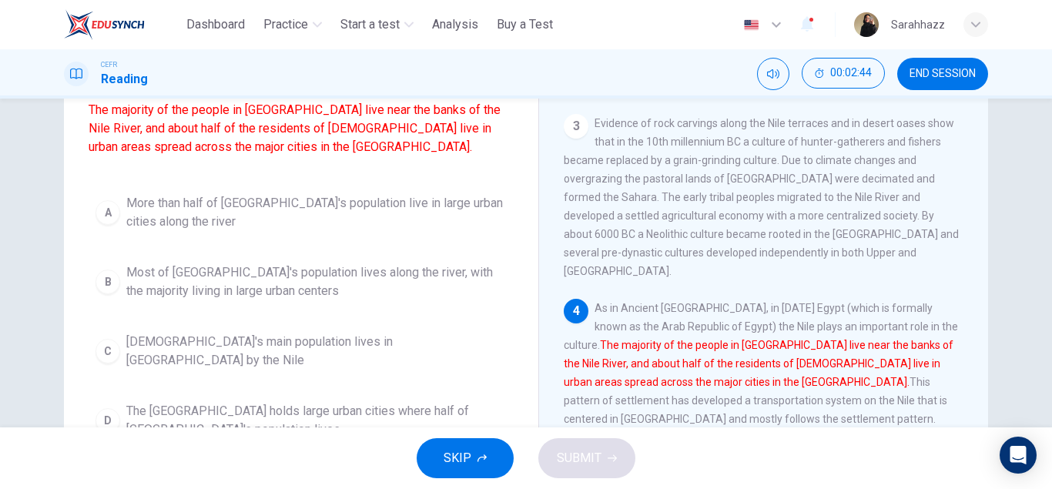
scroll to position [181, 0]
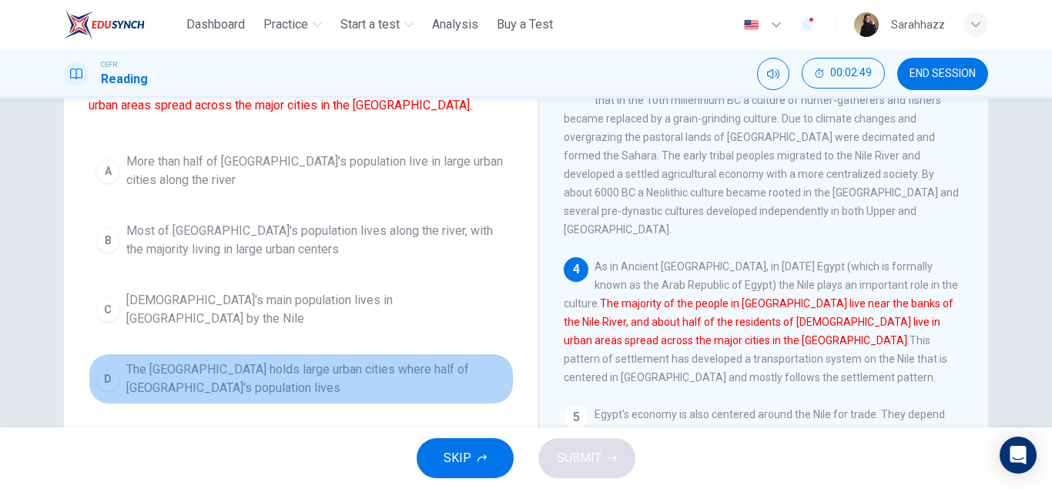
click at [303, 381] on span "The [GEOGRAPHIC_DATA] holds large urban cities where half of [GEOGRAPHIC_DATA]'…" at bounding box center [316, 378] width 380 height 37
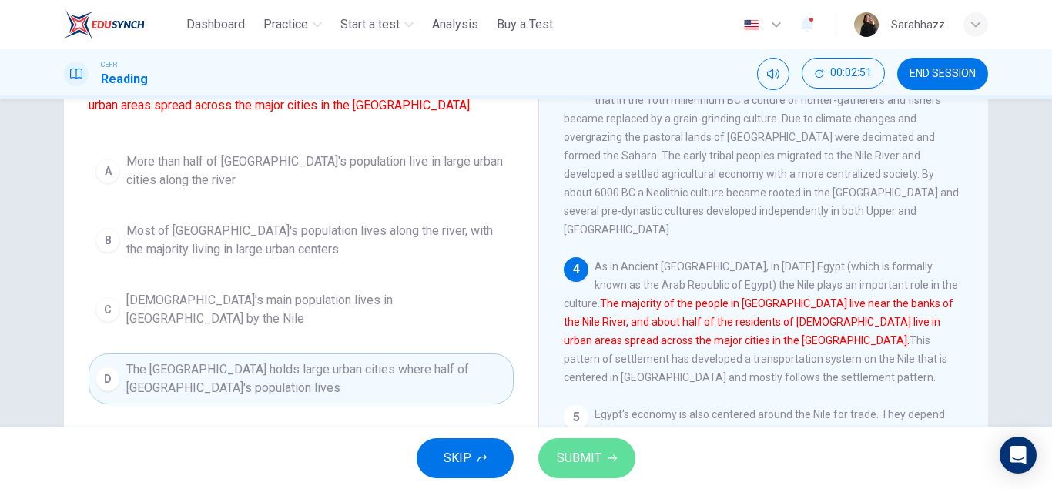
click at [594, 457] on span "SUBMIT" at bounding box center [579, 458] width 45 height 22
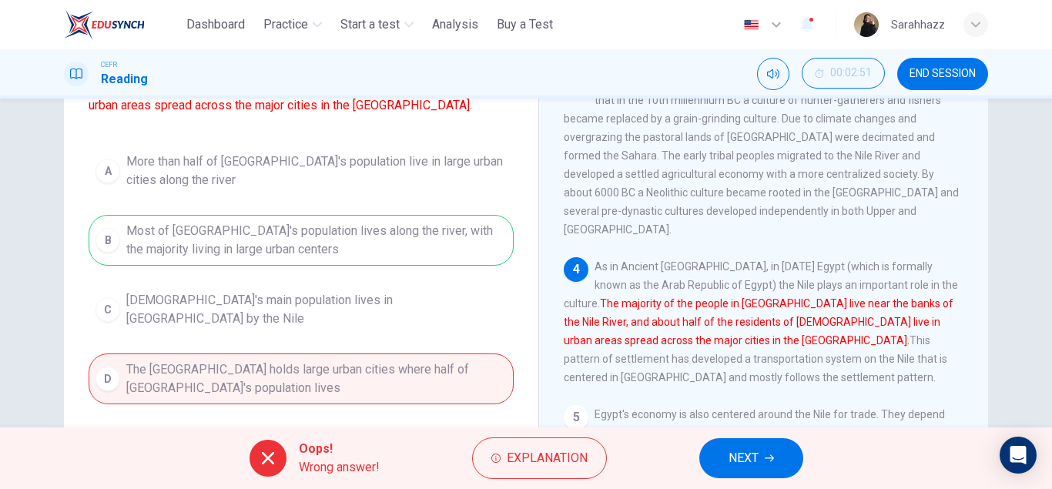
scroll to position [75, 0]
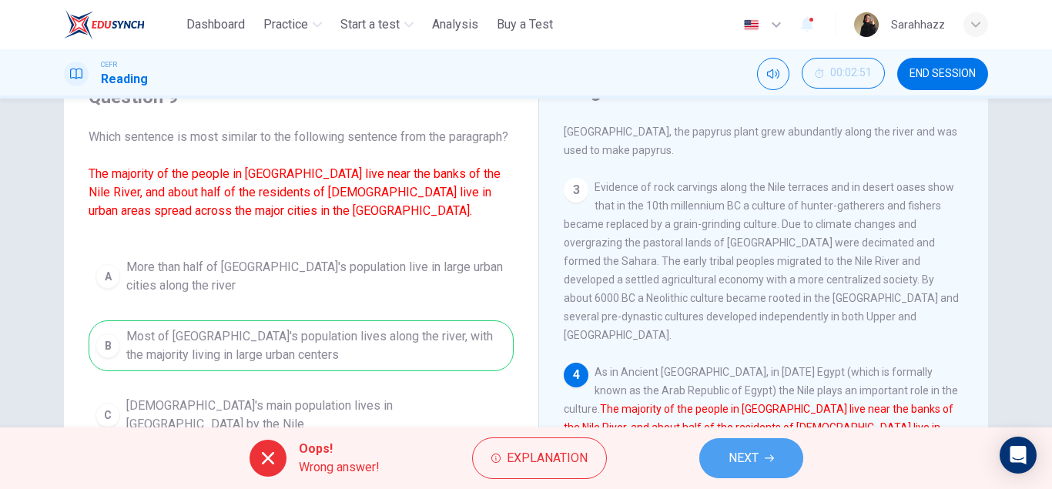
click at [752, 467] on span "NEXT" at bounding box center [743, 458] width 30 height 22
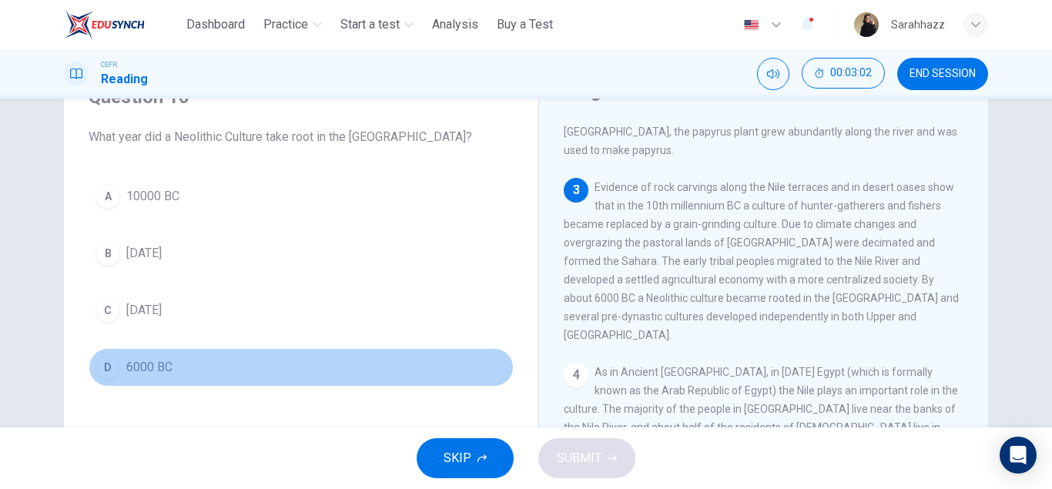
click at [142, 366] on span "6000 BC" at bounding box center [149, 367] width 46 height 18
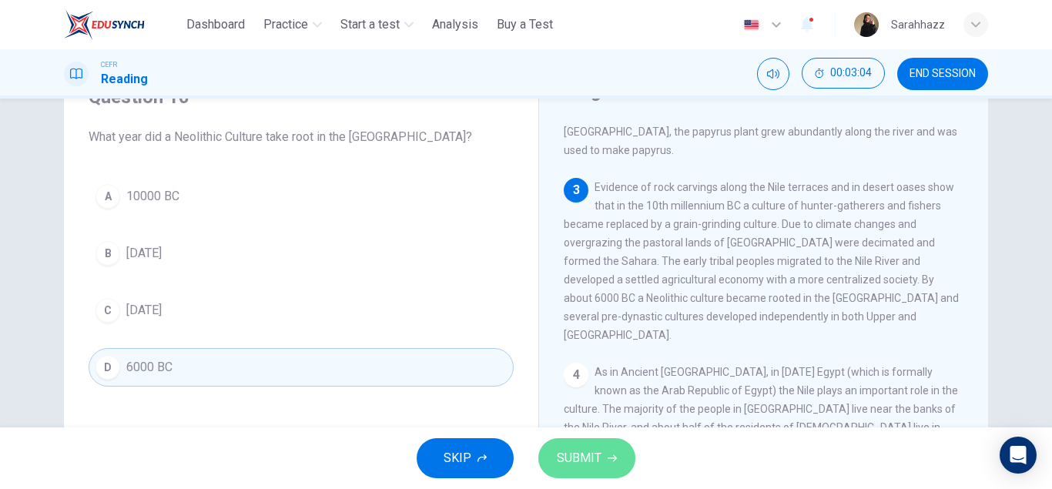
click at [592, 477] on button "SUBMIT" at bounding box center [586, 458] width 97 height 40
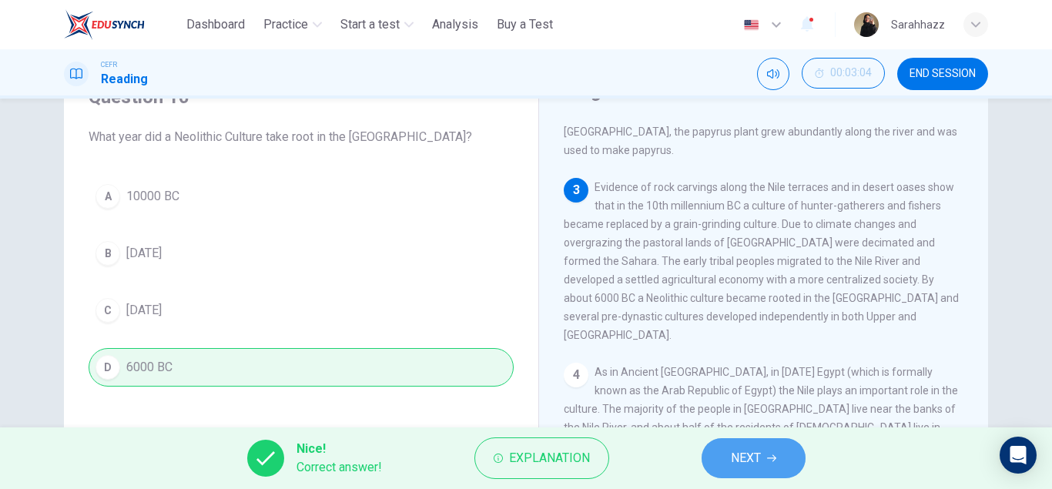
click at [745, 460] on span "NEXT" at bounding box center [746, 458] width 30 height 22
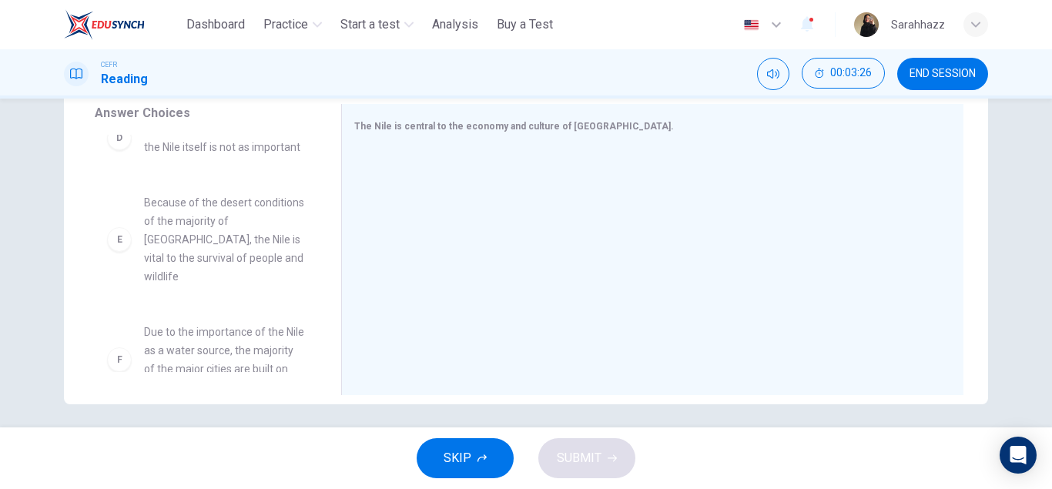
scroll to position [268, 0]
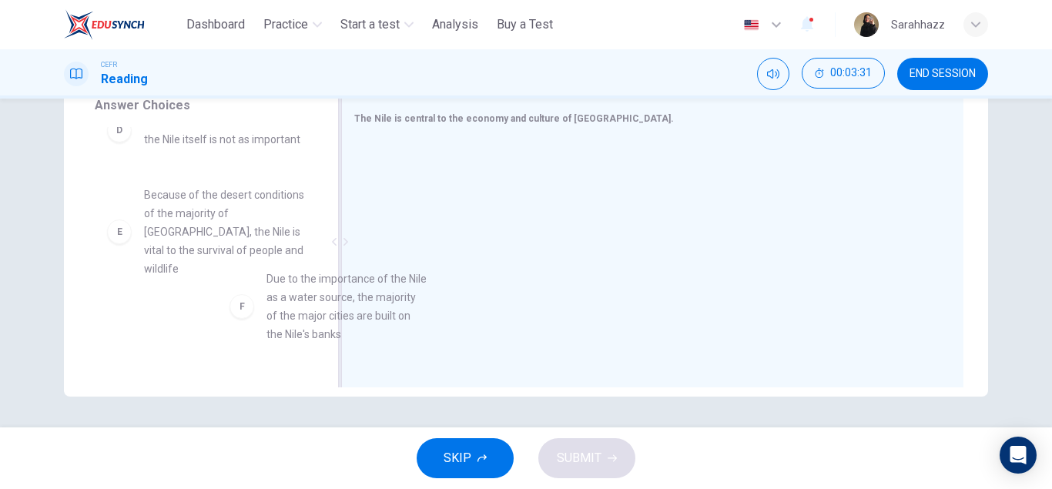
drag, startPoint x: 248, startPoint y: 339, endPoint x: 440, endPoint y: 335, distance: 192.5
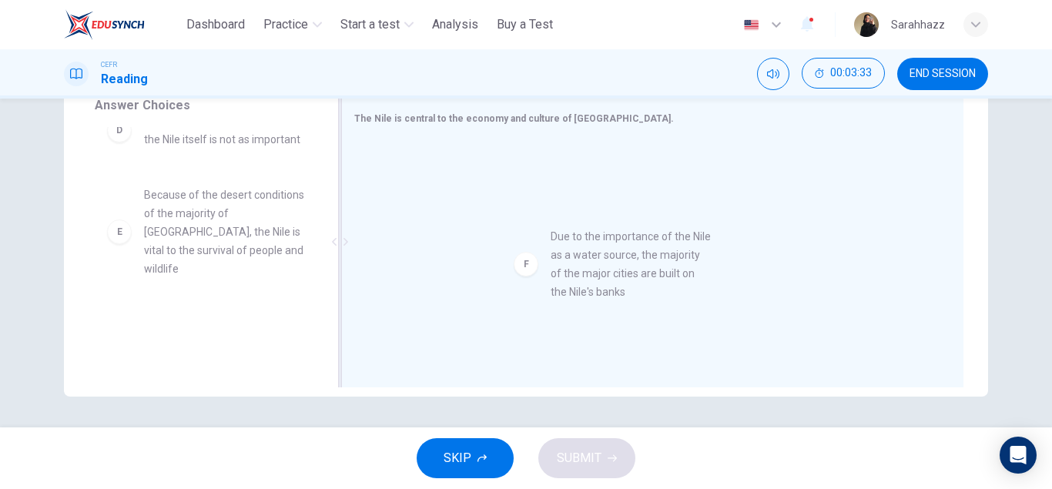
drag, startPoint x: 194, startPoint y: 322, endPoint x: 627, endPoint y: 279, distance: 435.6
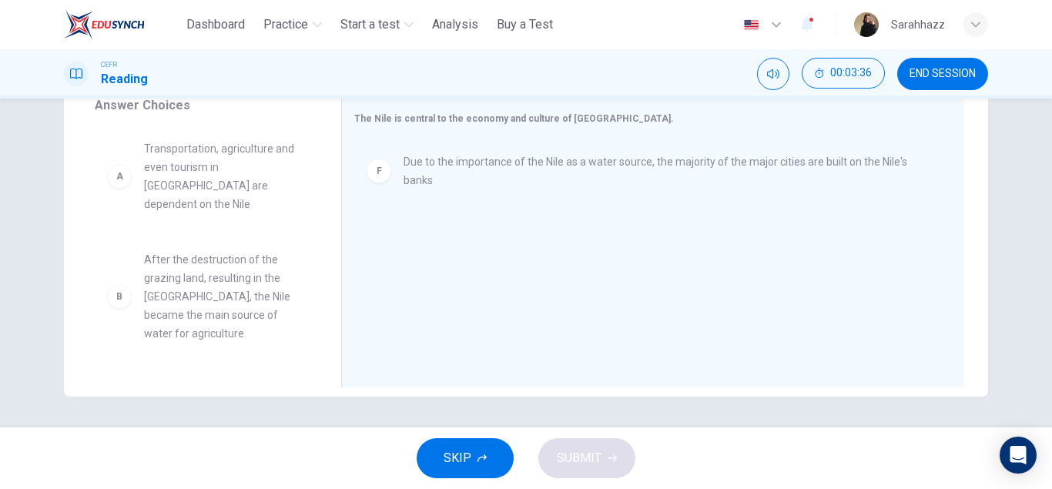
scroll to position [263, 0]
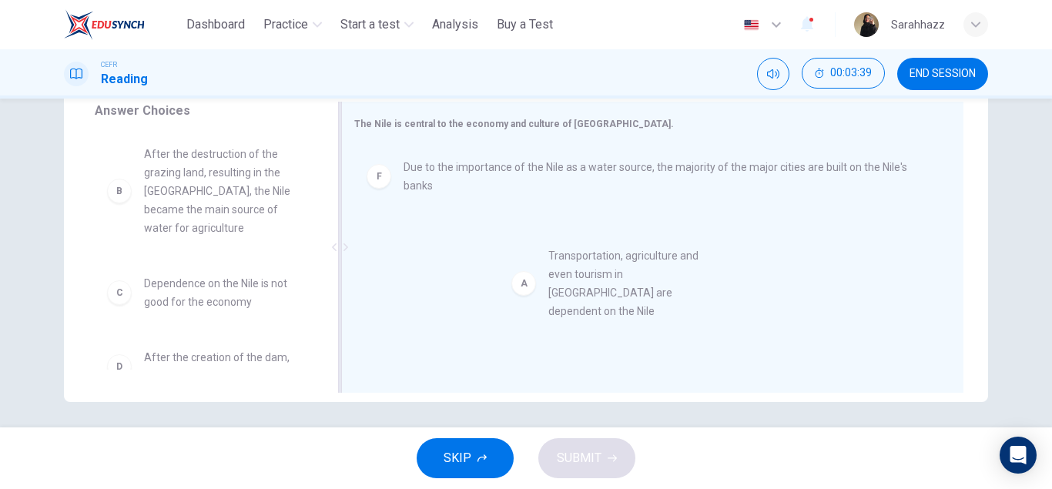
drag, startPoint x: 203, startPoint y: 177, endPoint x: 614, endPoint y: 280, distance: 423.8
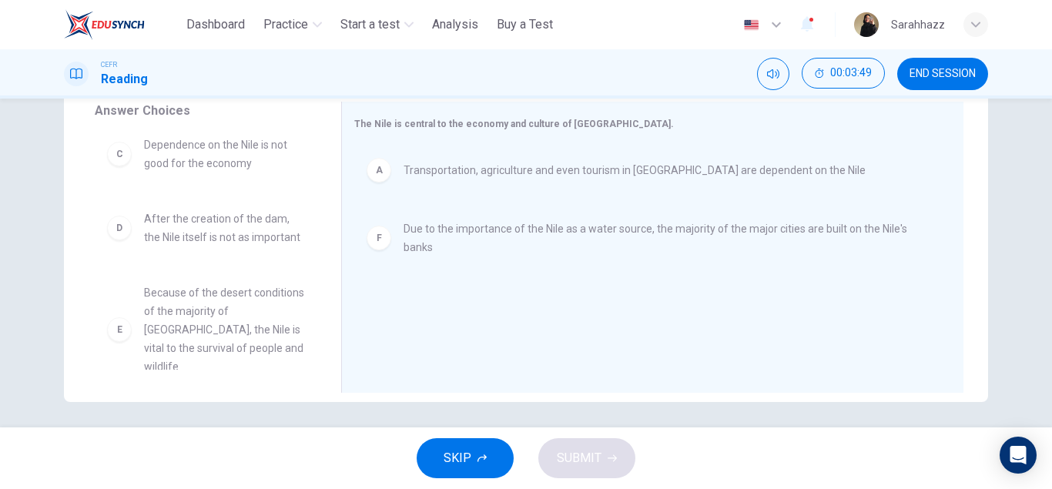
scroll to position [0, 0]
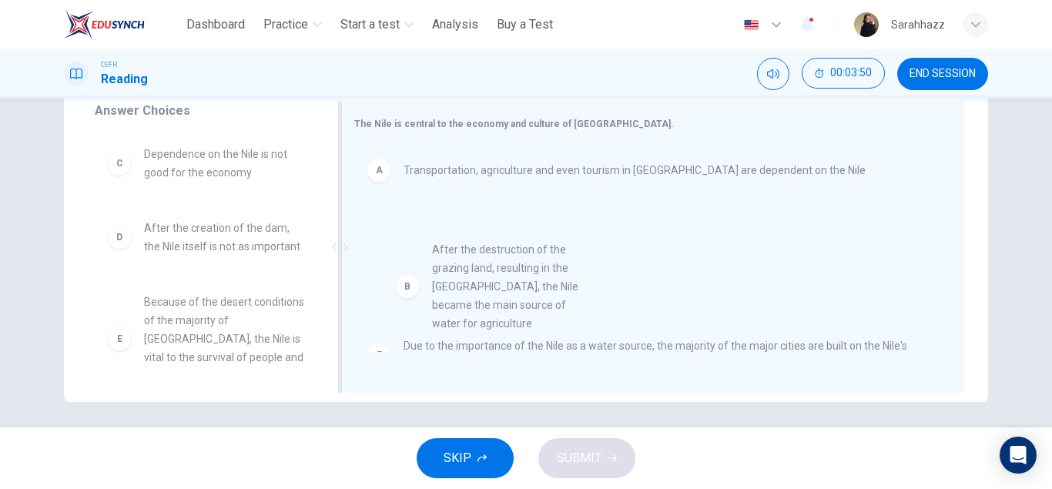
drag, startPoint x: 196, startPoint y: 171, endPoint x: 546, endPoint y: 285, distance: 367.6
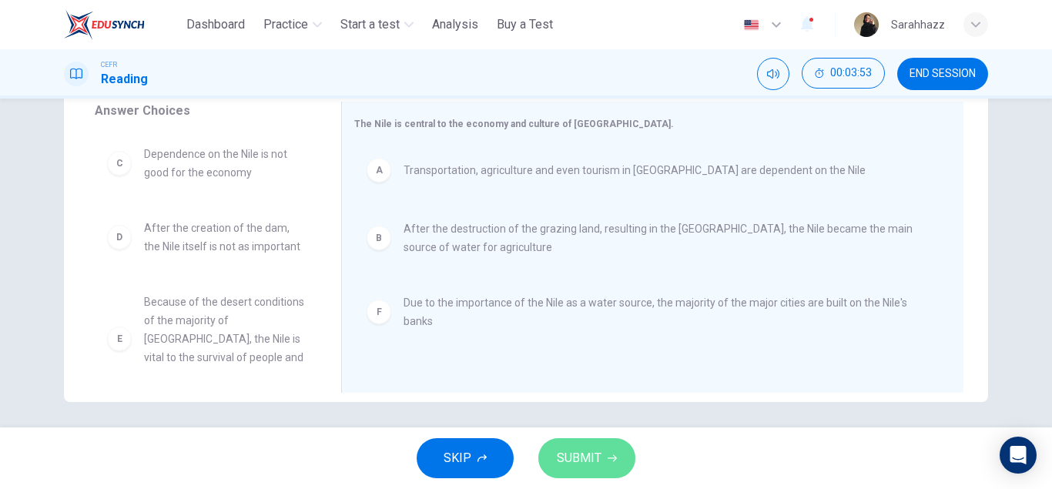
click at [590, 447] on span "SUBMIT" at bounding box center [579, 458] width 45 height 22
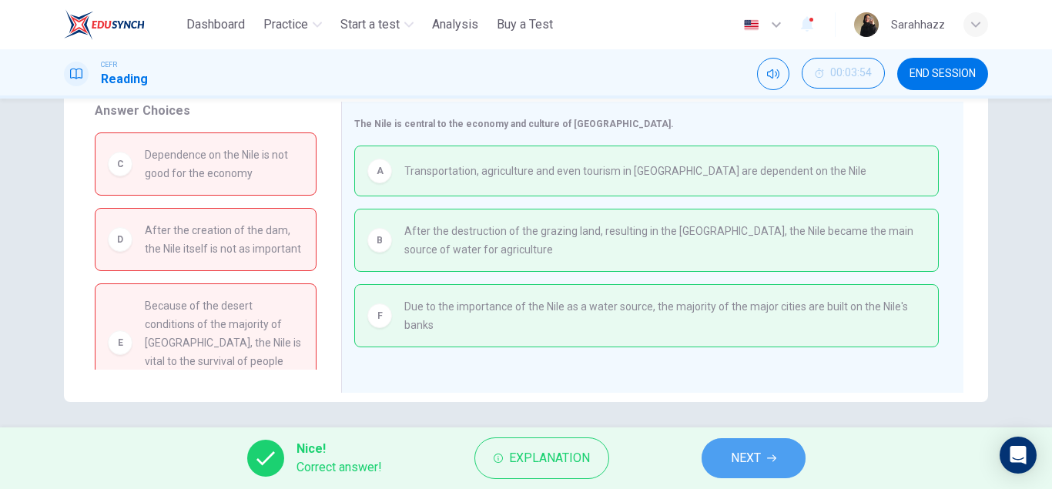
click at [744, 459] on span "NEXT" at bounding box center [746, 458] width 30 height 22
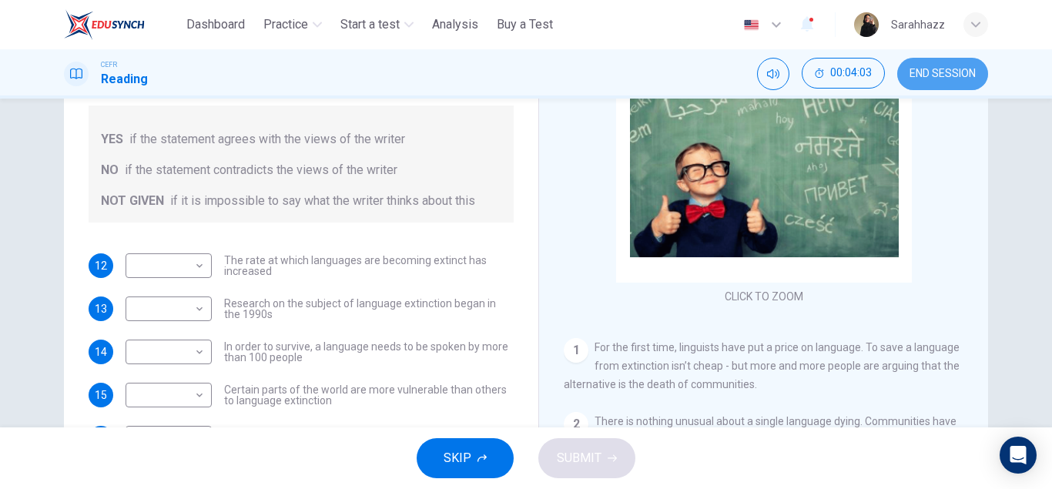
click at [954, 76] on span "END SESSION" at bounding box center [942, 74] width 66 height 12
